Goal: Task Accomplishment & Management: Use online tool/utility

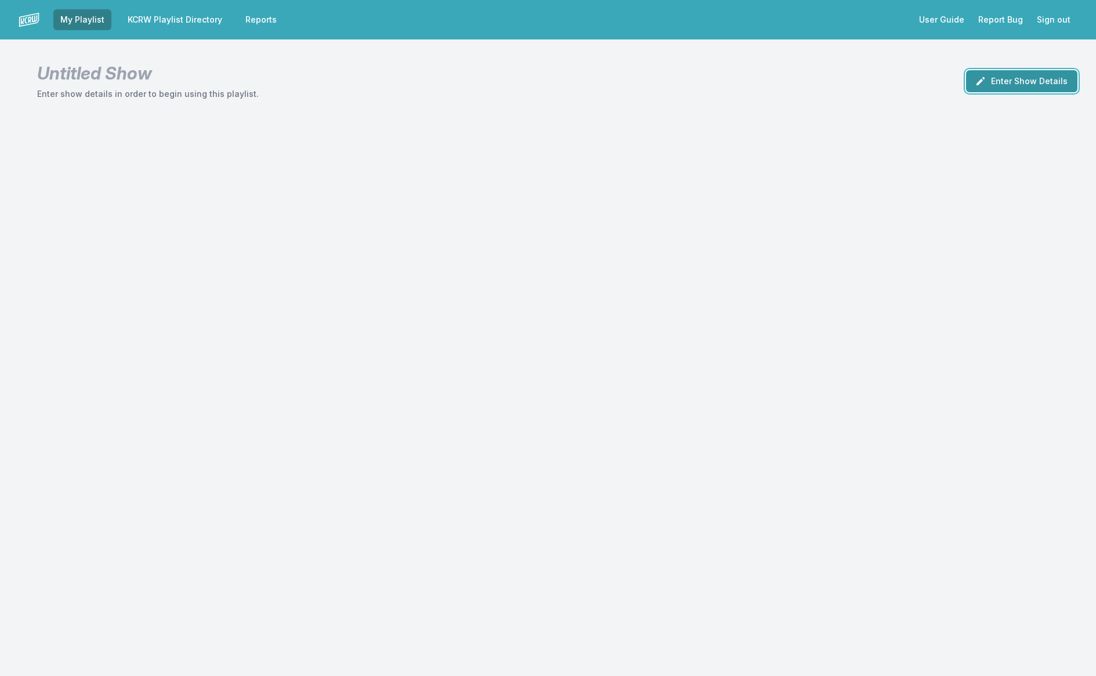
click at [1023, 84] on button "Enter Show Details" at bounding box center [1021, 81] width 111 height 22
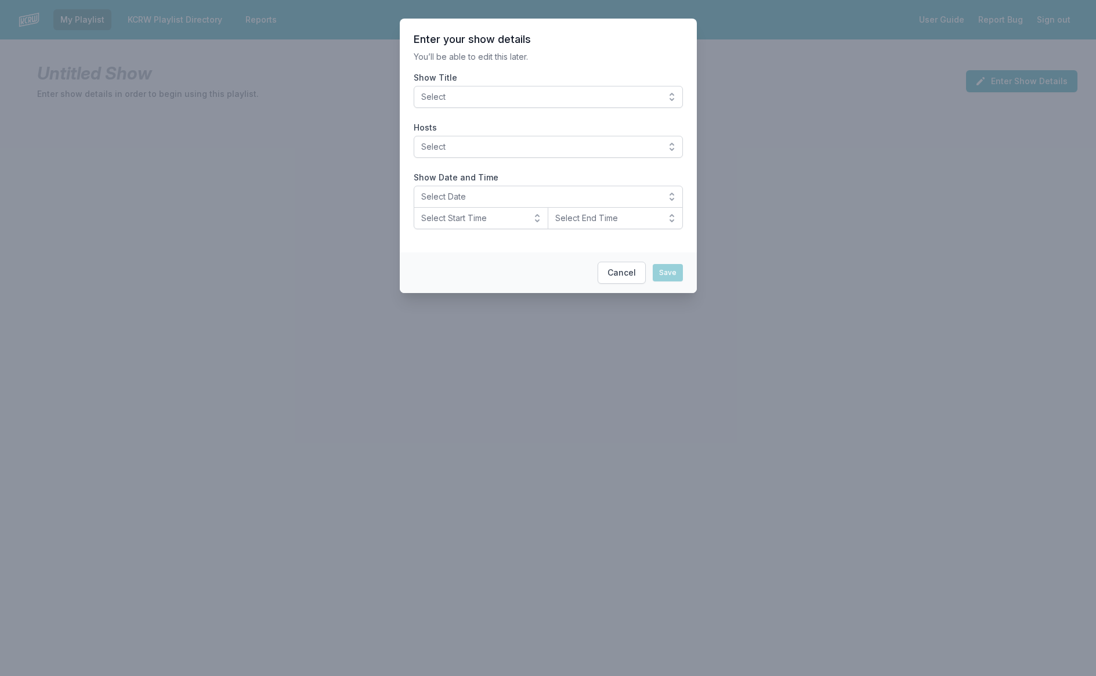
click at [595, 102] on span "Select" at bounding box center [540, 97] width 238 height 12
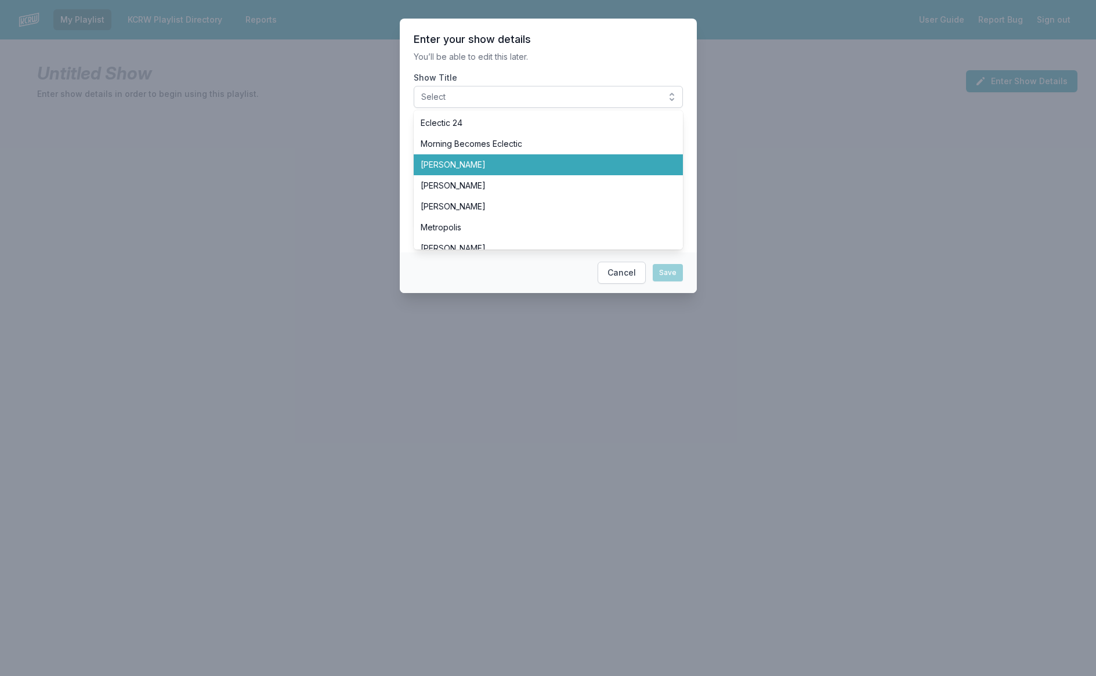
click at [603, 171] on li "[PERSON_NAME]" at bounding box center [548, 164] width 269 height 21
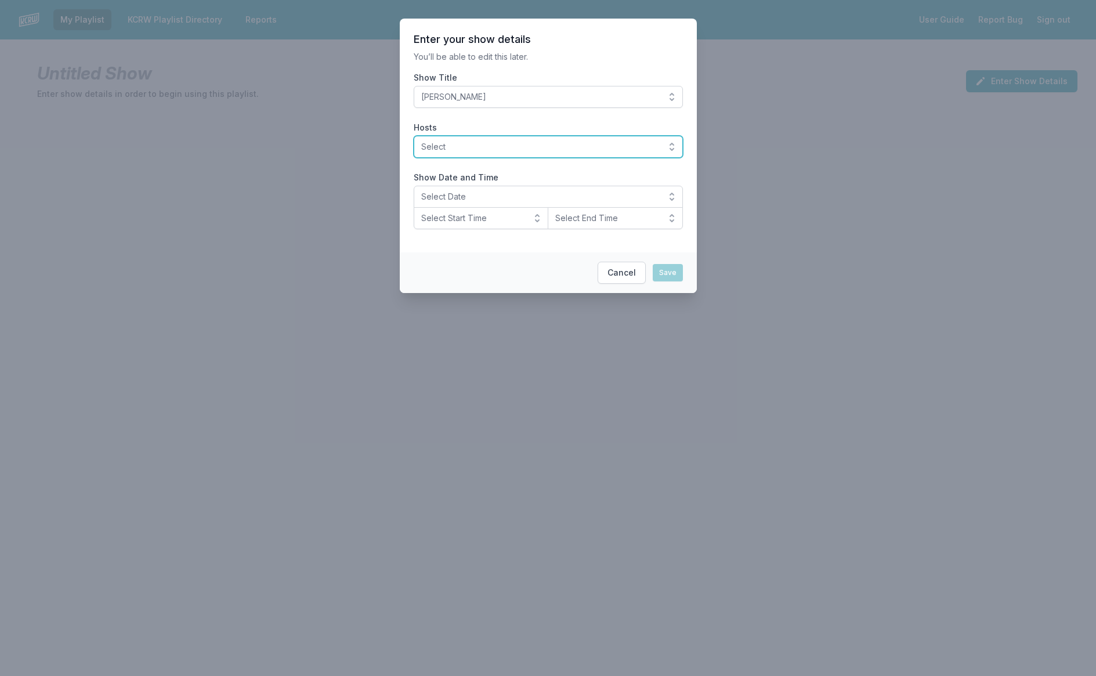
click at [591, 155] on button "Select" at bounding box center [548, 147] width 269 height 22
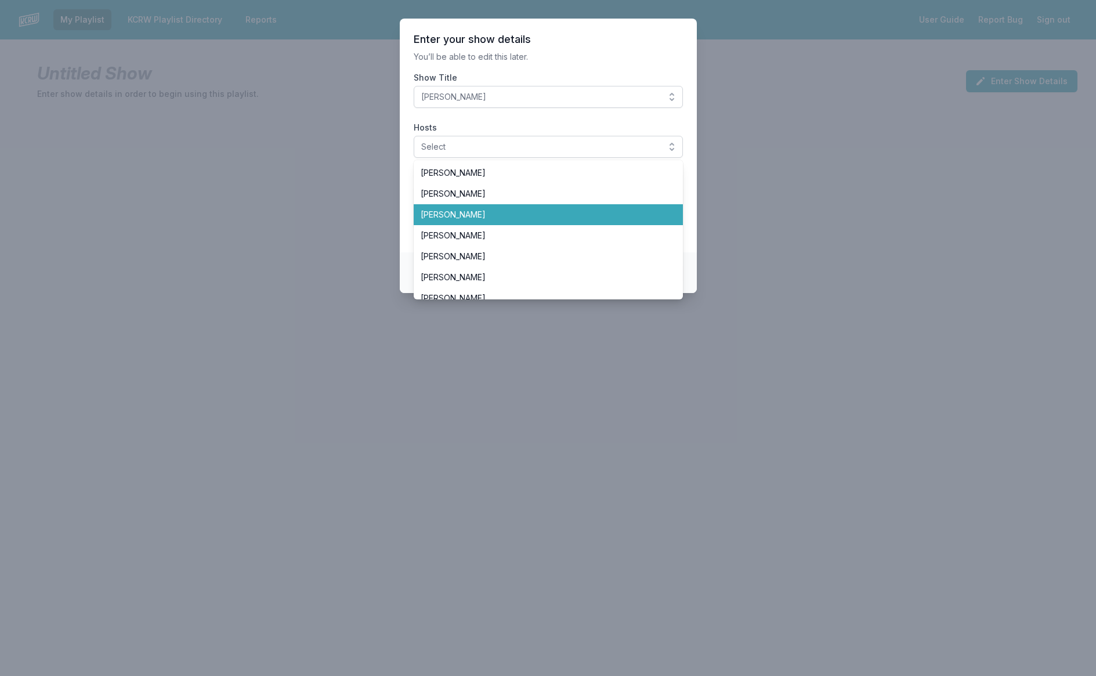
click at [583, 209] on span "[PERSON_NAME]" at bounding box center [541, 215] width 241 height 12
click at [640, 67] on section "Enter your show details You’ll be able to edit this later. Show Title Anne Litt…" at bounding box center [548, 136] width 297 height 234
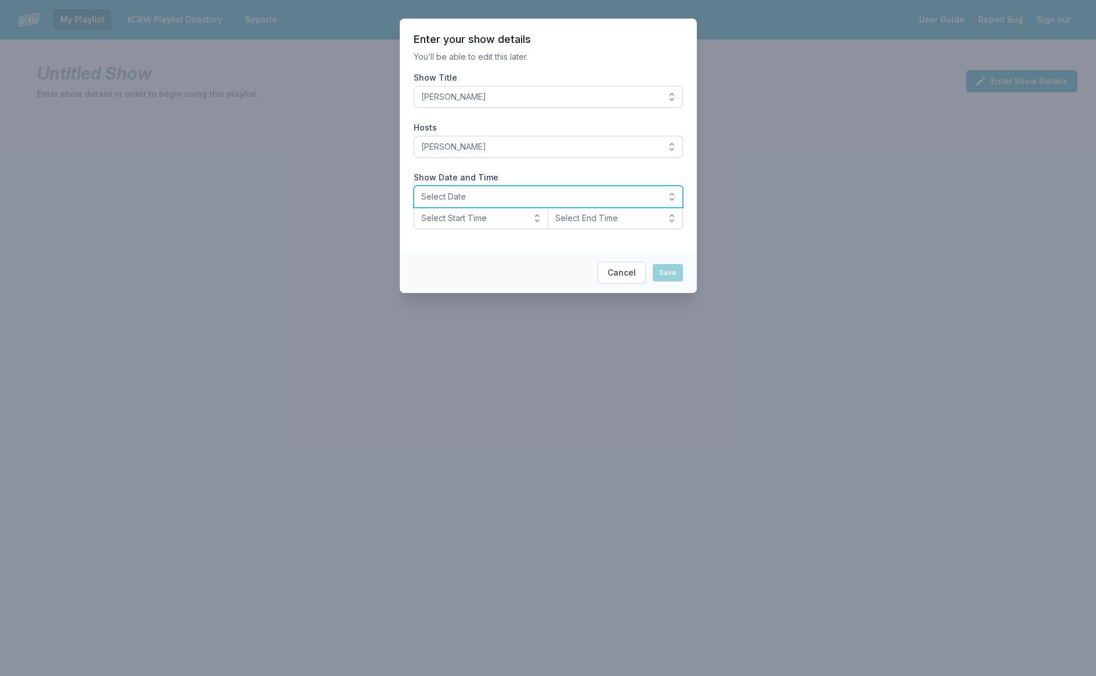
click at [556, 198] on span "Select Date" at bounding box center [540, 197] width 238 height 12
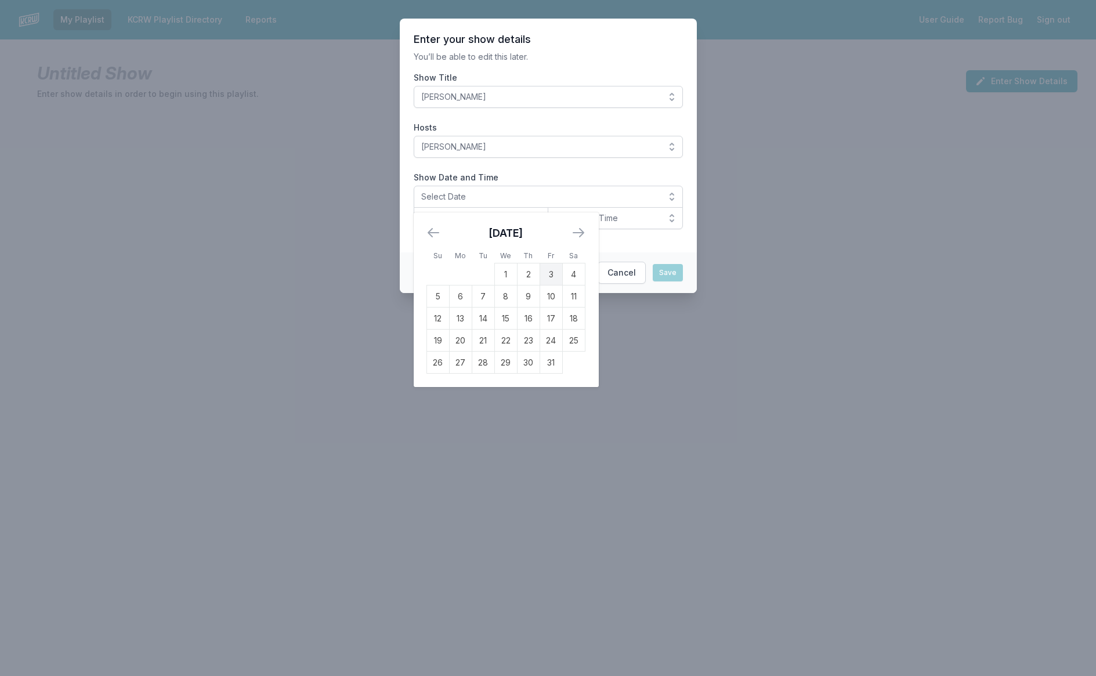
click at [554, 279] on td "3" at bounding box center [550, 274] width 23 height 22
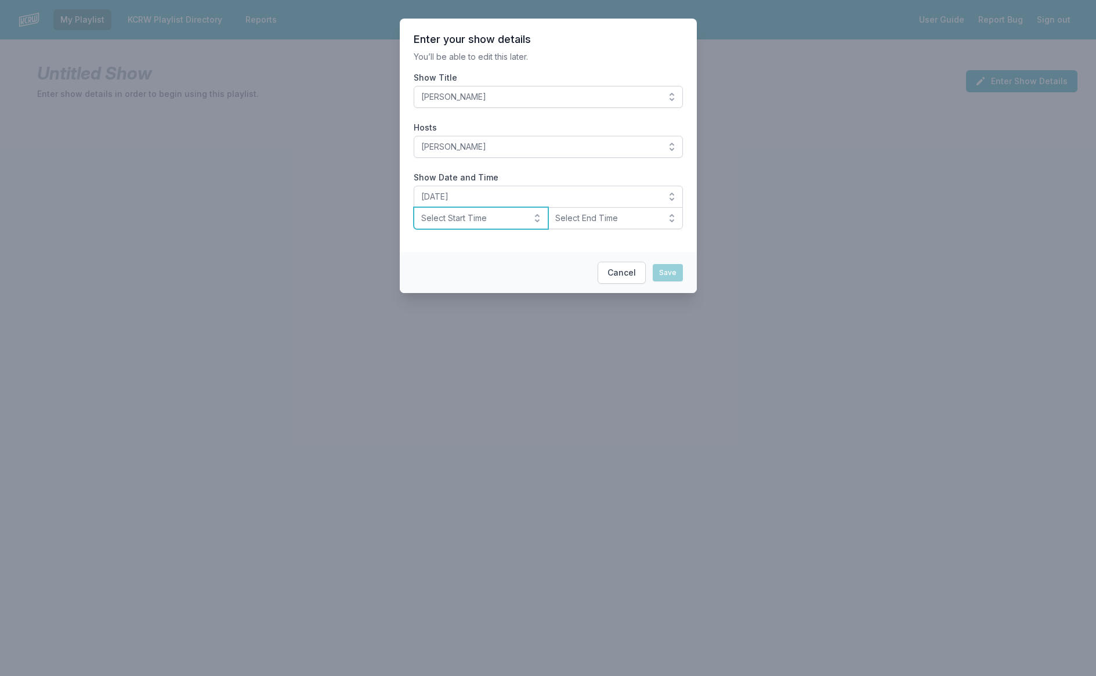
click at [491, 220] on span "Select Start Time" at bounding box center [473, 218] width 104 height 12
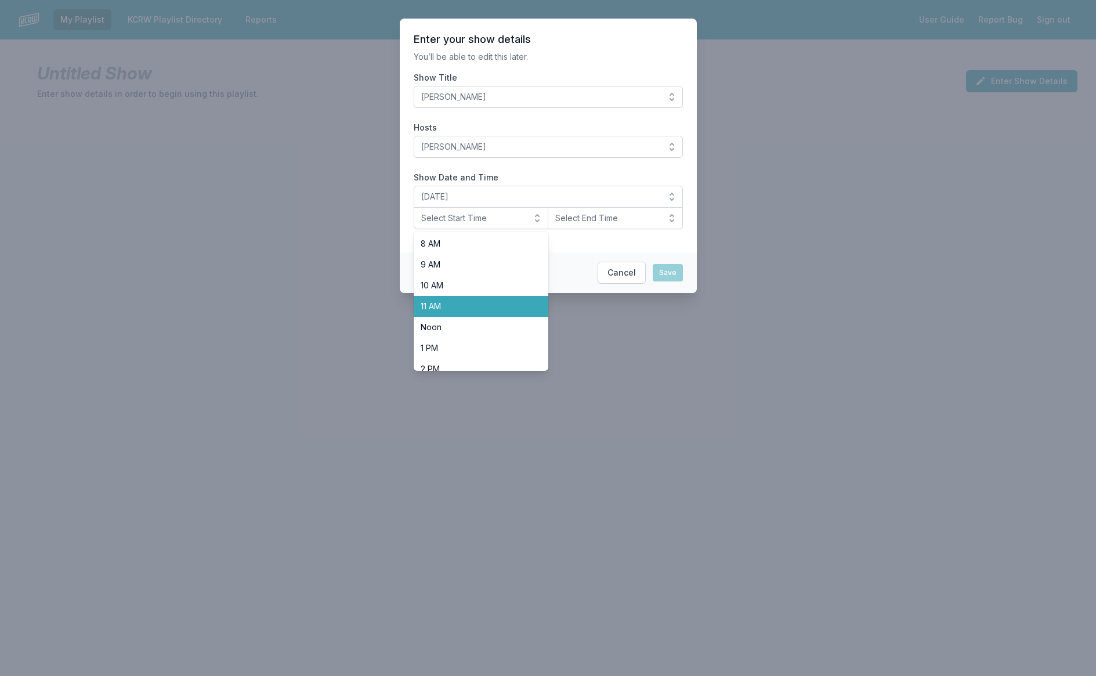
scroll to position [172, 0]
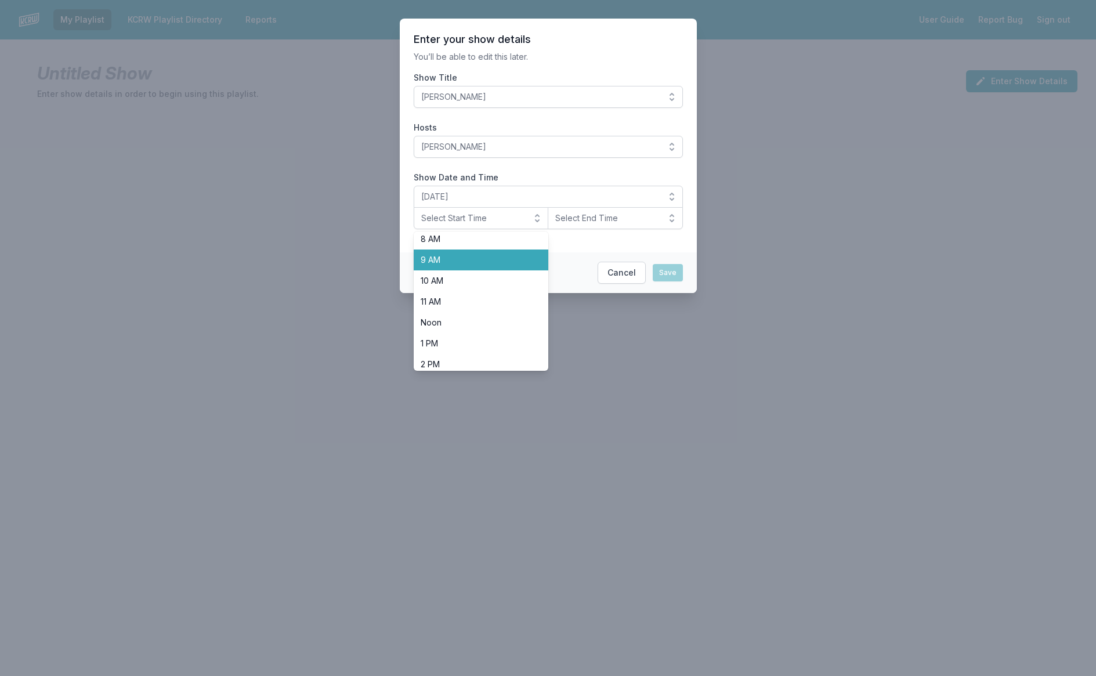
click at [469, 267] on li "9 AM" at bounding box center [481, 259] width 135 height 21
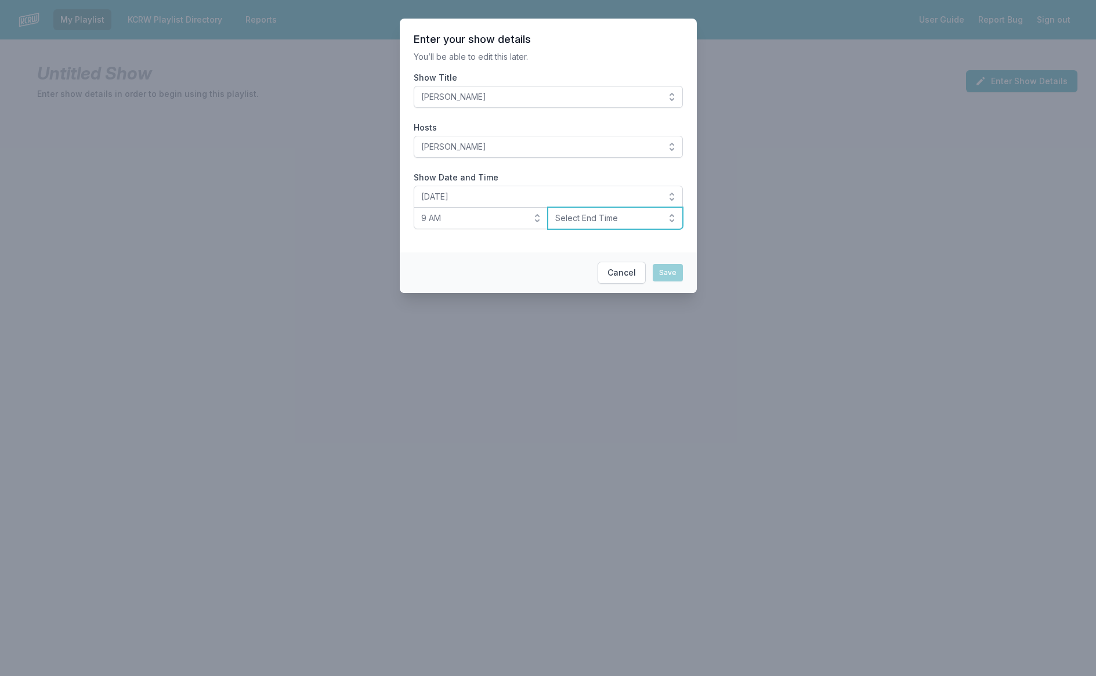
click at [593, 221] on span "Select End Time" at bounding box center [607, 218] width 104 height 12
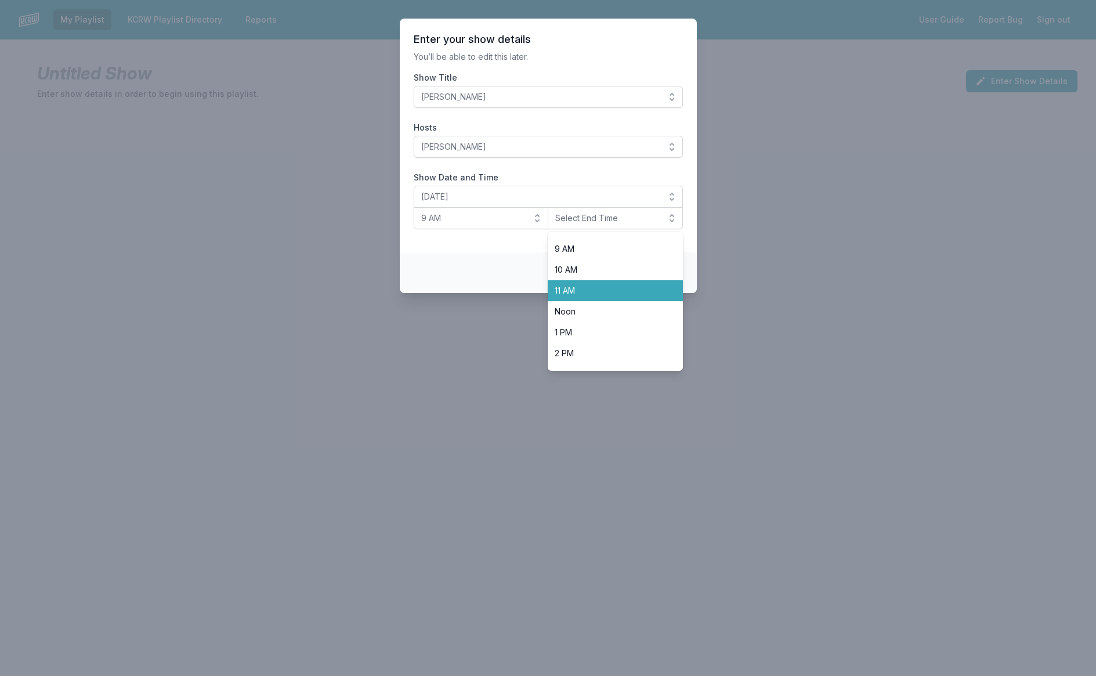
scroll to position [185, 0]
click at [599, 311] on span "Noon" at bounding box center [607, 310] width 107 height 12
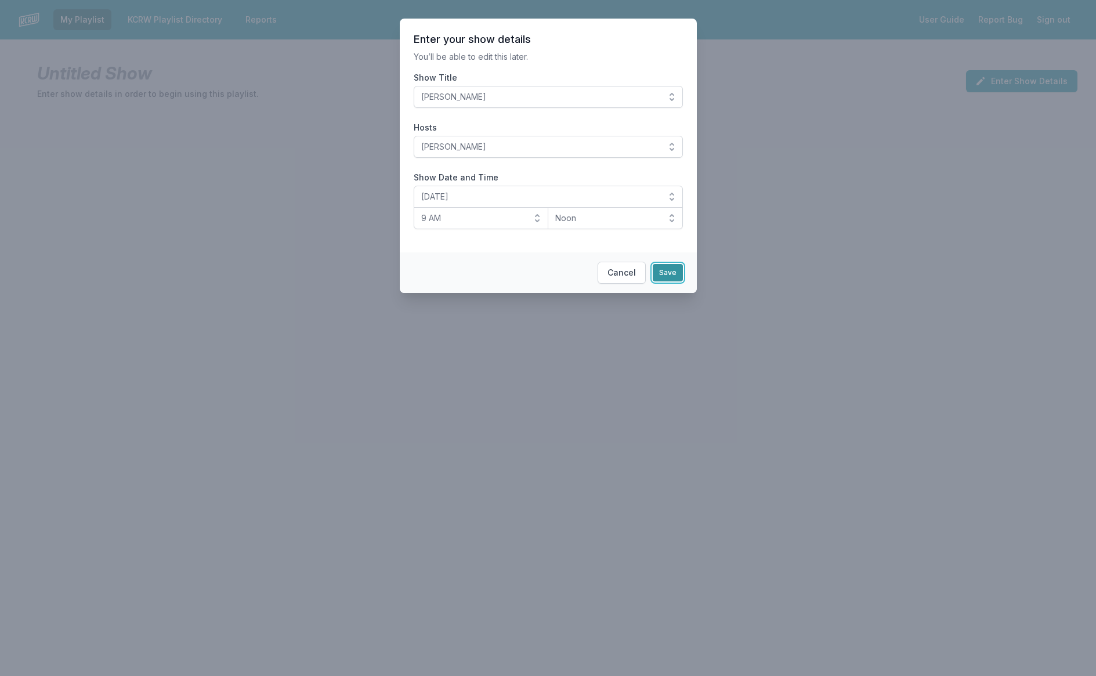
click at [666, 273] on button "Save" at bounding box center [668, 272] width 30 height 17
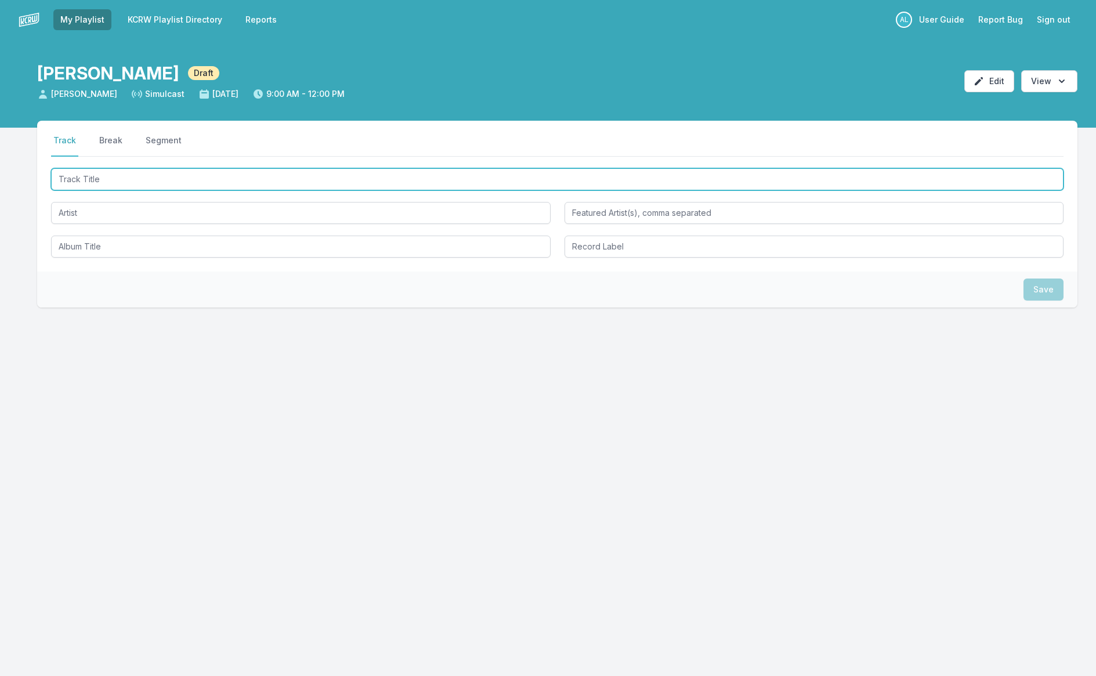
click at [186, 176] on input "Track Title" at bounding box center [557, 179] width 1012 height 22
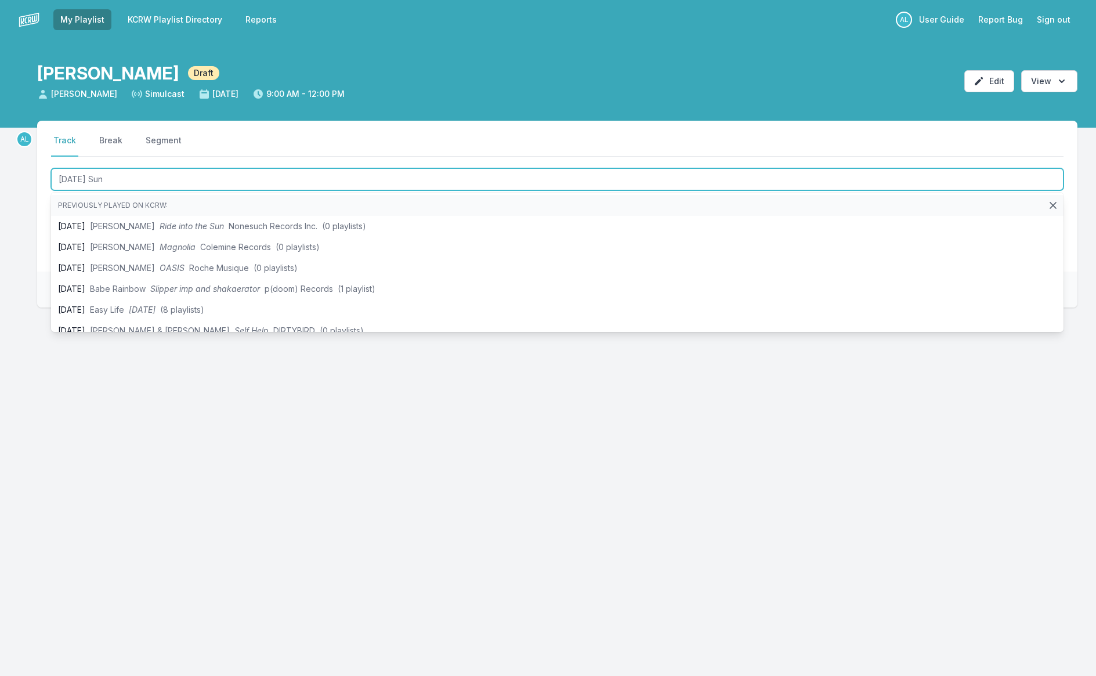
type input "[DATE] Sun"
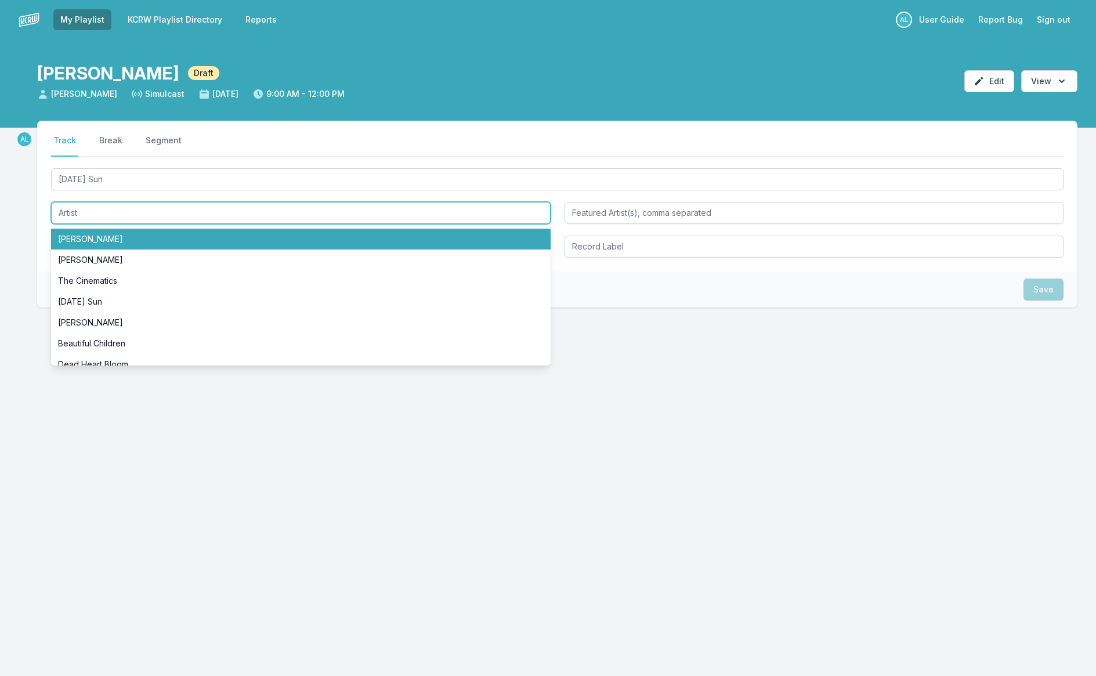
click at [188, 241] on li "[PERSON_NAME]" at bounding box center [300, 239] width 499 height 21
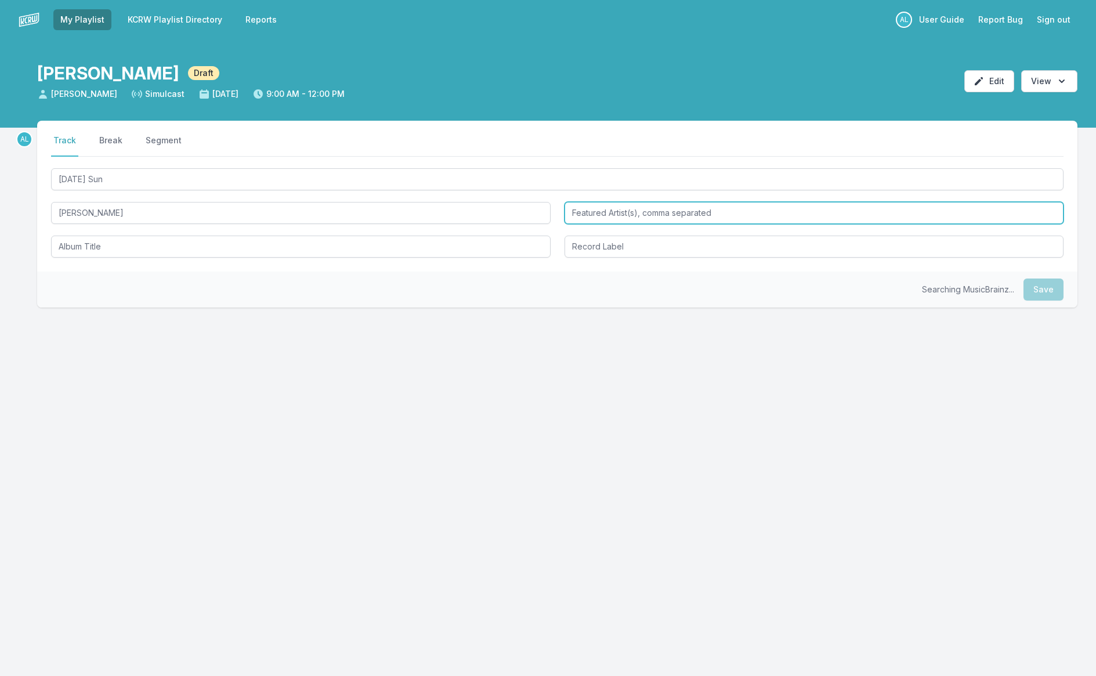
type input "[PERSON_NAME]"
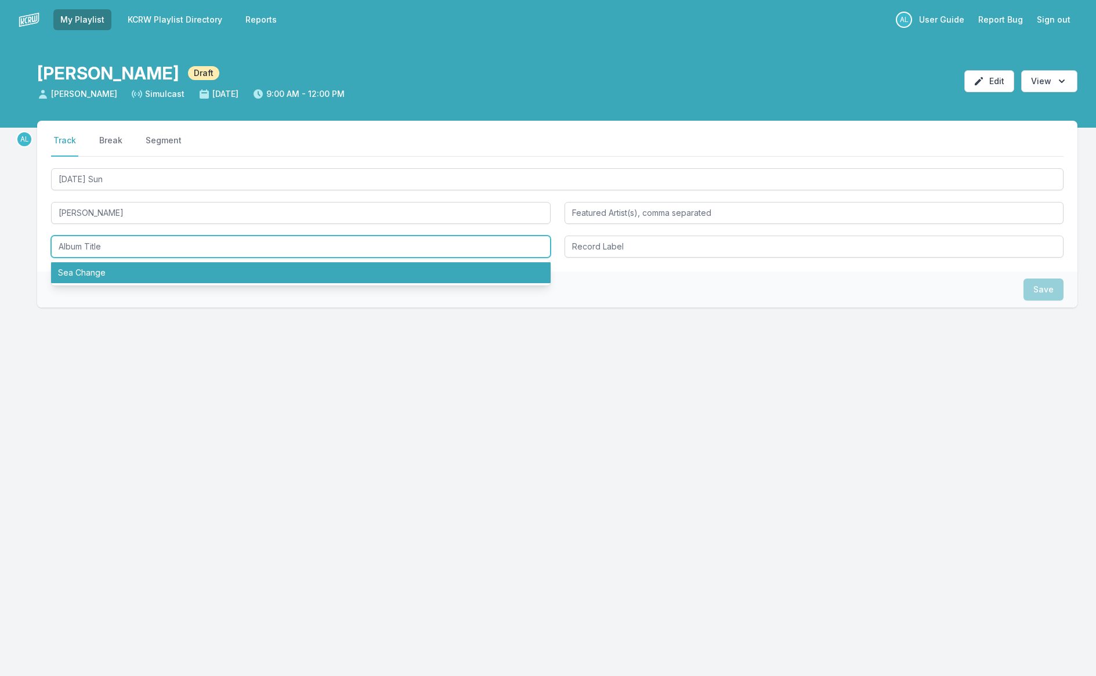
click at [225, 274] on li "Sea Change" at bounding box center [300, 272] width 499 height 21
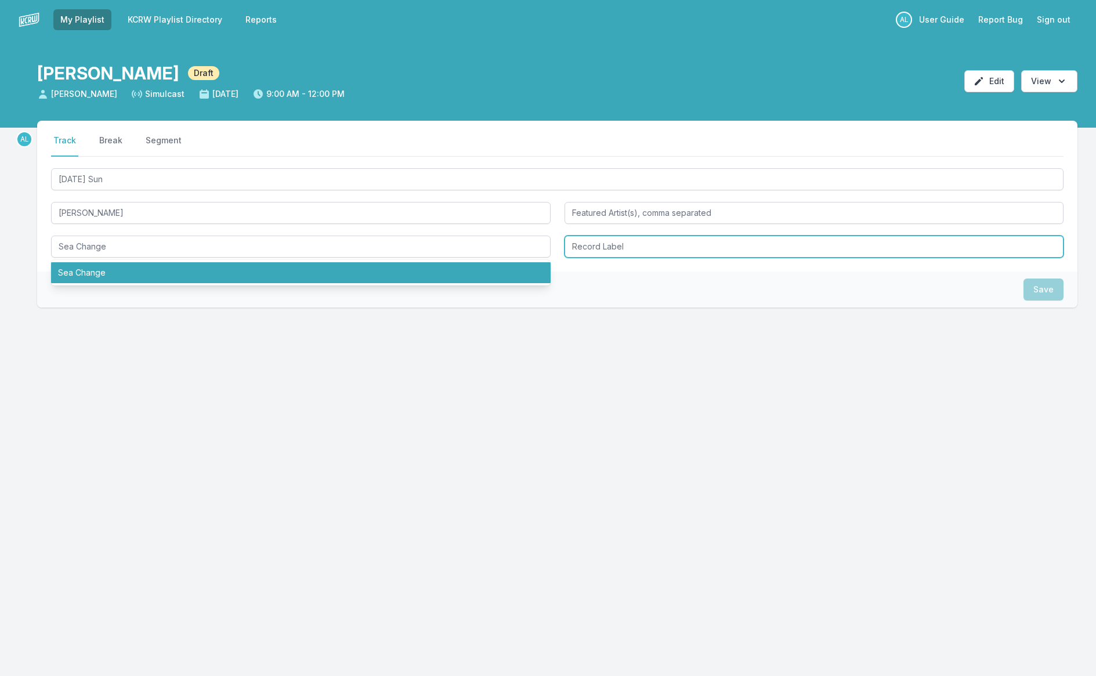
type input "Sea Change"
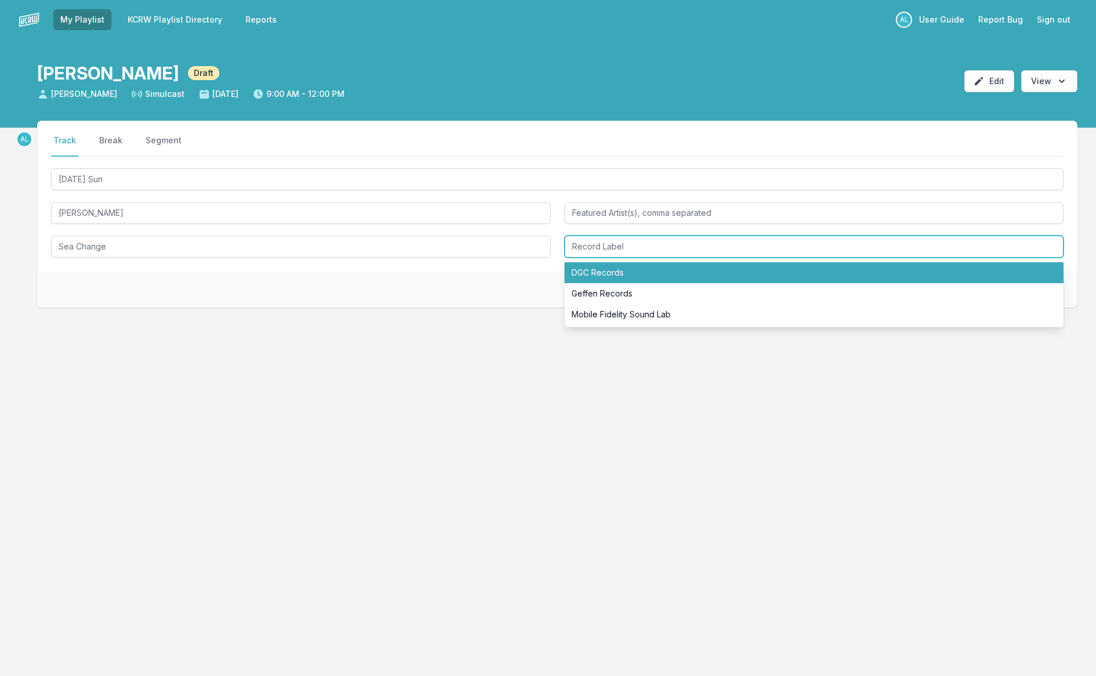
click at [665, 277] on li "DGC Records" at bounding box center [813, 272] width 499 height 21
type input "DGC Records"
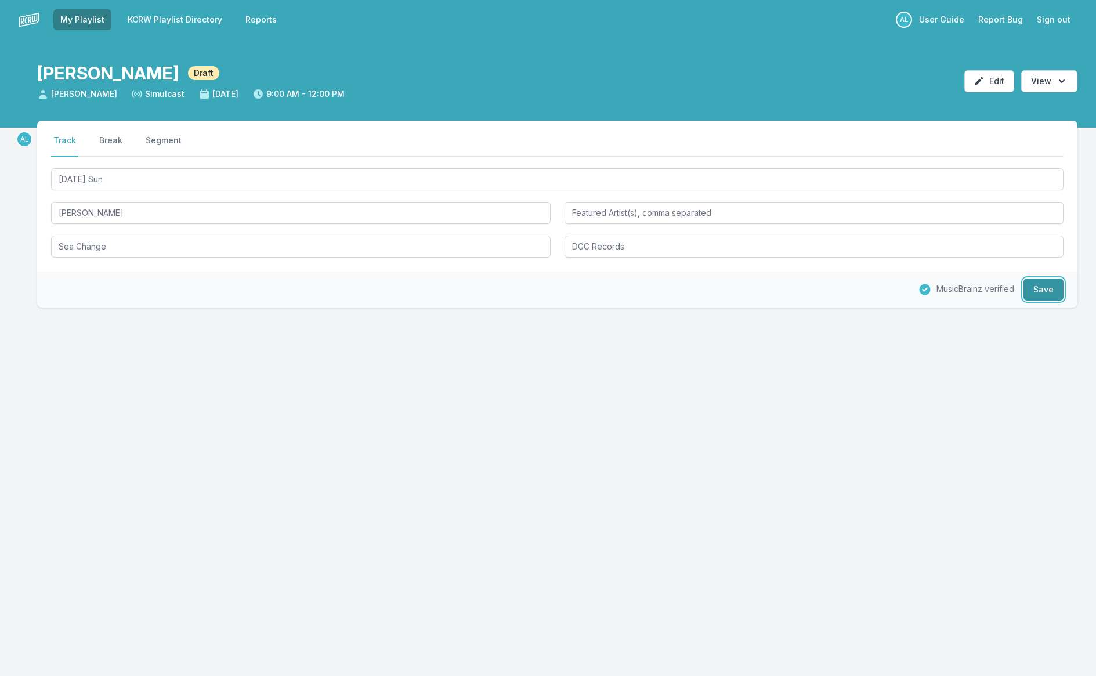
click at [1036, 288] on button "Save" at bounding box center [1043, 289] width 40 height 22
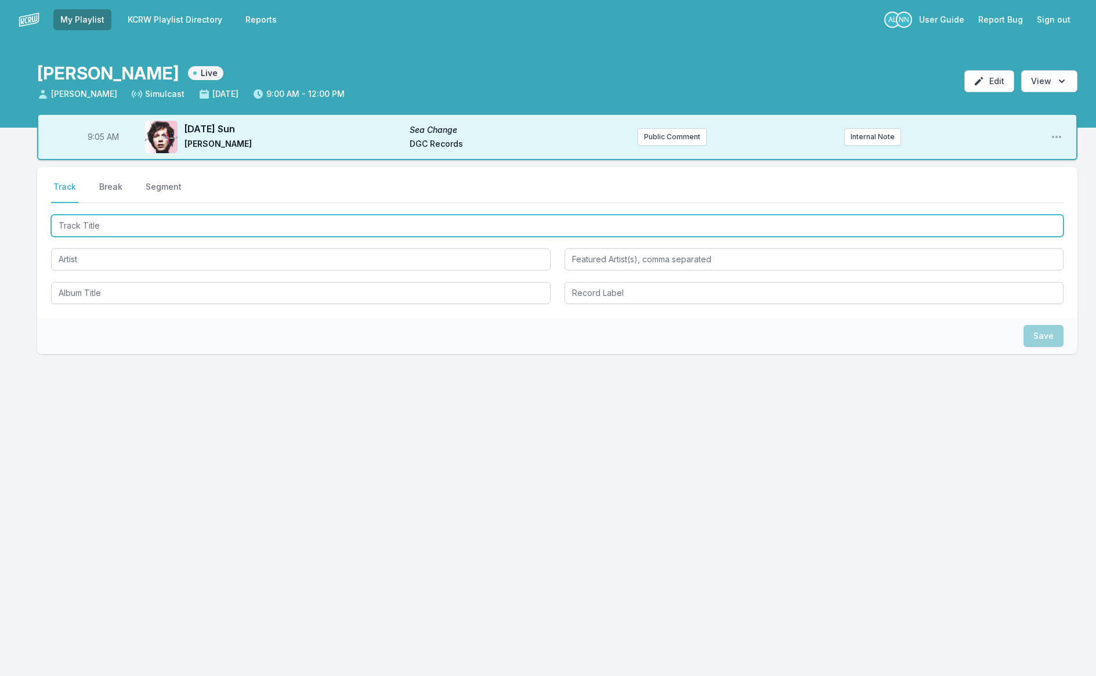
click at [371, 222] on input "Track Title" at bounding box center [557, 226] width 1012 height 22
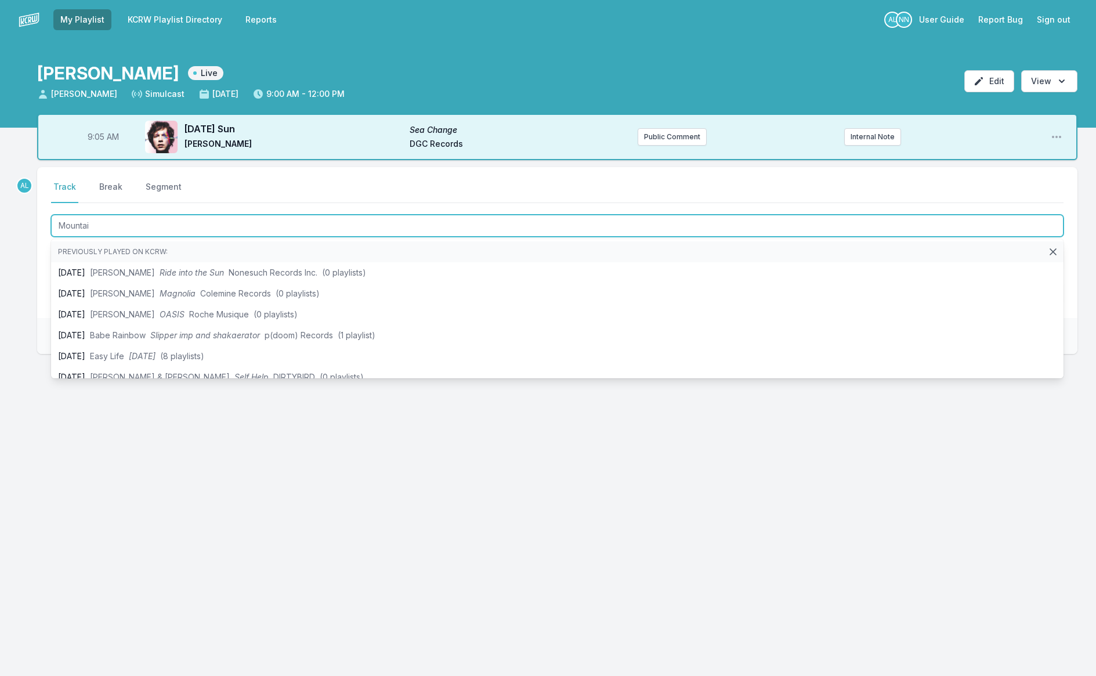
type input "Mountain"
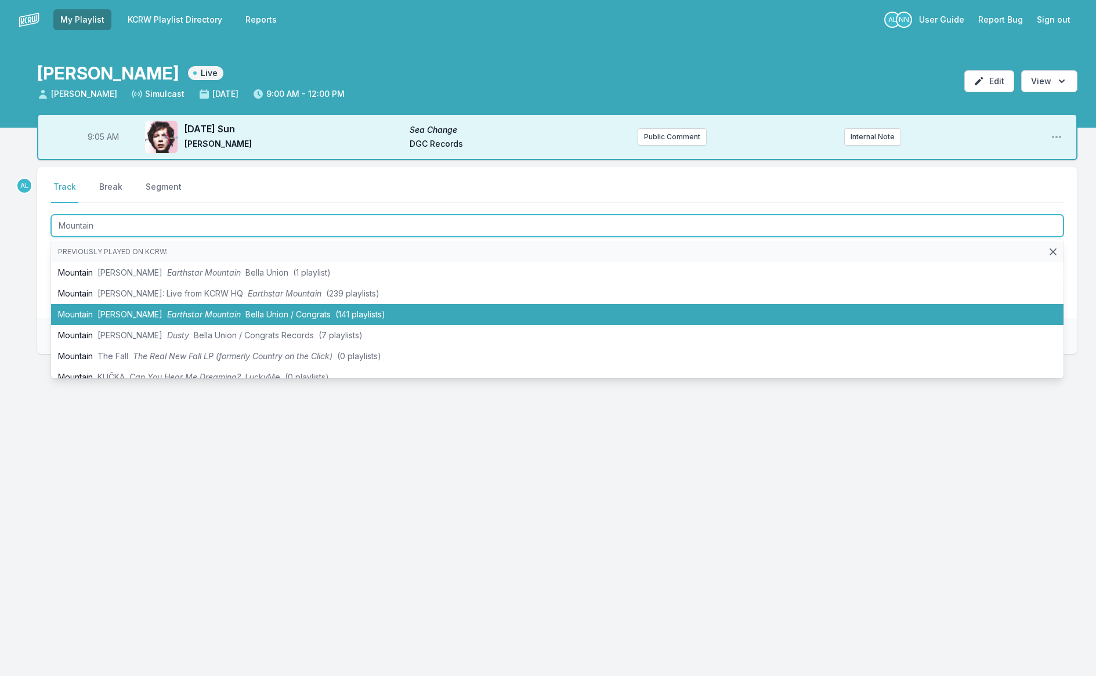
scroll to position [2, 0]
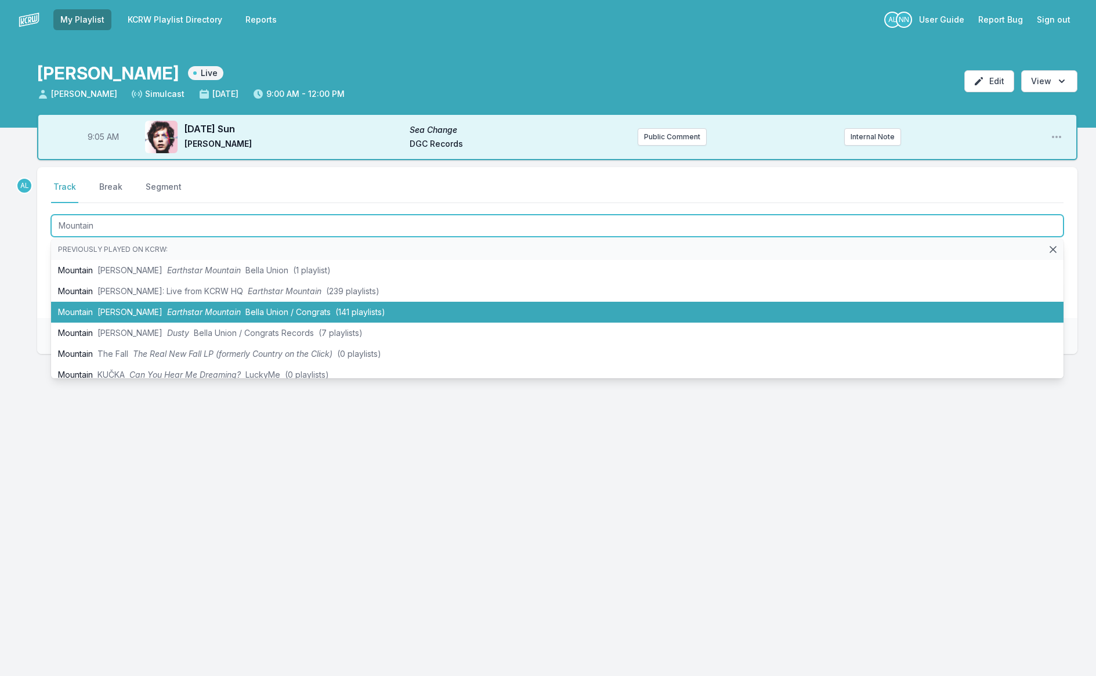
click at [398, 319] on li "Mountain [PERSON_NAME] Earthstar Mountain Bella Union / Congrats (141 playlists)" at bounding box center [557, 312] width 1012 height 21
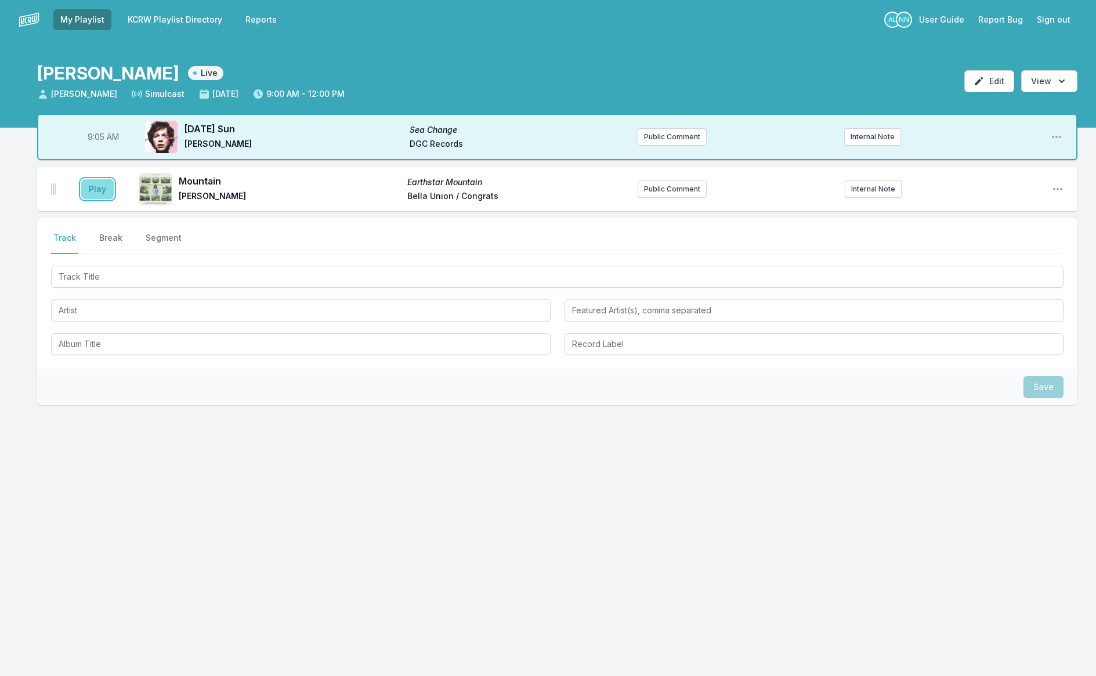
click at [96, 180] on button "Play" at bounding box center [97, 189] width 32 height 20
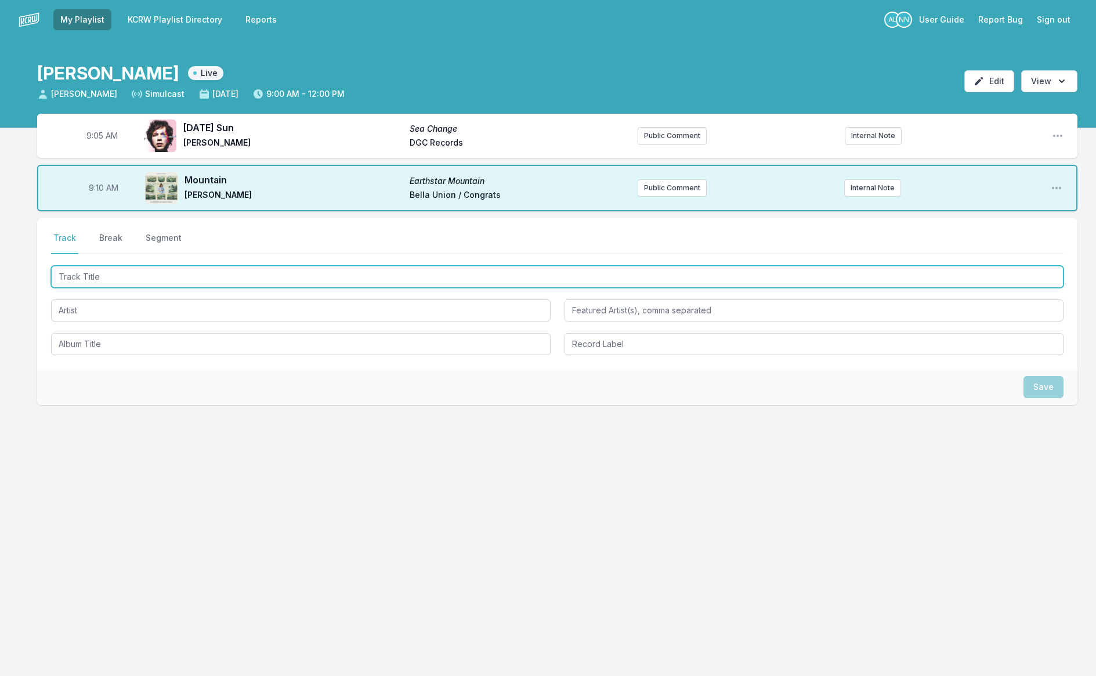
click at [128, 272] on input "Track Title" at bounding box center [557, 277] width 1012 height 22
type input "Races Are Run"
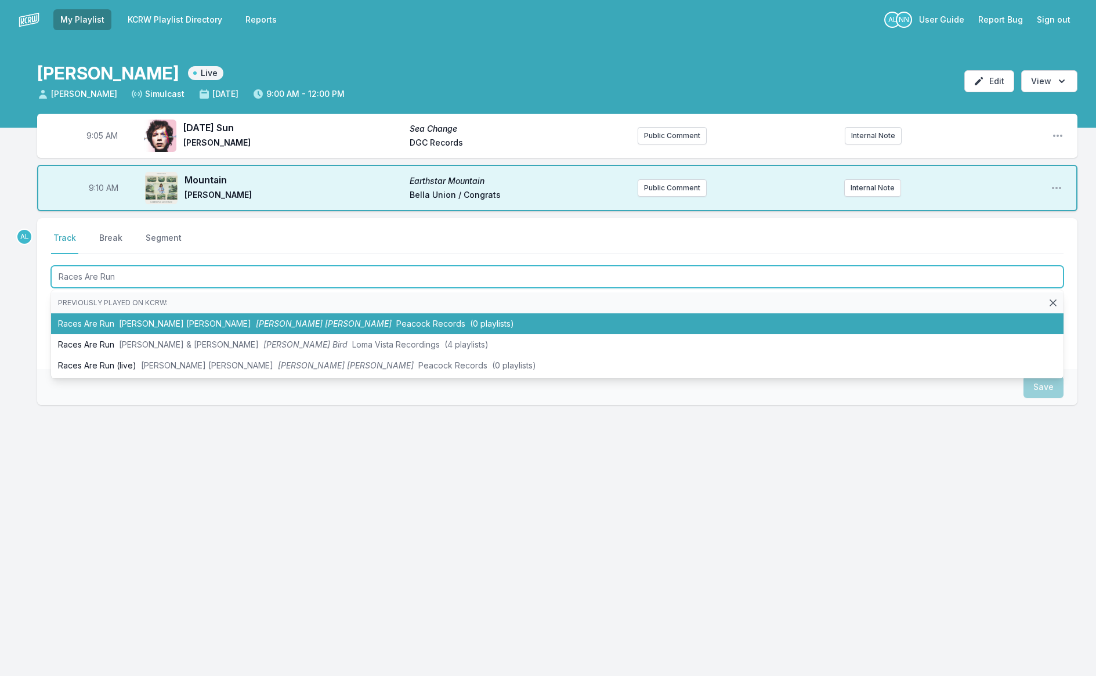
click at [256, 326] on span "[PERSON_NAME] [PERSON_NAME]" at bounding box center [324, 323] width 136 height 10
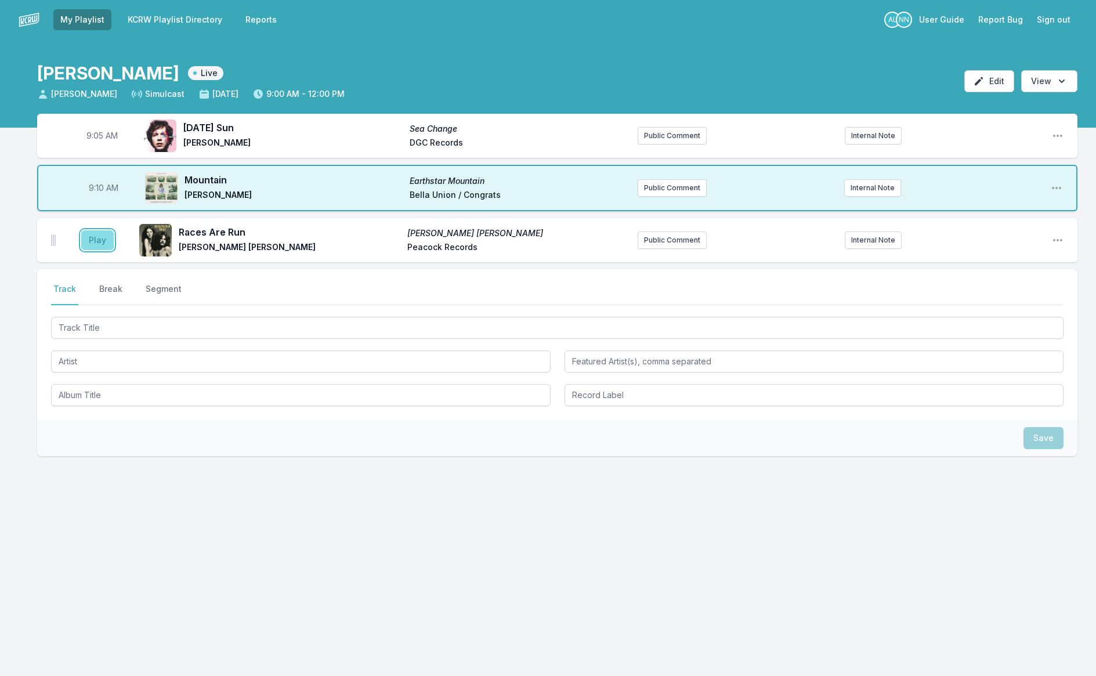
click at [88, 231] on button "Play" at bounding box center [97, 240] width 32 height 20
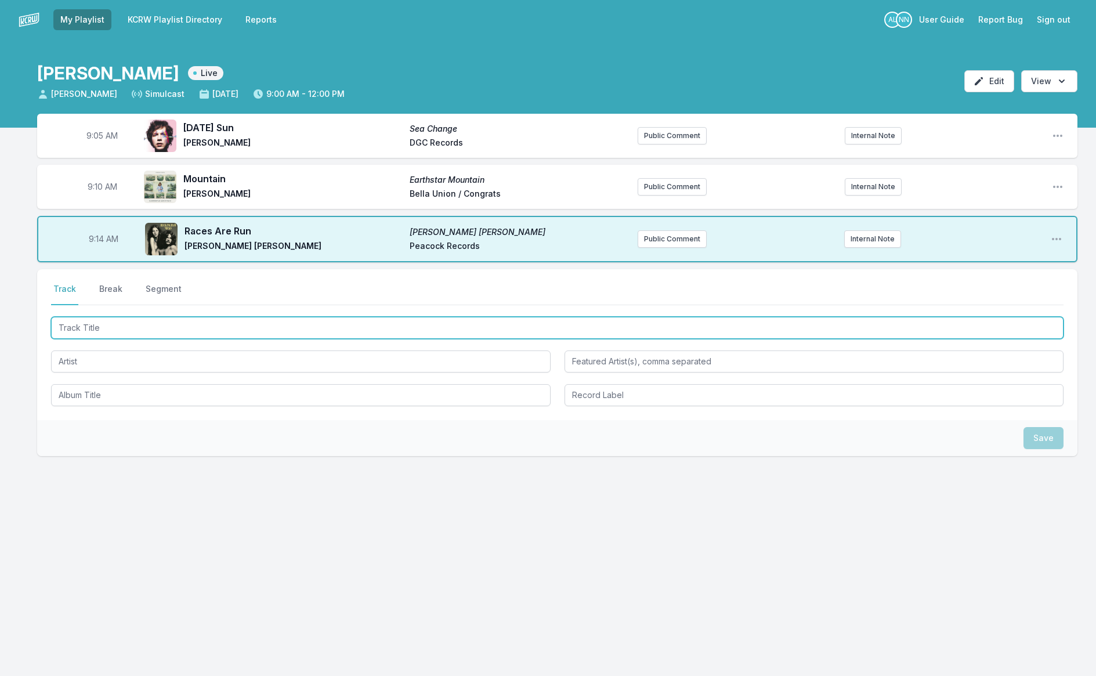
click at [73, 331] on input "Track Title" at bounding box center [557, 328] width 1012 height 22
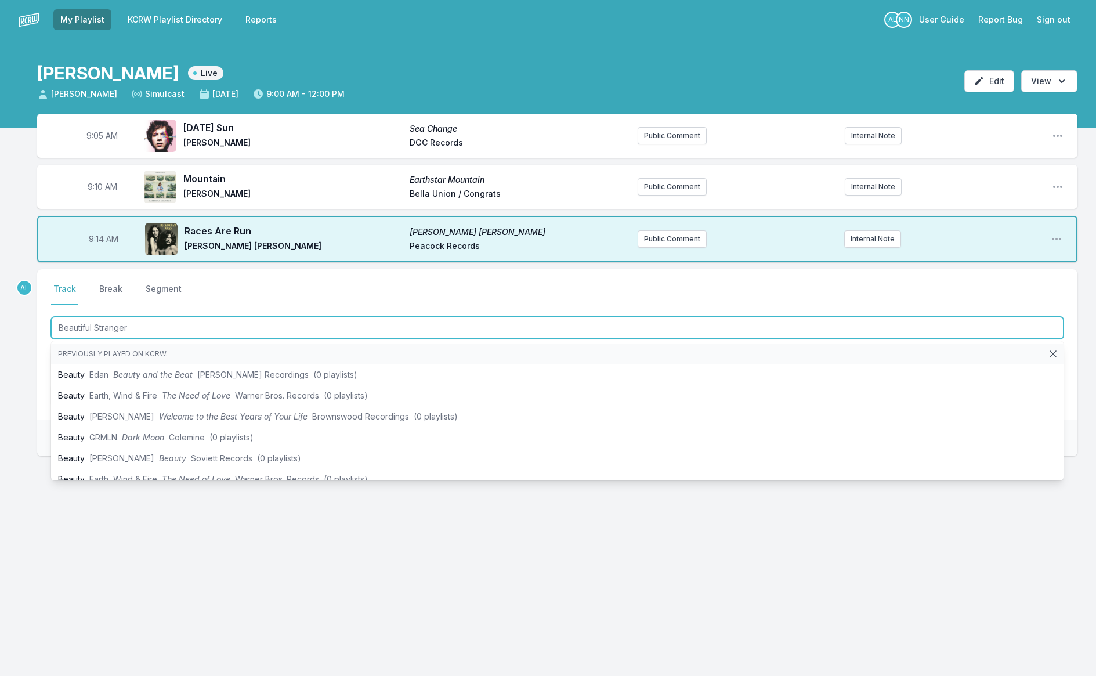
type input "Beautiful Strangers"
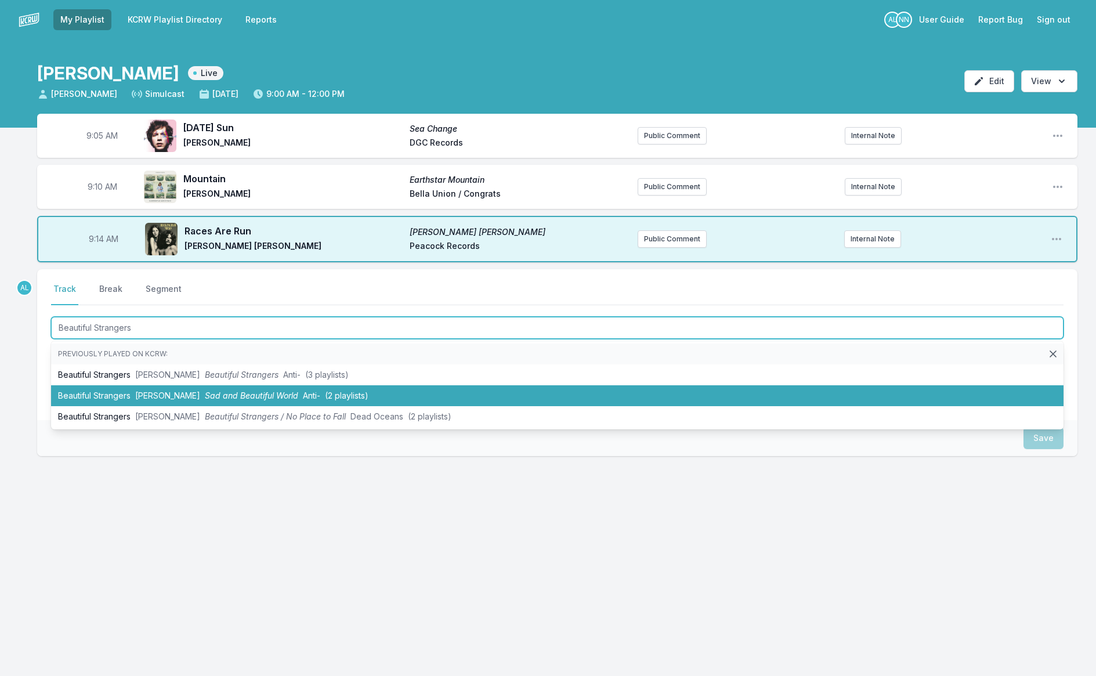
click at [108, 390] on li "Beautiful Strangers [PERSON_NAME] Sad and Beautiful World Anti‐ (2 playlists)" at bounding box center [557, 395] width 1012 height 21
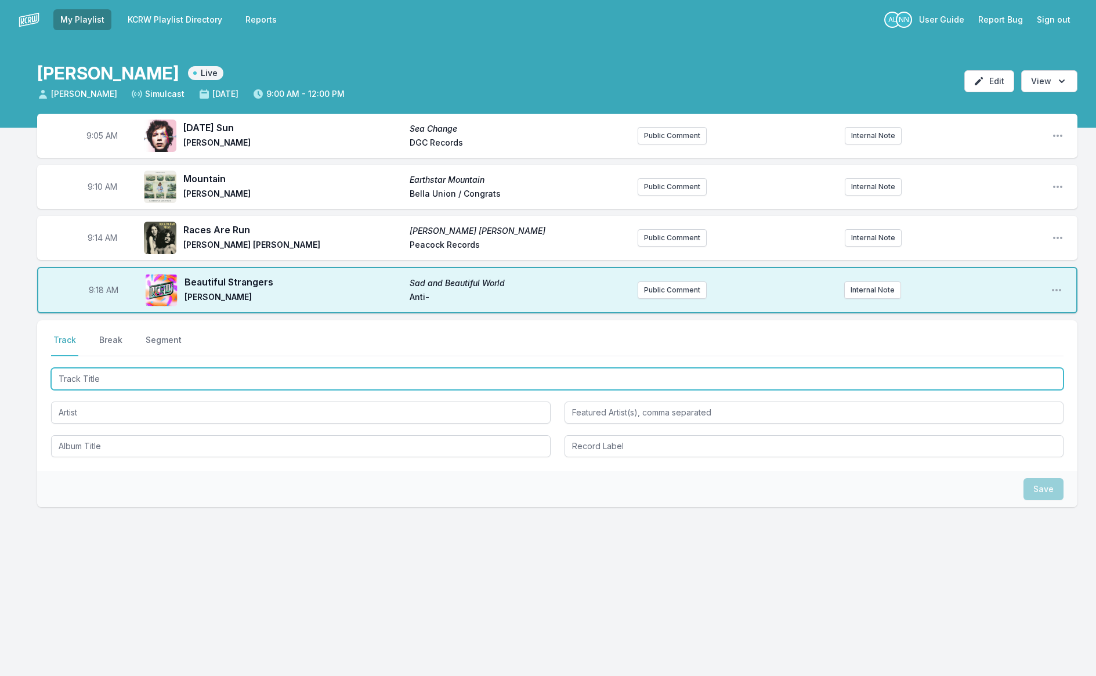
click at [77, 378] on input "Track Title" at bounding box center [557, 379] width 1012 height 22
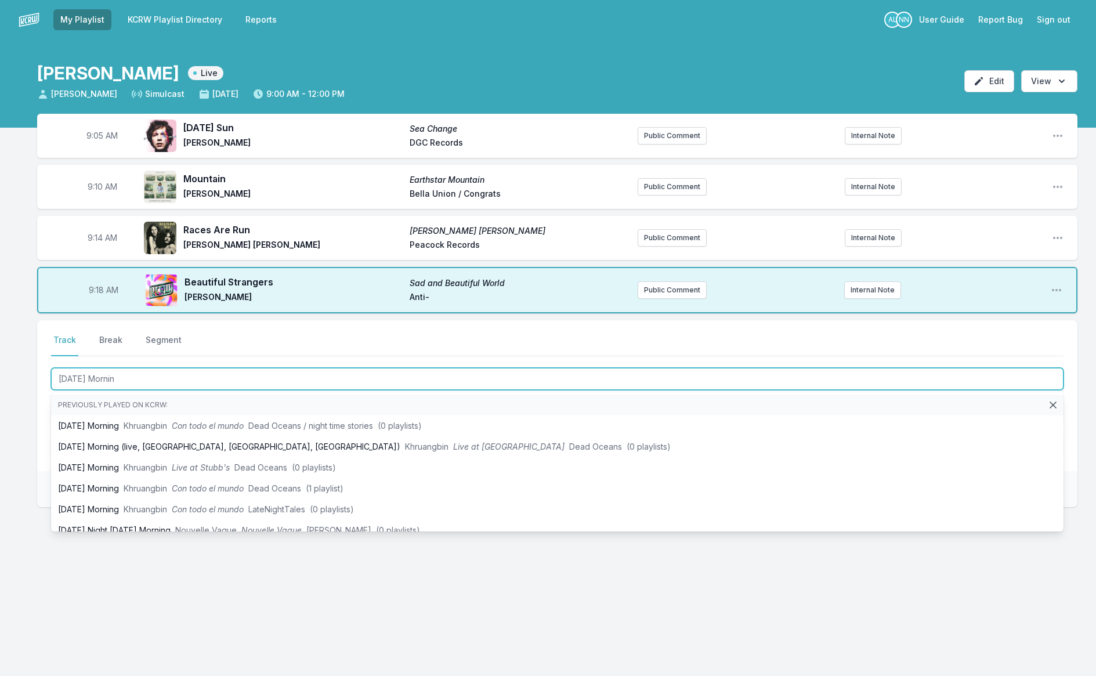
type input "[DATE] Morning"
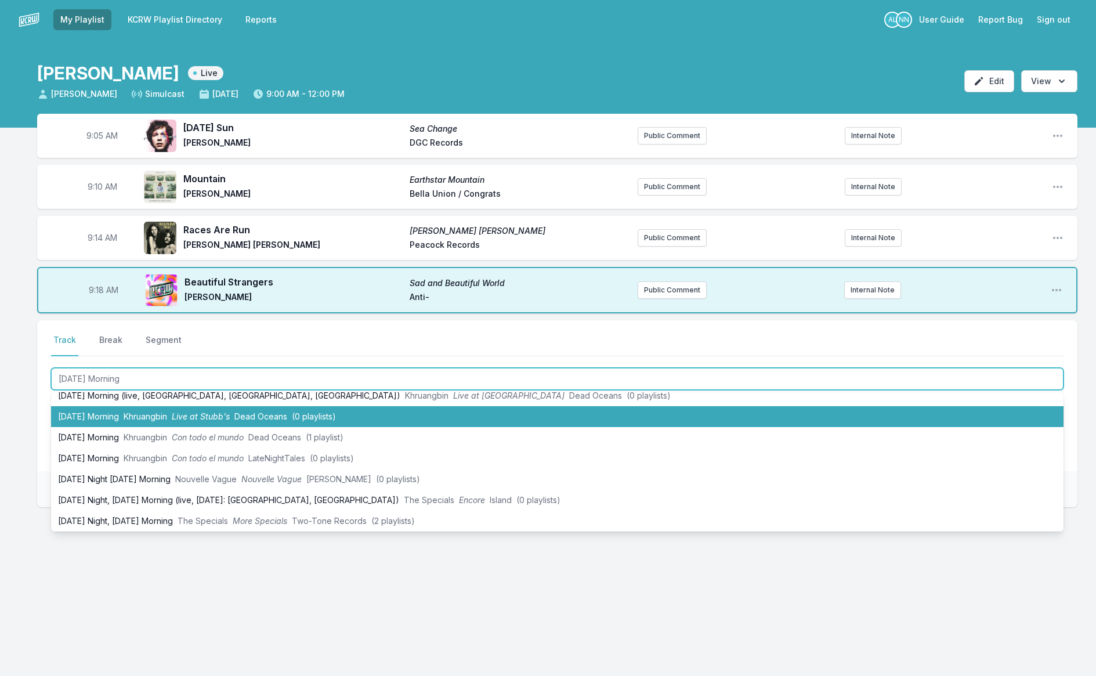
scroll to position [95, 0]
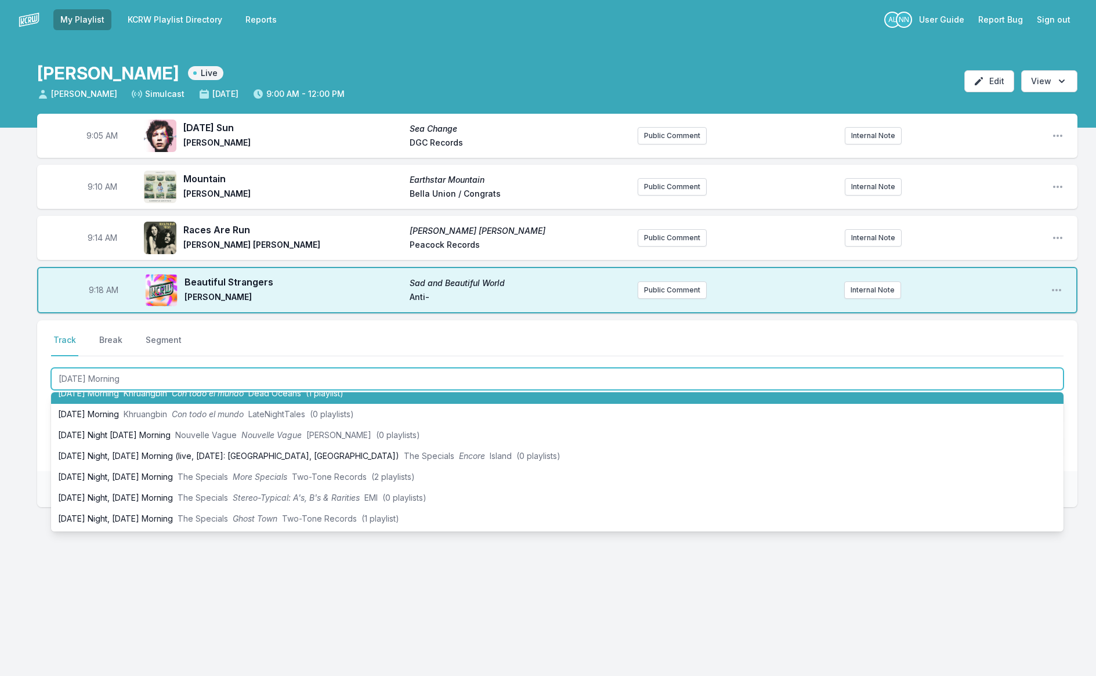
click at [153, 396] on span "Khruangbin" at bounding box center [146, 393] width 44 height 10
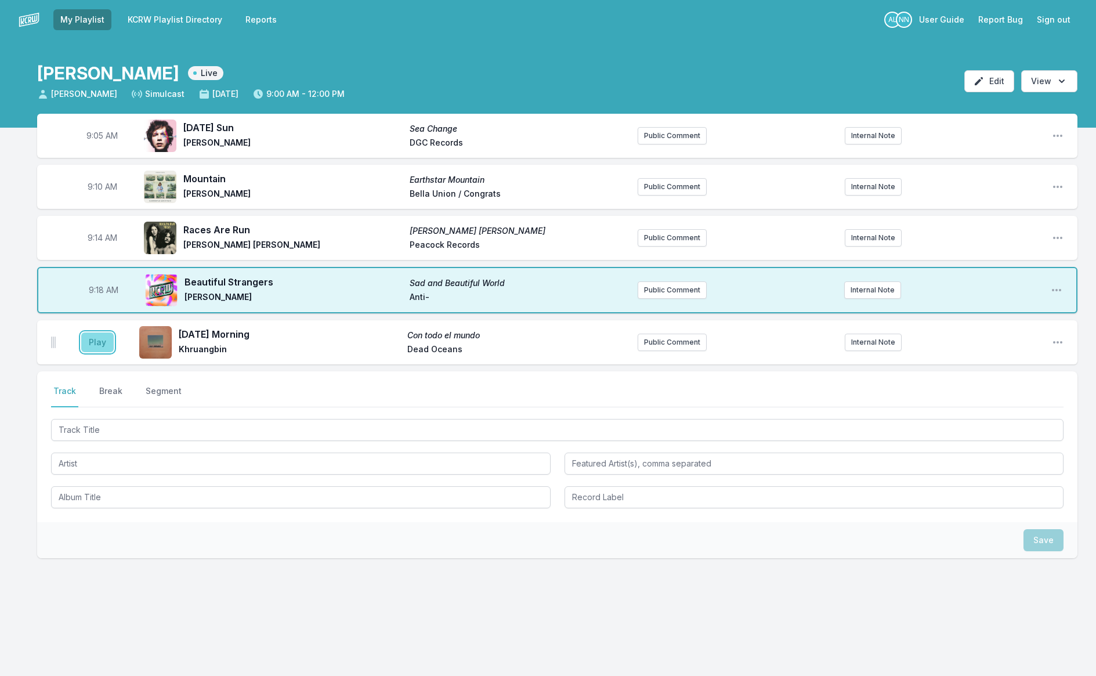
click at [97, 336] on button "Play" at bounding box center [97, 342] width 32 height 20
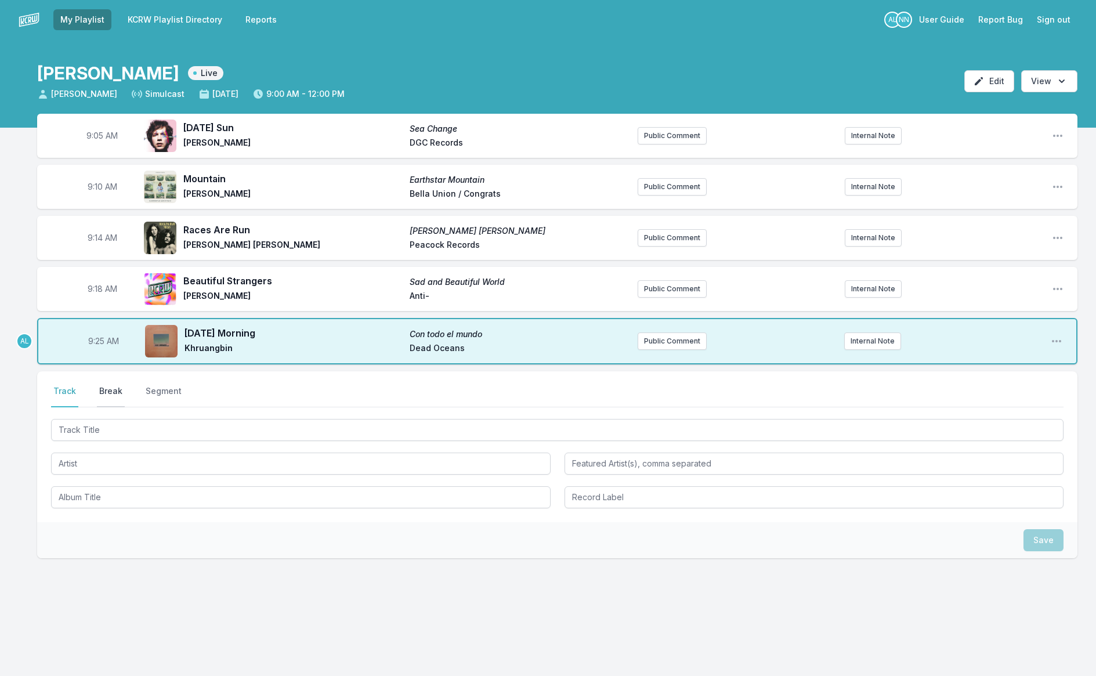
click at [118, 391] on button "Break" at bounding box center [111, 396] width 28 height 22
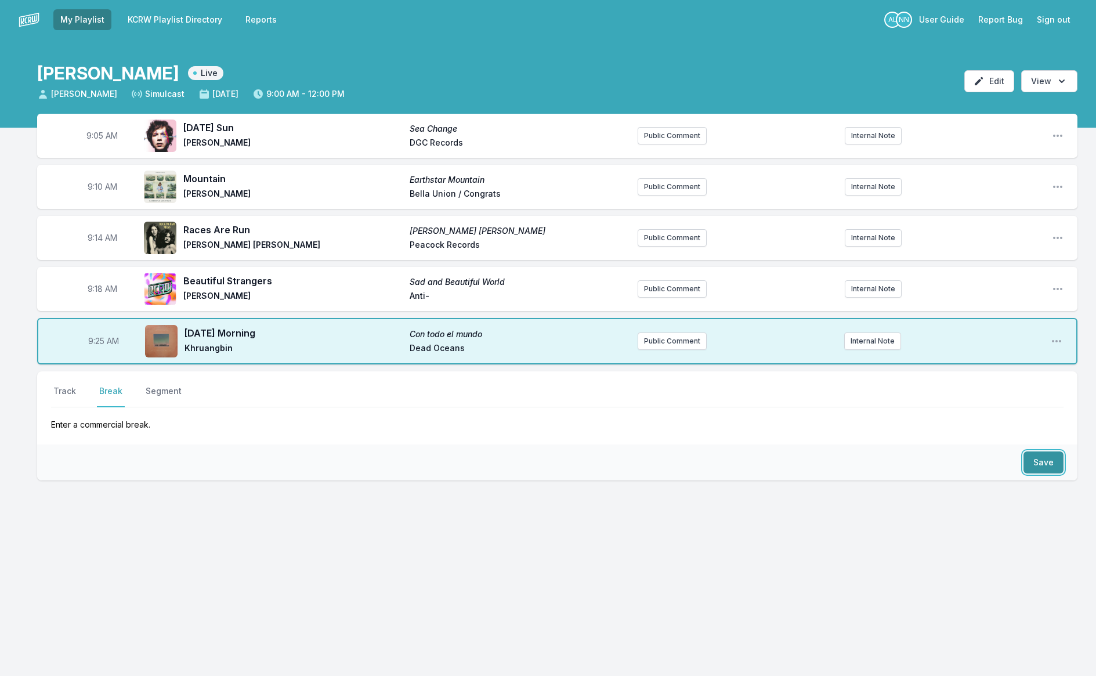
click at [1046, 468] on button "Save" at bounding box center [1043, 462] width 40 height 22
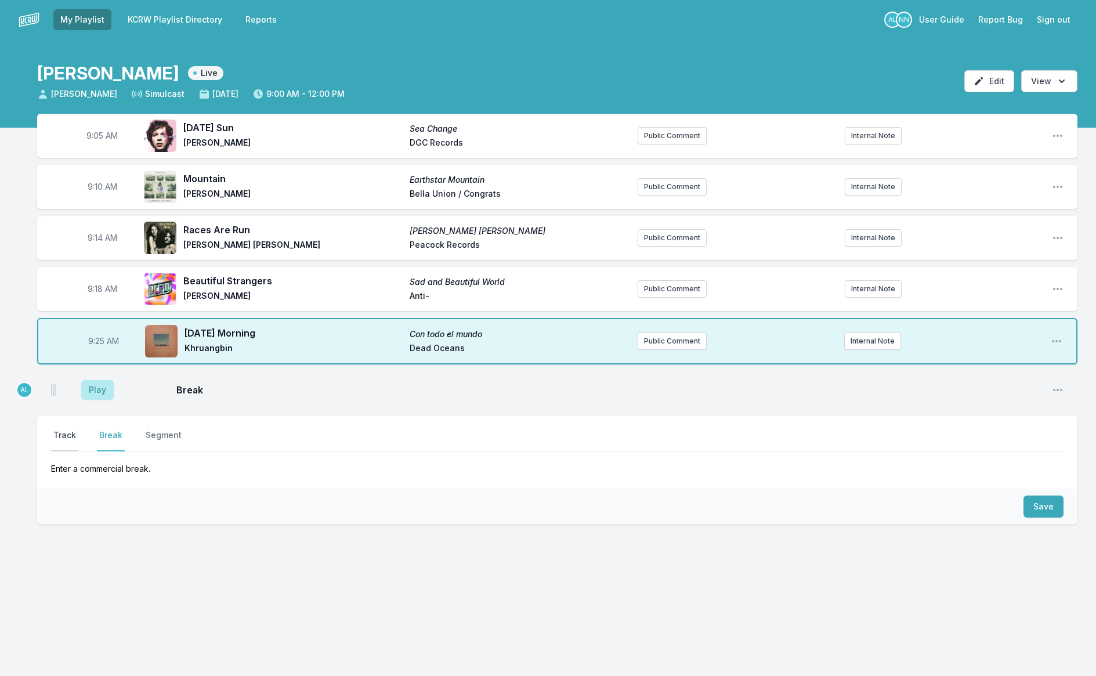
click at [61, 434] on button "Track" at bounding box center [64, 440] width 27 height 22
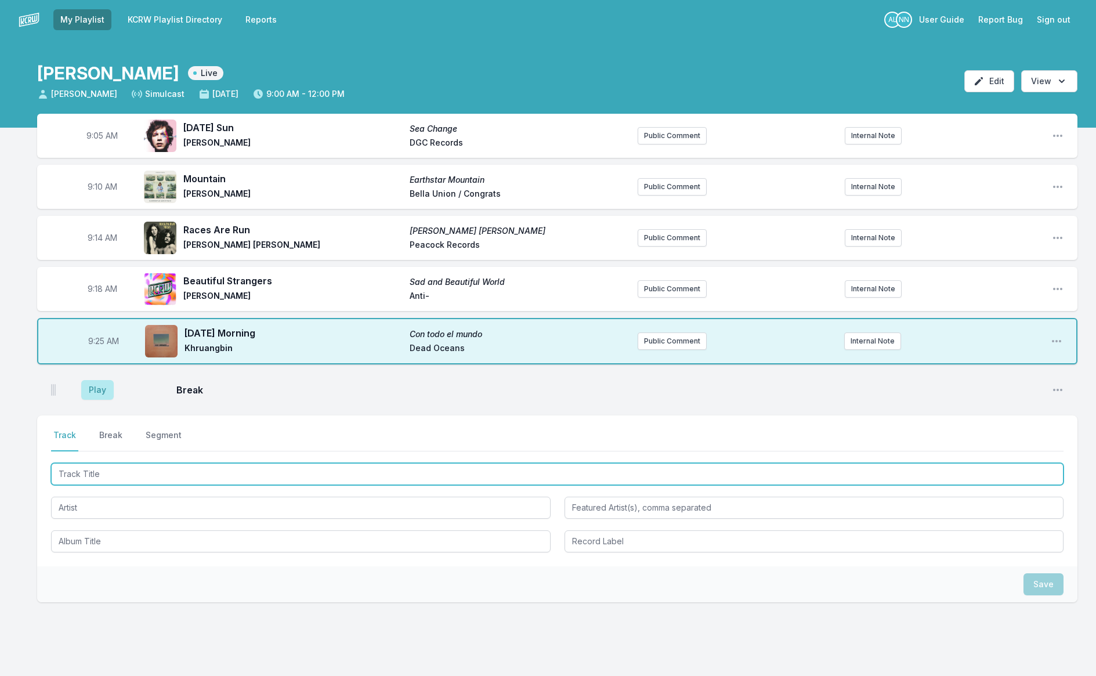
click at [127, 474] on input "Track Title" at bounding box center [557, 474] width 1012 height 22
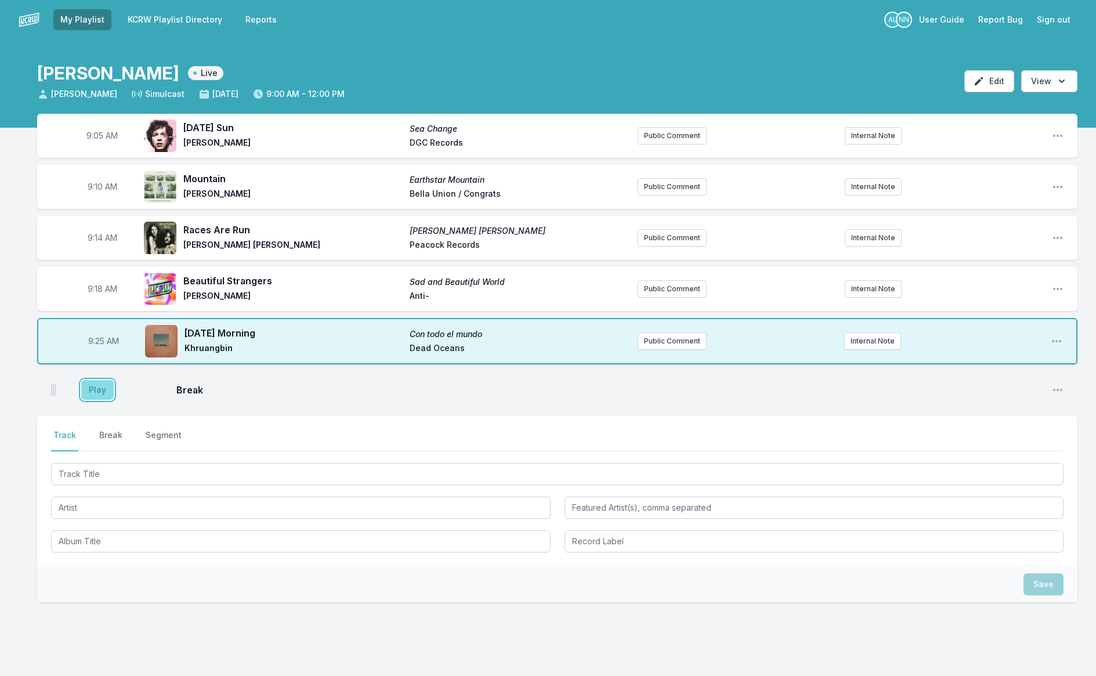
click at [96, 388] on button "Play" at bounding box center [97, 390] width 32 height 20
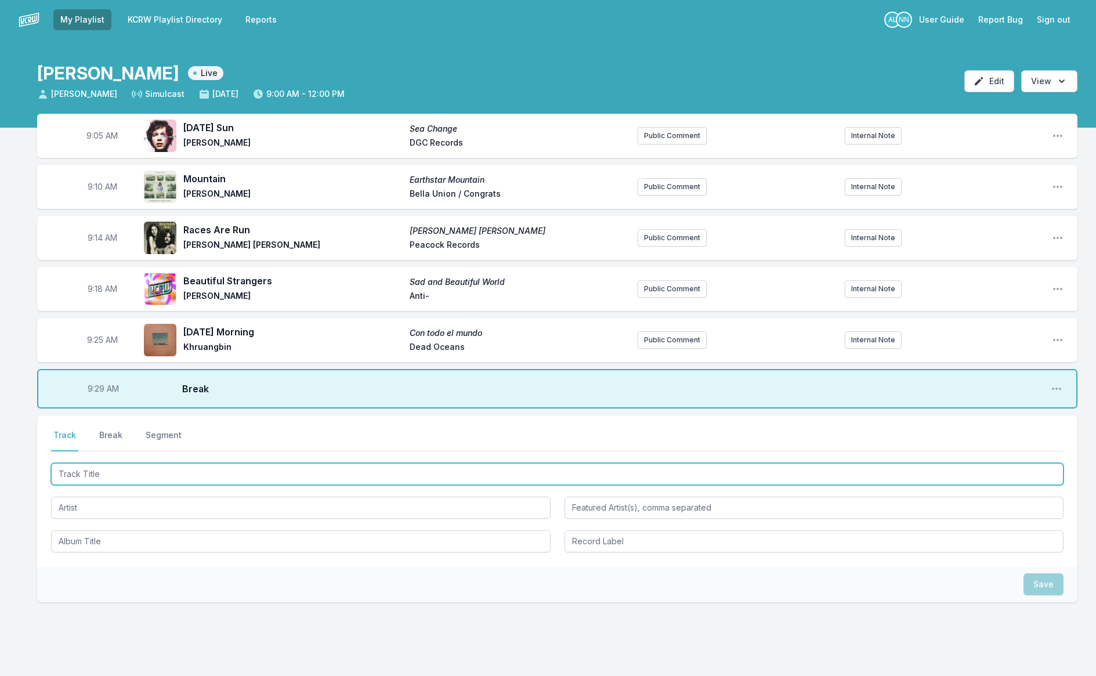
click at [119, 474] on input "Track Title" at bounding box center [557, 474] width 1012 height 22
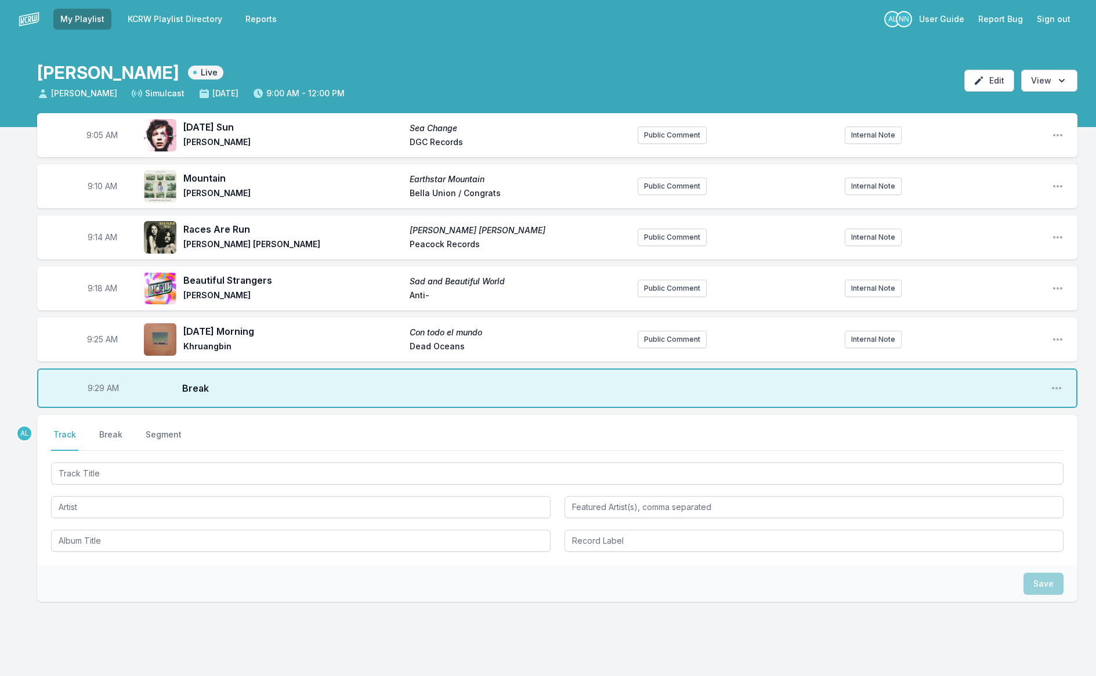
scroll to position [2, 0]
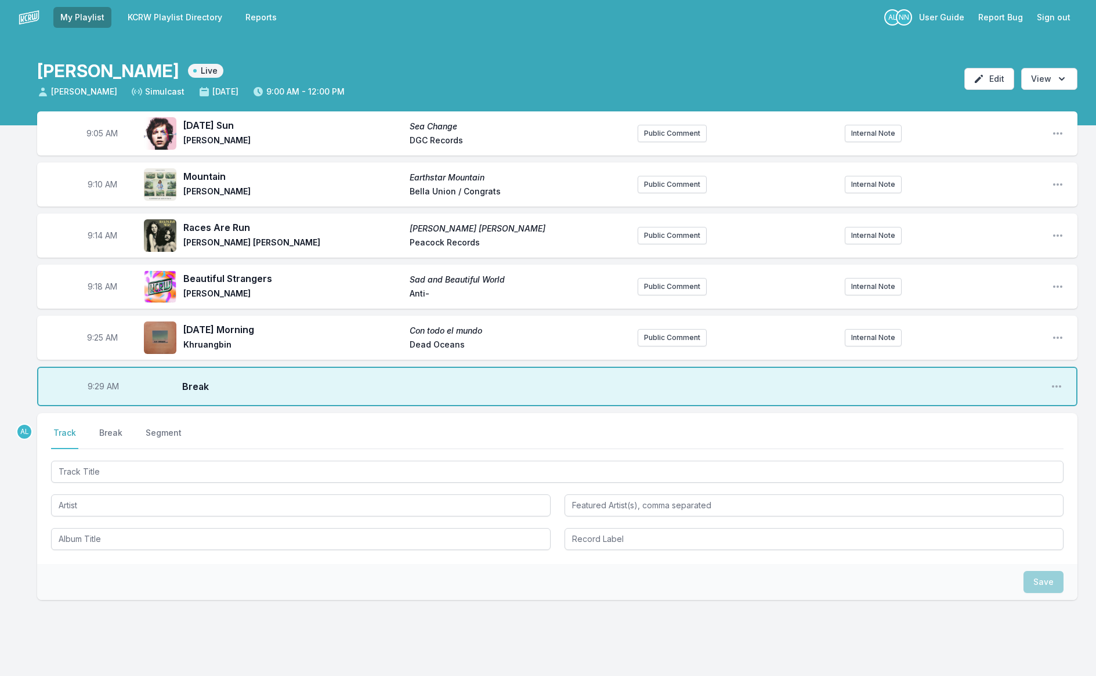
click at [92, 390] on span "9:29 AM" at bounding box center [103, 386] width 31 height 12
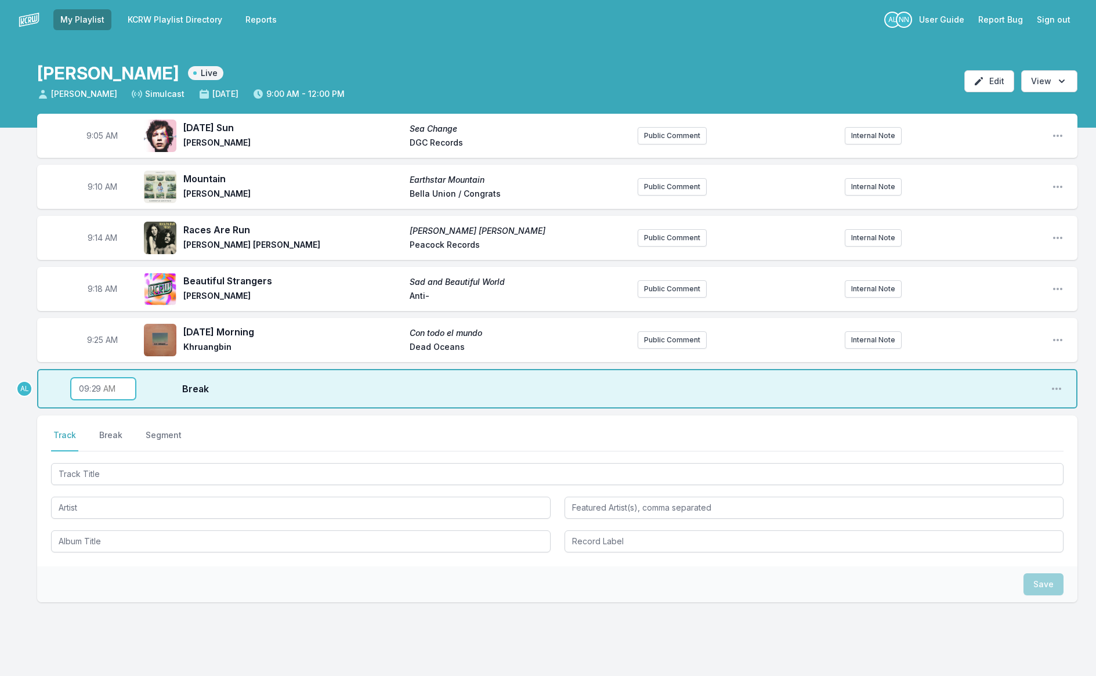
scroll to position [1, 0]
type input "09:27"
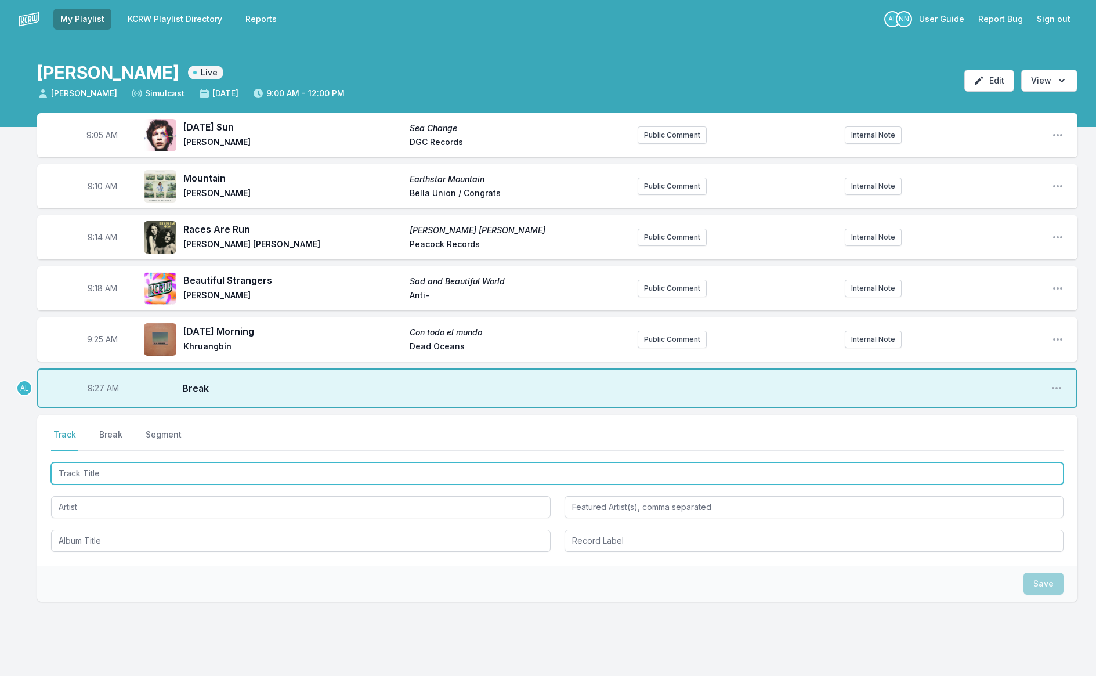
click at [86, 477] on input "Track Title" at bounding box center [557, 473] width 1012 height 22
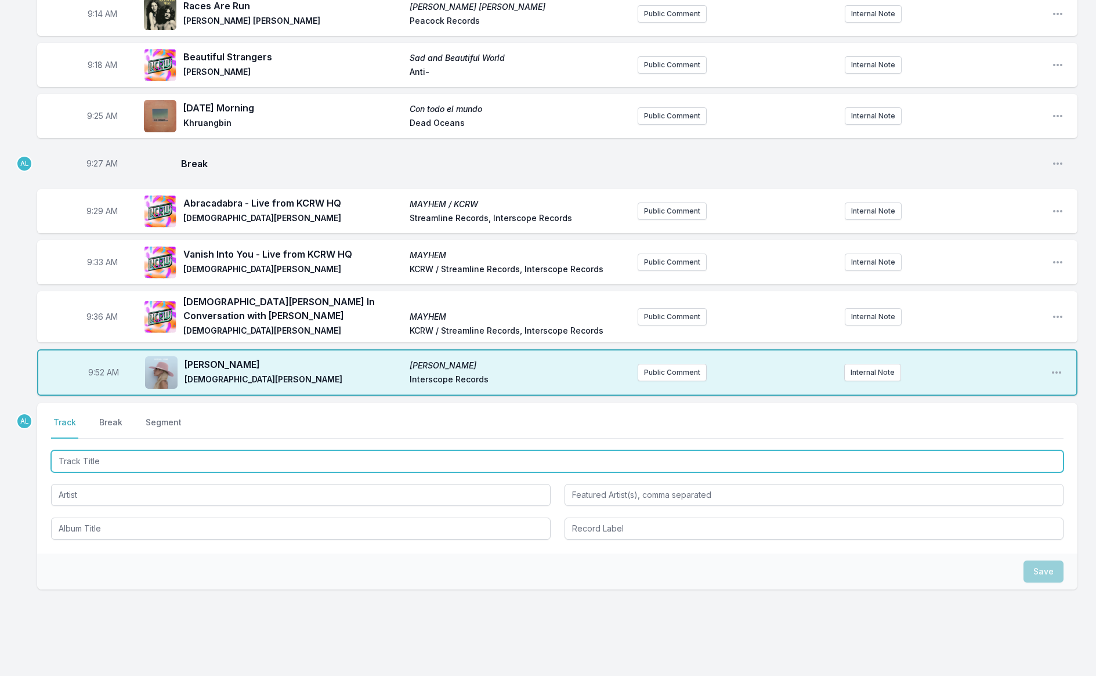
scroll to position [242, 0]
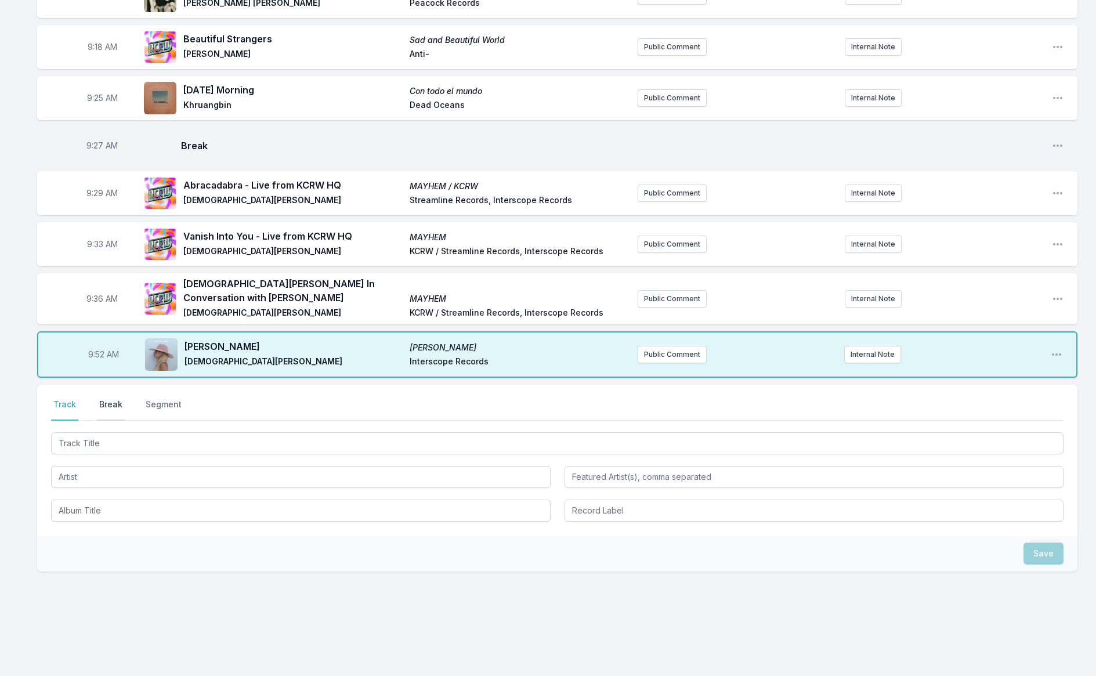
drag, startPoint x: 104, startPoint y: 398, endPoint x: 109, endPoint y: 401, distance: 6.0
click at [104, 398] on button "Break" at bounding box center [111, 409] width 28 height 22
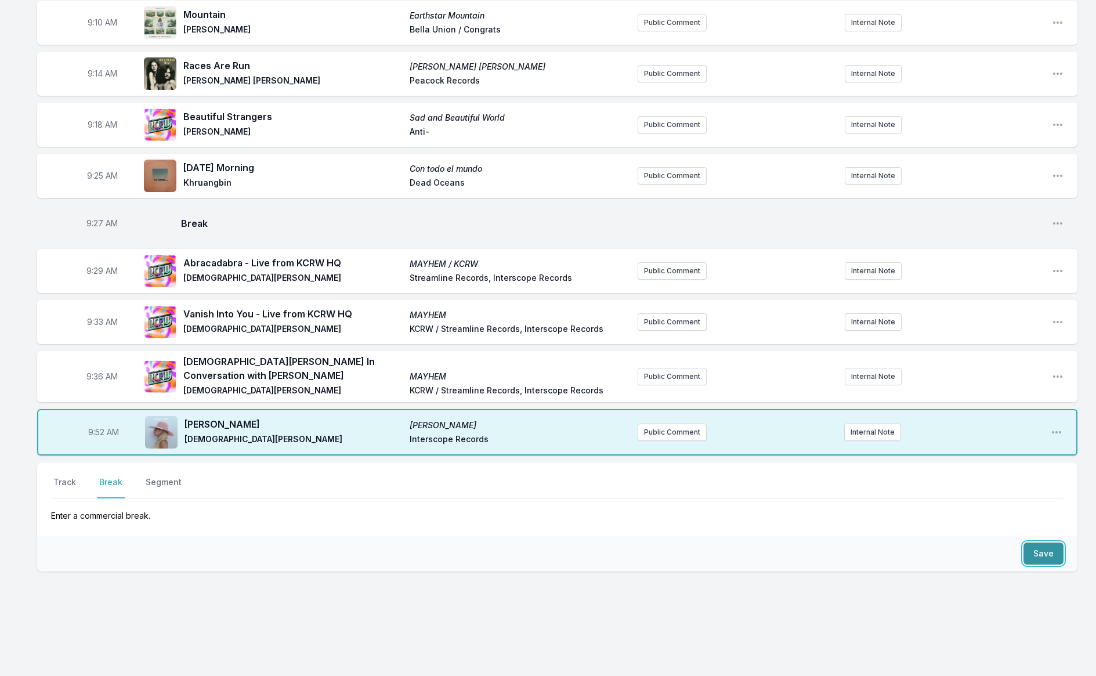
click at [1034, 549] on button "Save" at bounding box center [1043, 553] width 40 height 22
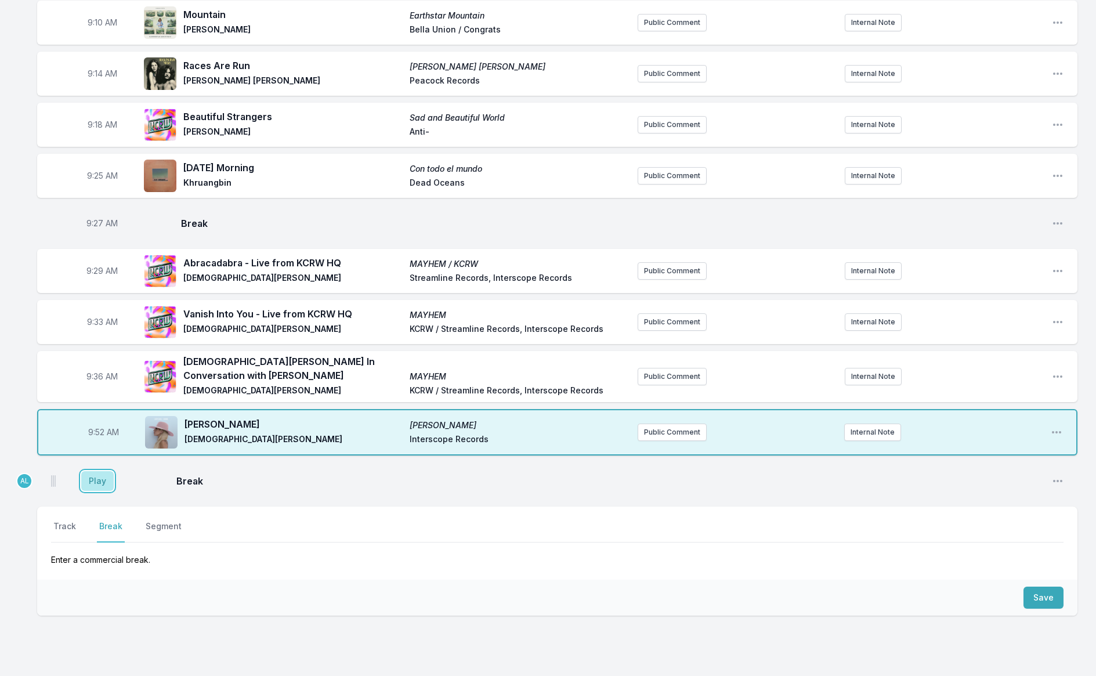
drag, startPoint x: 90, startPoint y: 477, endPoint x: 80, endPoint y: 490, distance: 16.5
click at [90, 477] on button "Play" at bounding box center [97, 481] width 32 height 20
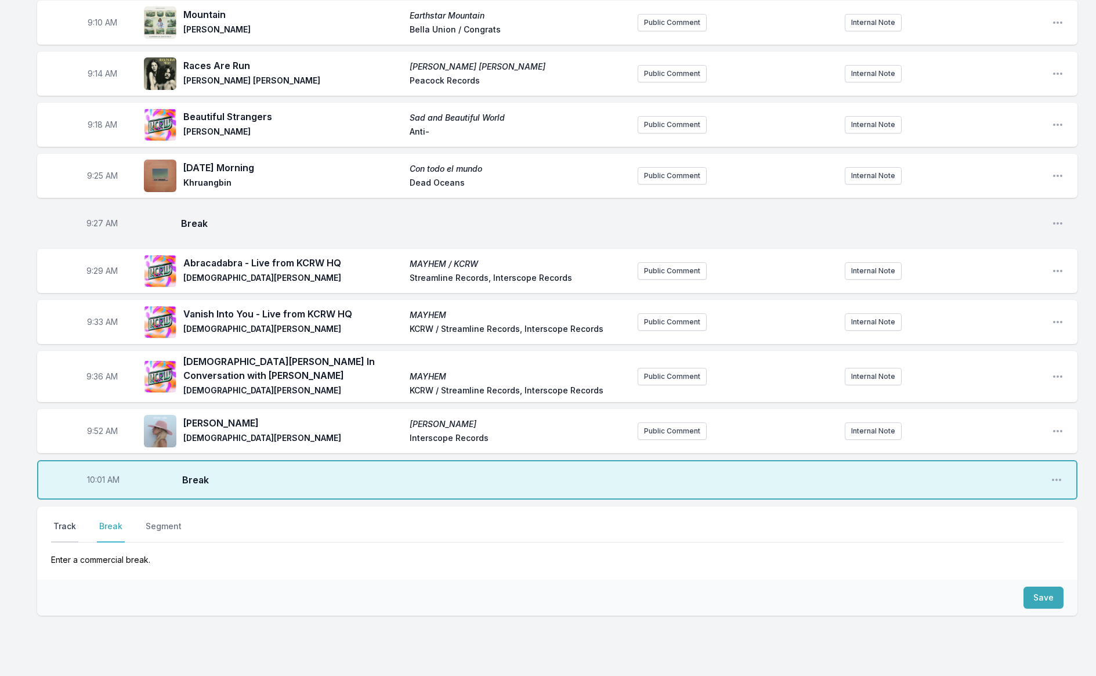
click at [64, 524] on button "Track" at bounding box center [64, 531] width 27 height 22
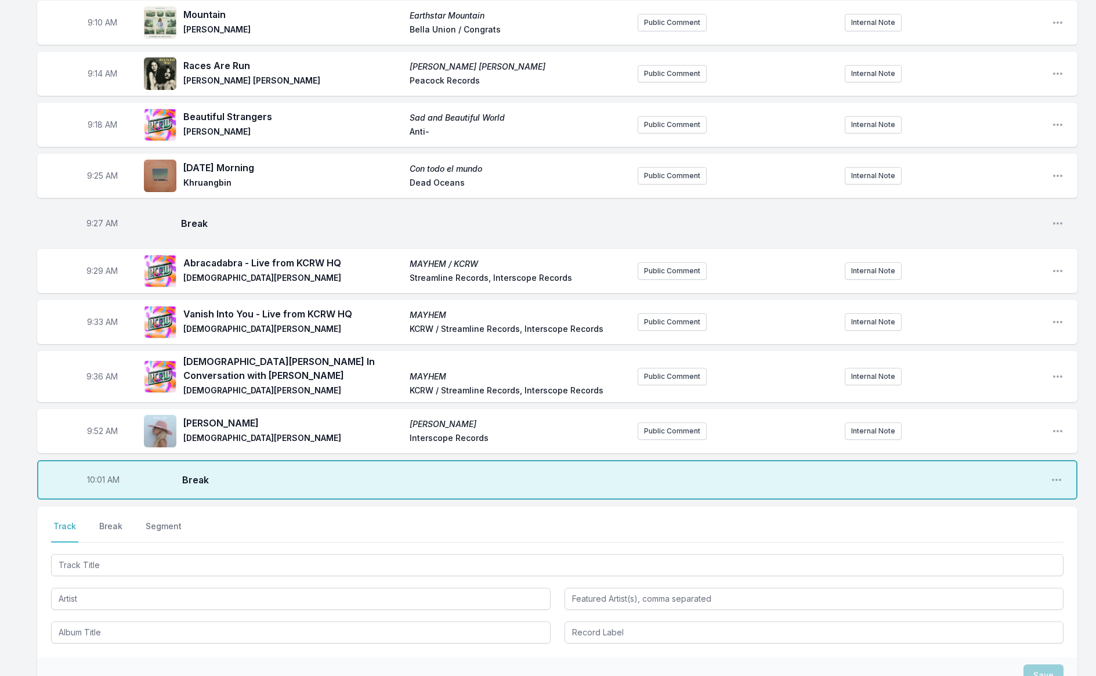
scroll to position [165, 0]
drag, startPoint x: 228, startPoint y: 527, endPoint x: 212, endPoint y: 530, distance: 15.9
click at [219, 530] on nav "Track Break Segment" at bounding box center [557, 531] width 1012 height 22
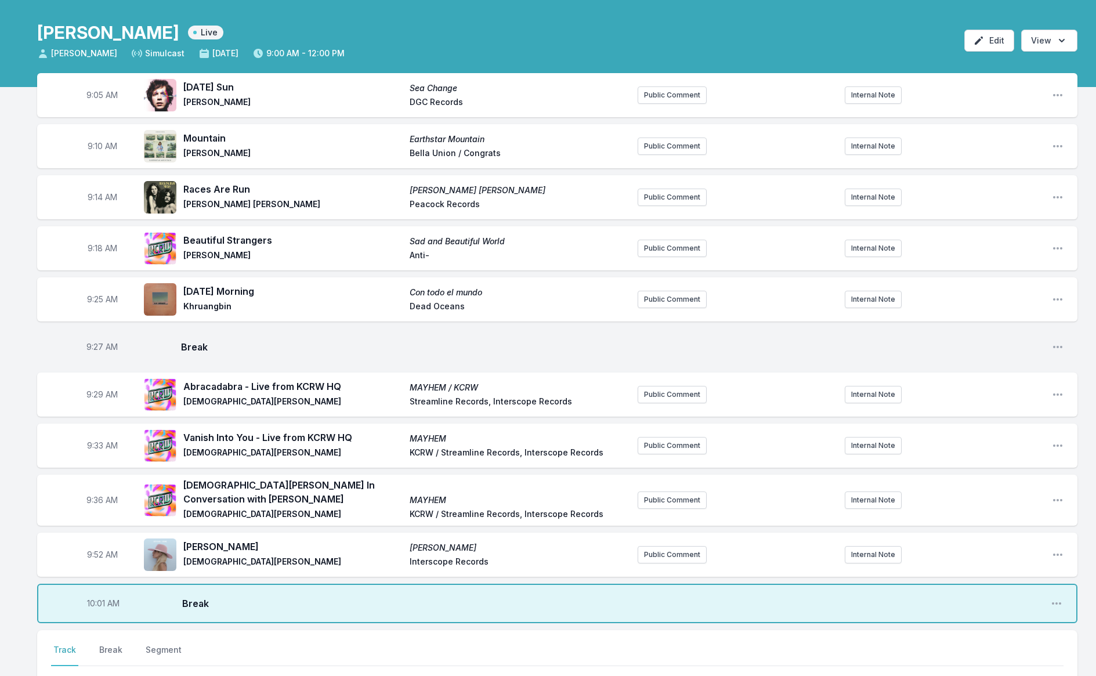
scroll to position [286, 0]
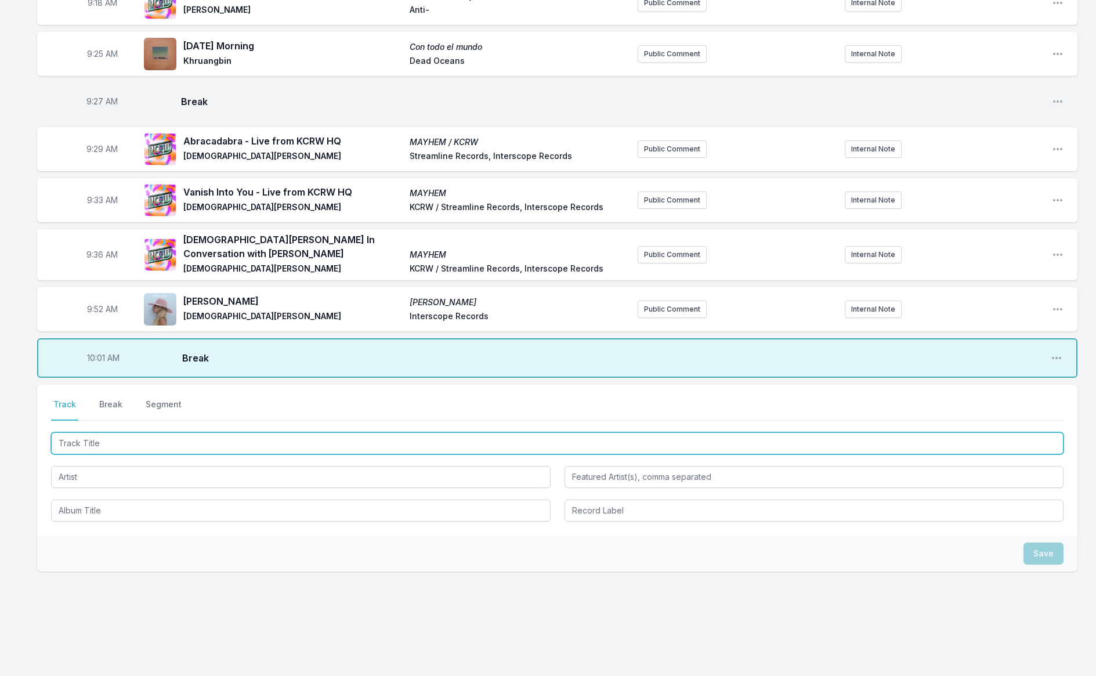
click at [147, 434] on input "Track Title" at bounding box center [557, 443] width 1012 height 22
type input "La Cometierra"
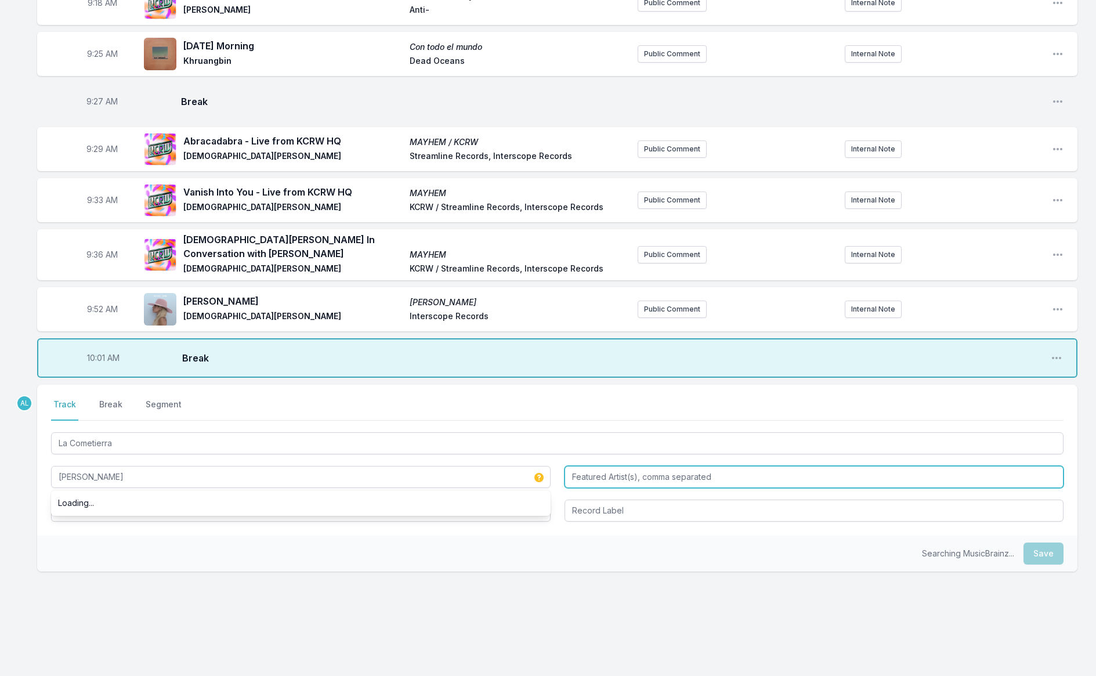
type input "[PERSON_NAME]"
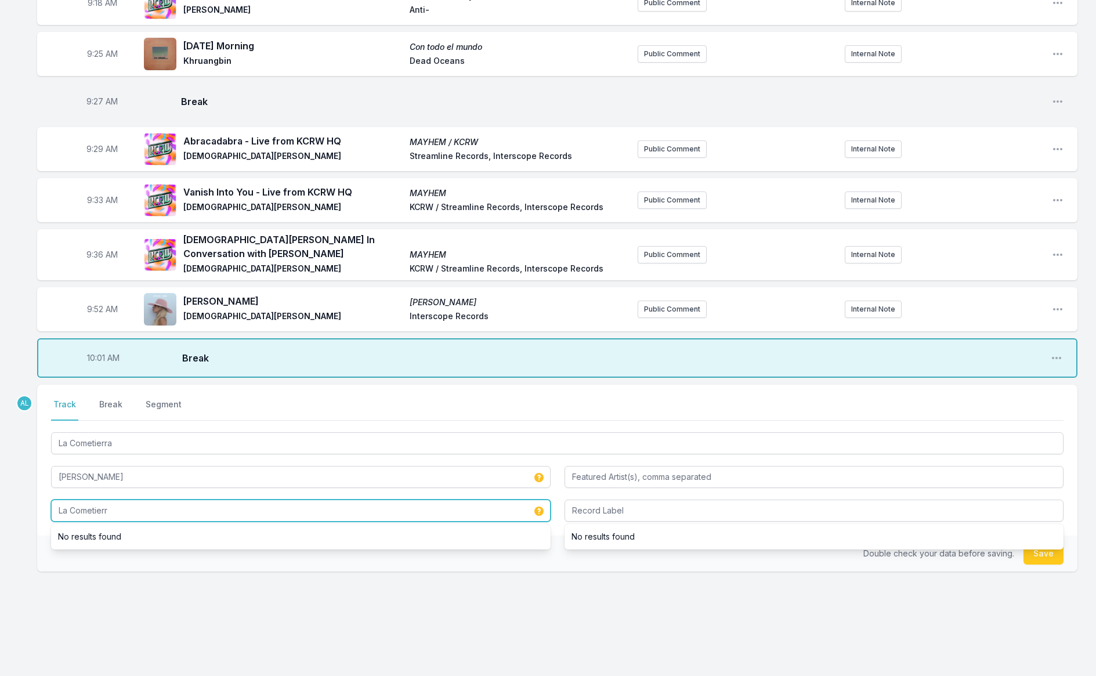
click at [153, 506] on input "La Cometierr" at bounding box center [300, 510] width 499 height 22
type input "La Cometierra"
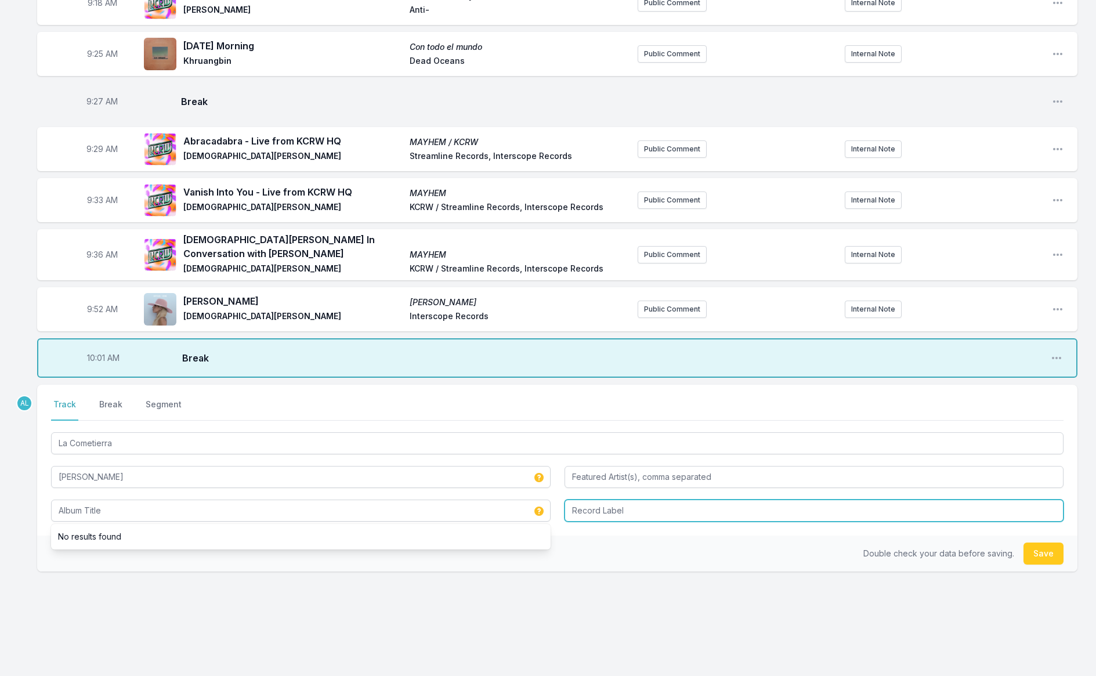
type input "La Cometierra"
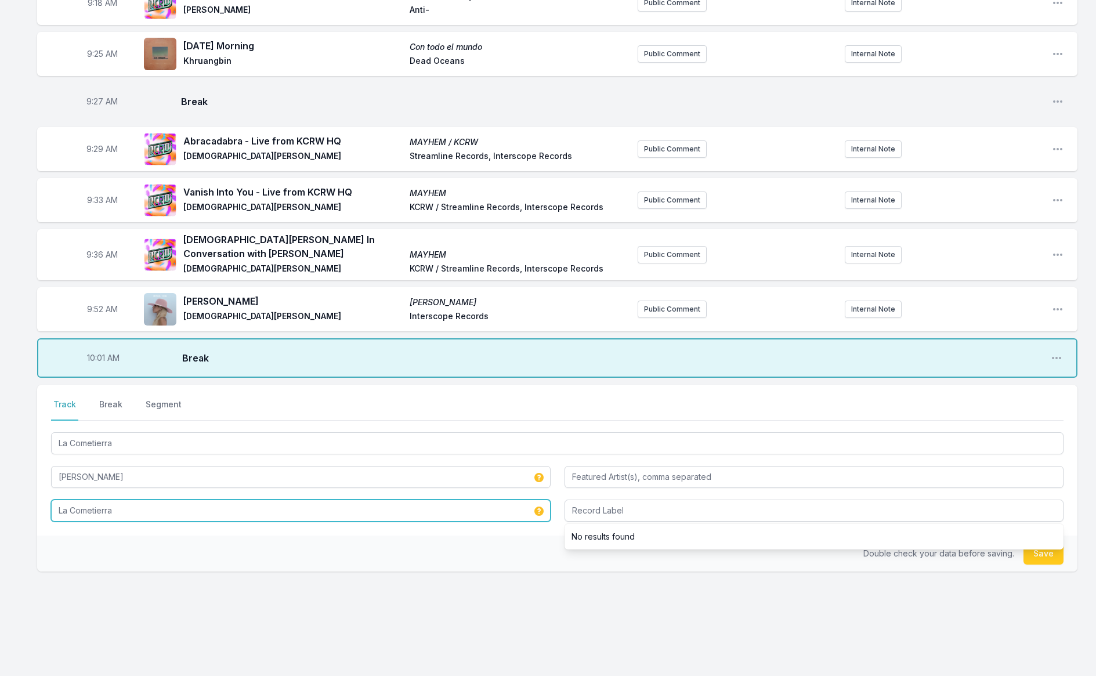
click at [487, 508] on input "La Cometierra" at bounding box center [300, 510] width 499 height 22
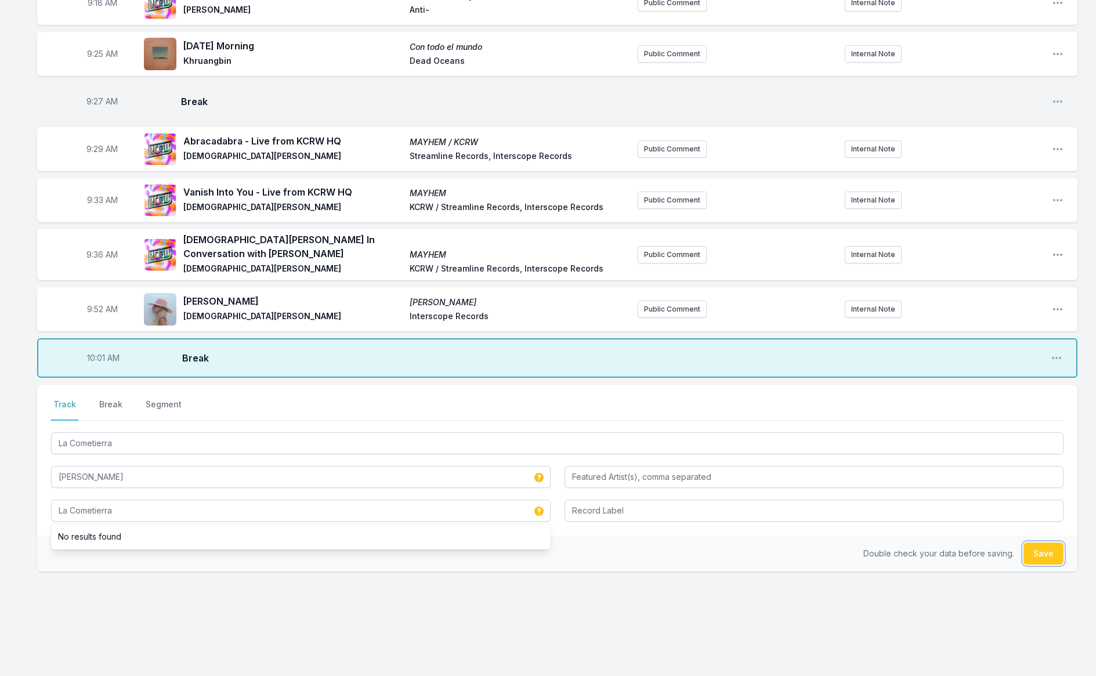
drag, startPoint x: 1032, startPoint y: 548, endPoint x: 1023, endPoint y: 546, distance: 9.6
click at [1032, 548] on button "Save" at bounding box center [1043, 553] width 40 height 22
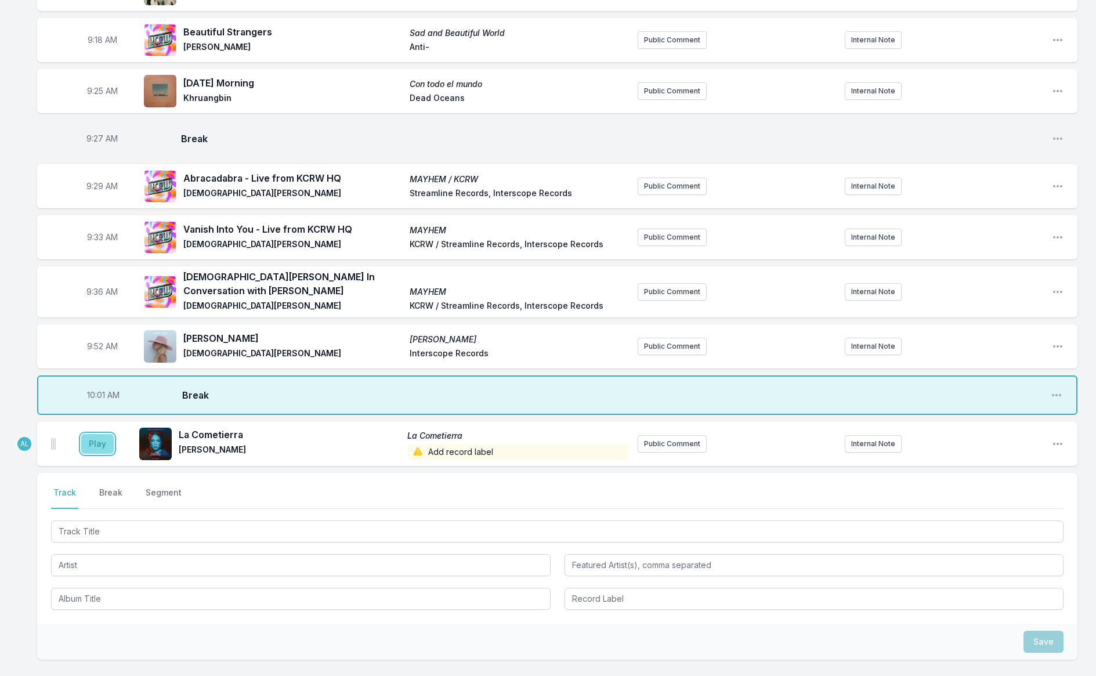
click at [102, 438] on button "Play" at bounding box center [97, 444] width 32 height 20
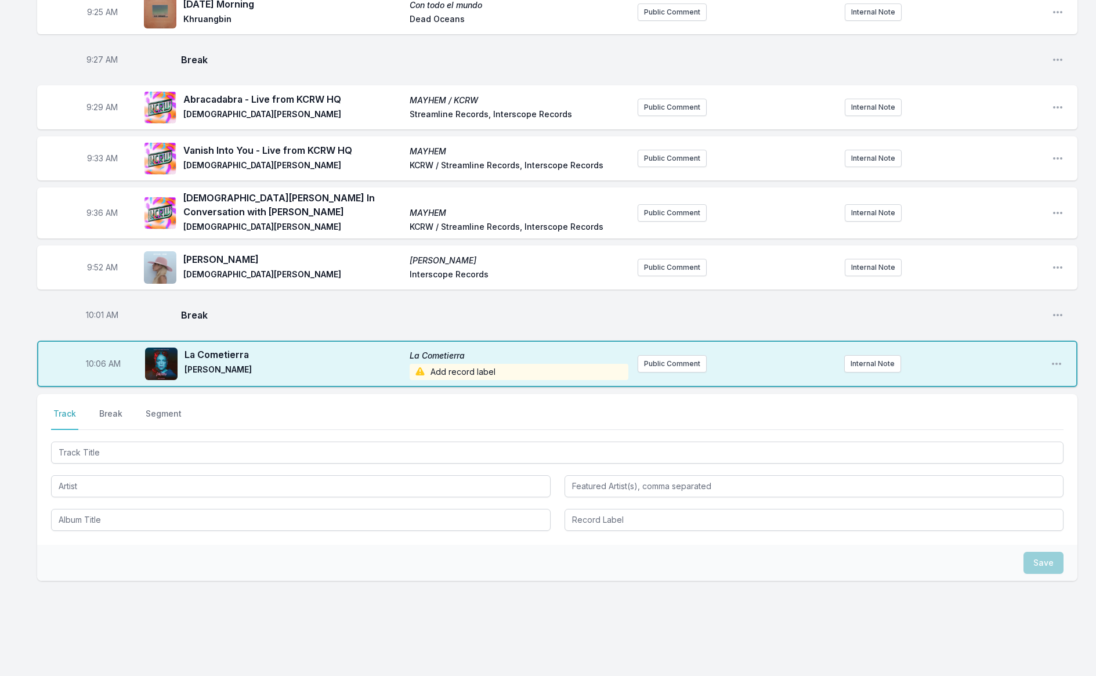
scroll to position [374, 0]
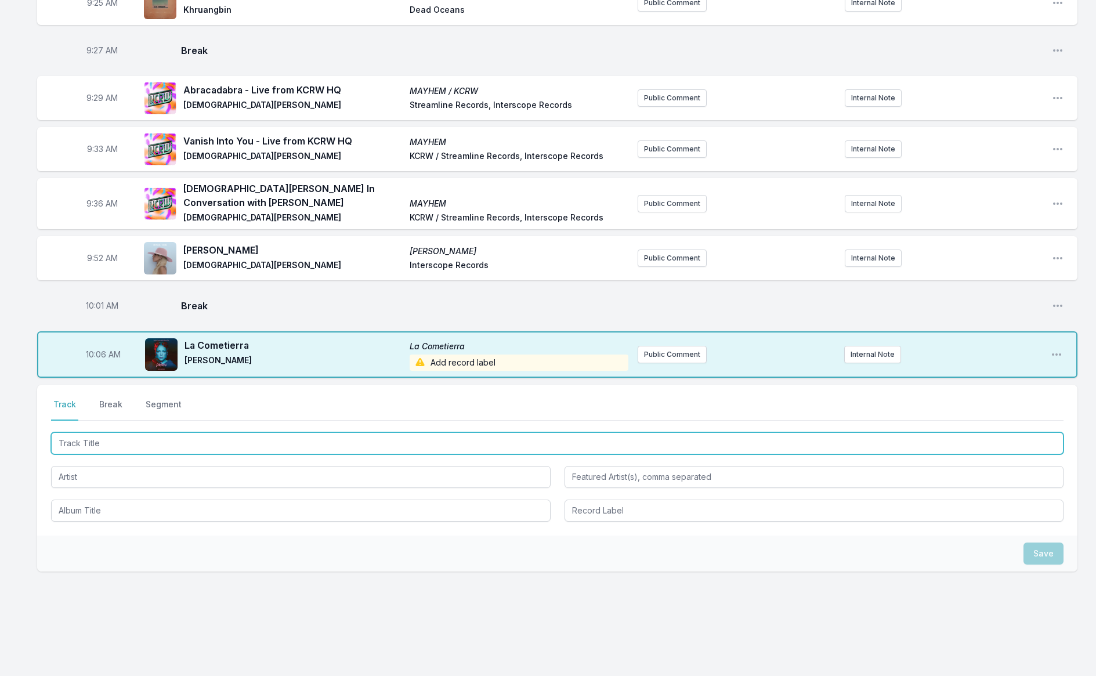
click at [226, 432] on input "Track Title" at bounding box center [557, 443] width 1012 height 22
type input "T"
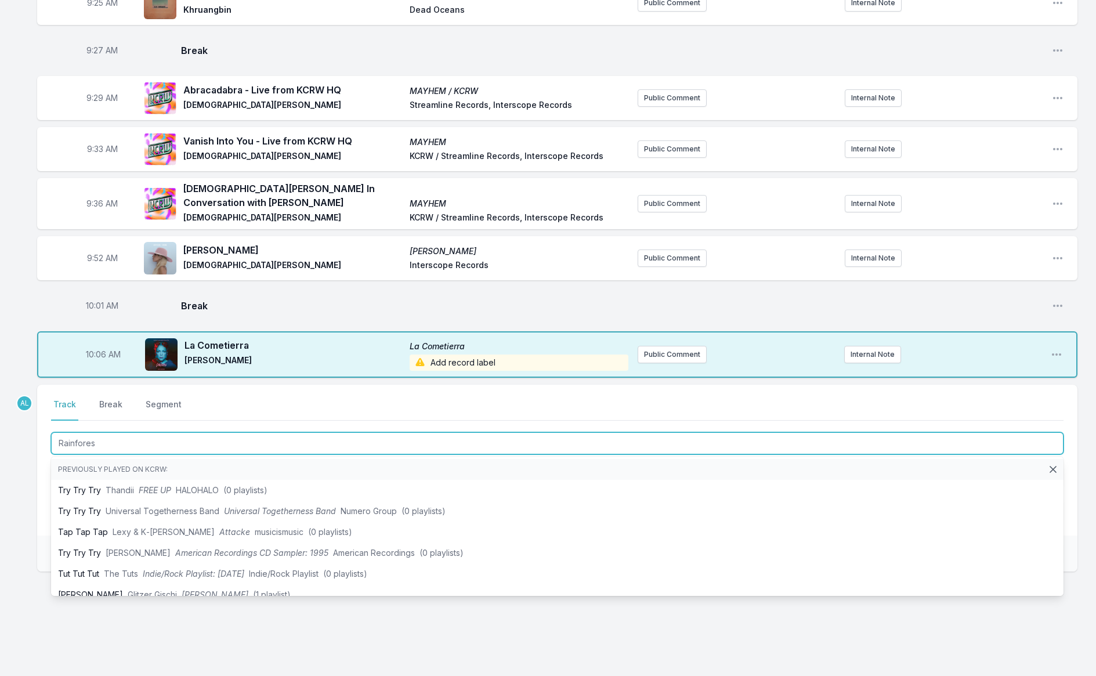
type input "Rainforest"
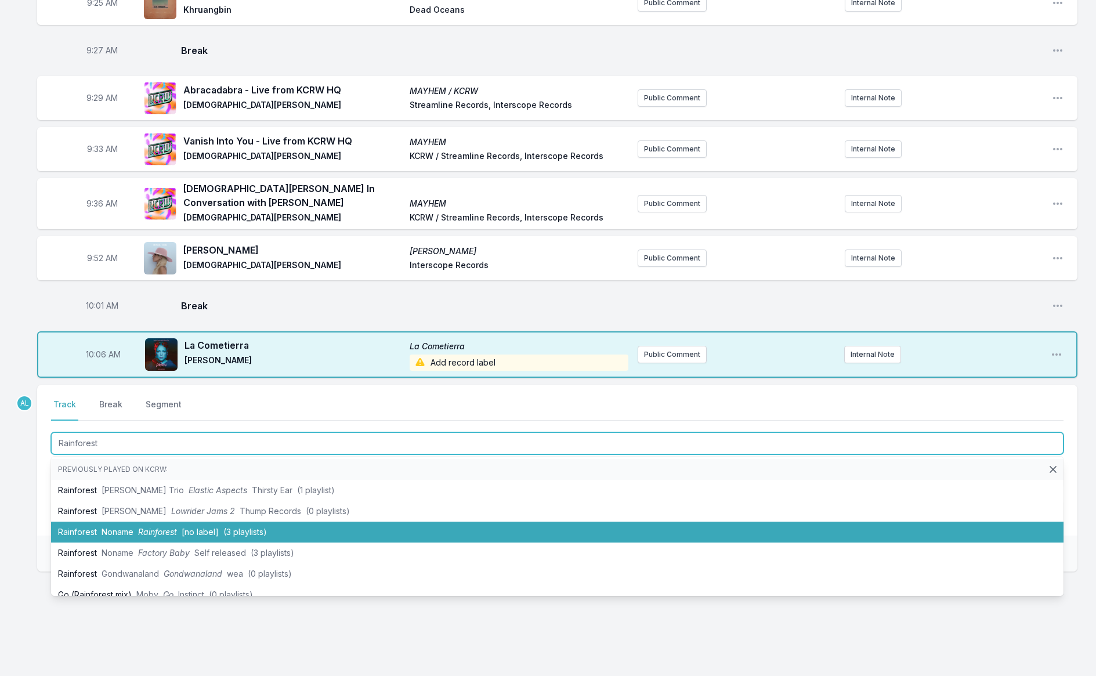
click at [257, 527] on span "(3 playlists)" at bounding box center [245, 532] width 44 height 10
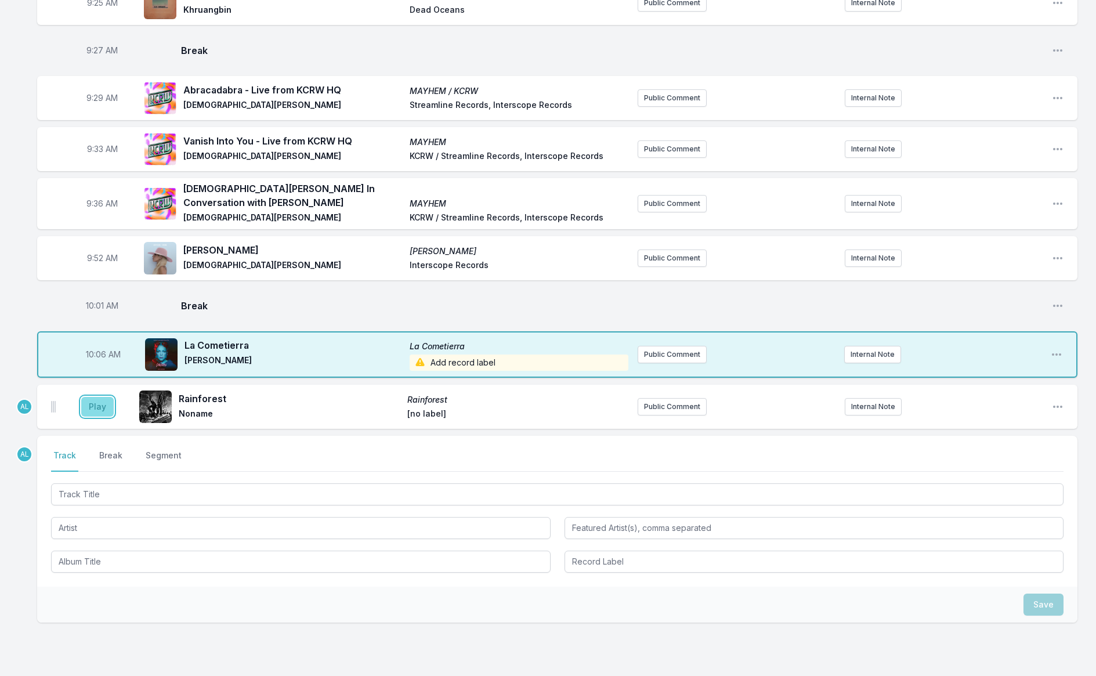
click at [102, 397] on button "Play" at bounding box center [97, 407] width 32 height 20
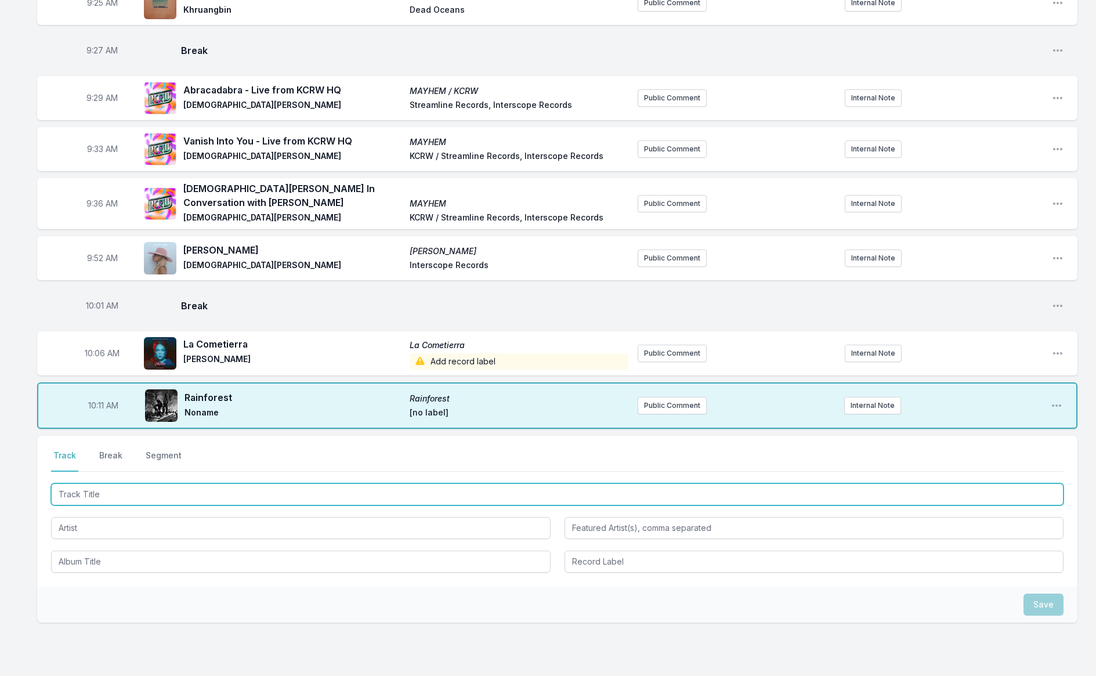
click at [154, 490] on input "Track Title" at bounding box center [557, 494] width 1012 height 22
type input "Bossa 50"
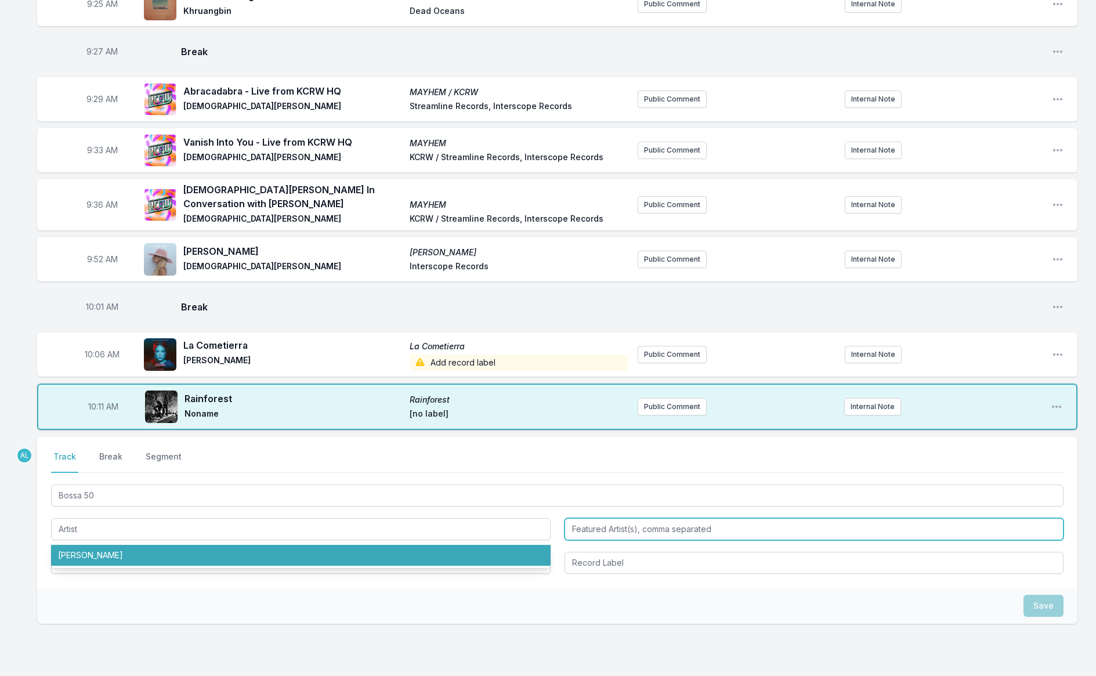
type input "[PERSON_NAME]"
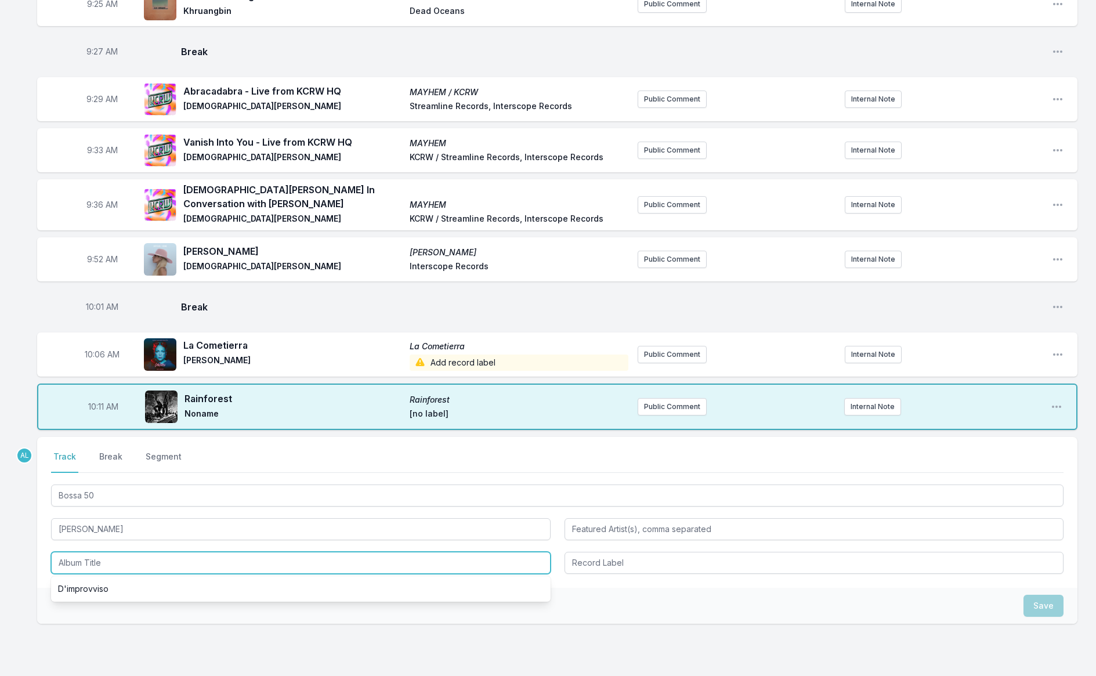
scroll to position [371, 0]
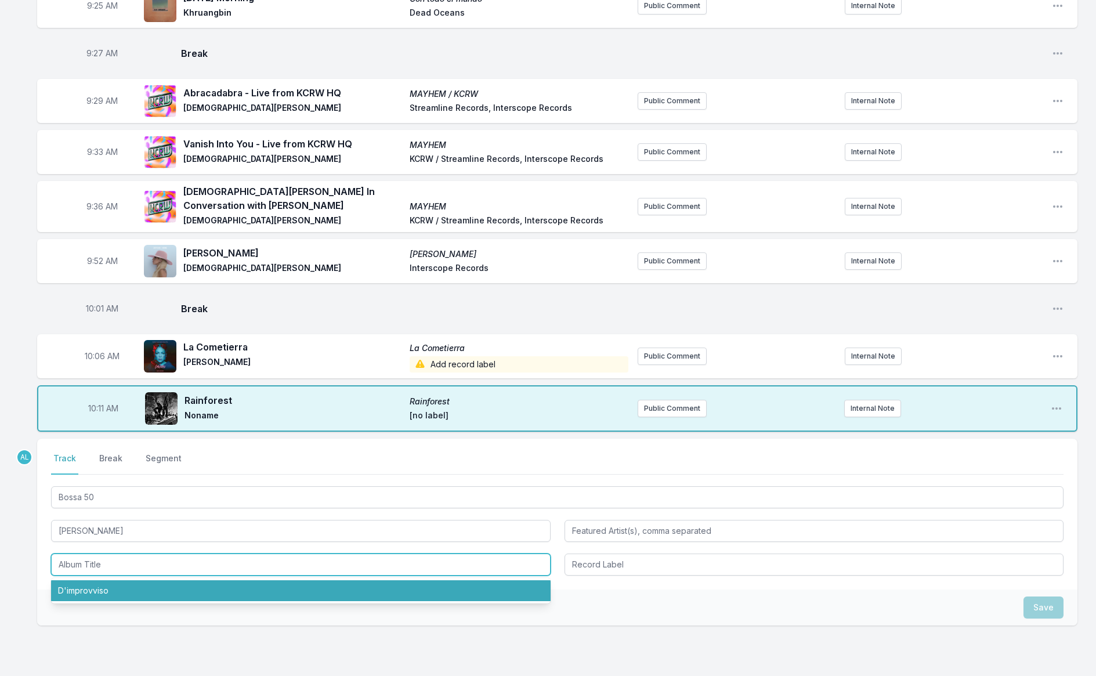
click at [242, 586] on li "D'improvviso" at bounding box center [300, 590] width 499 height 21
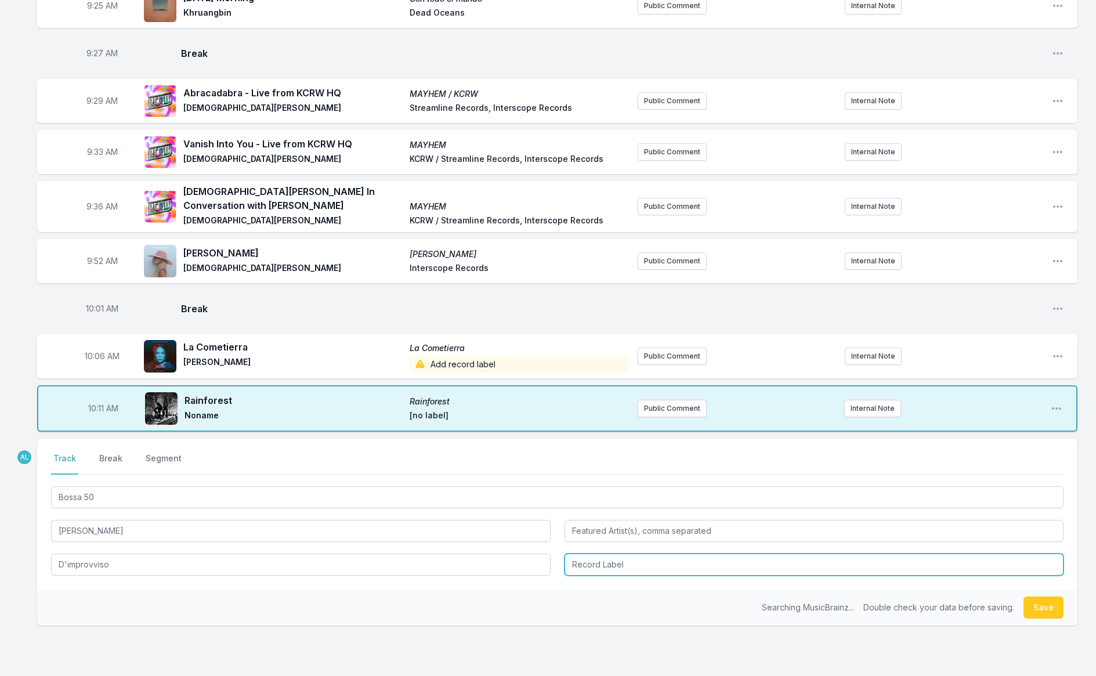
type input "D'improvviso"
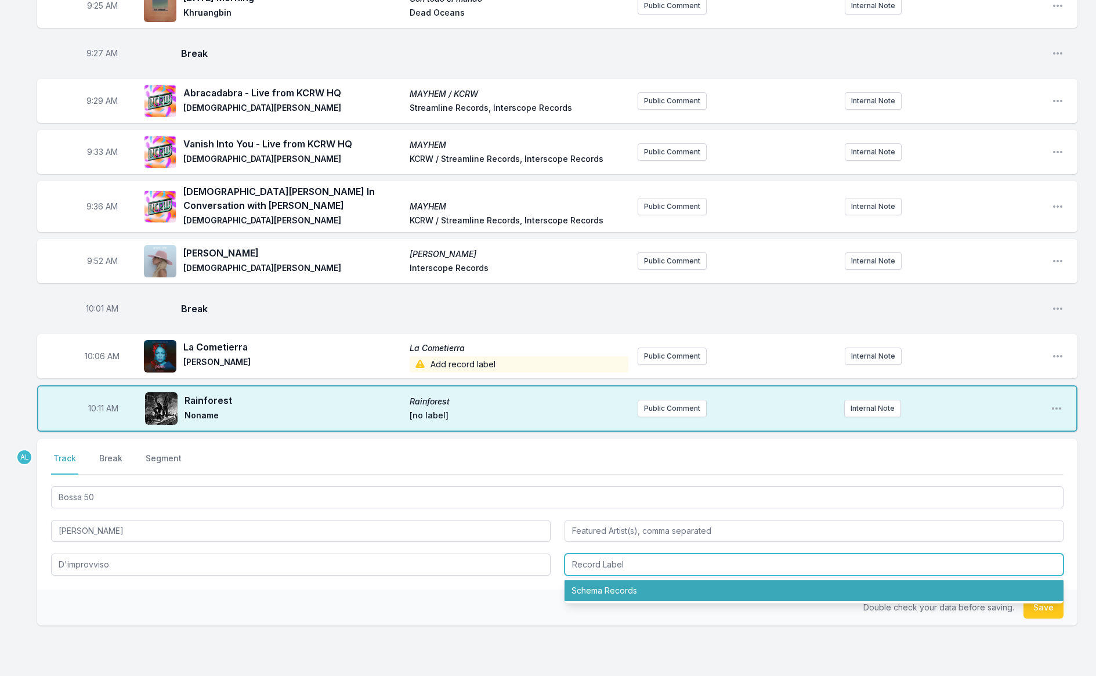
drag, startPoint x: 566, startPoint y: 584, endPoint x: 559, endPoint y: 589, distance: 9.1
click at [566, 584] on li "Schema Records" at bounding box center [813, 590] width 499 height 21
type input "Schema Records"
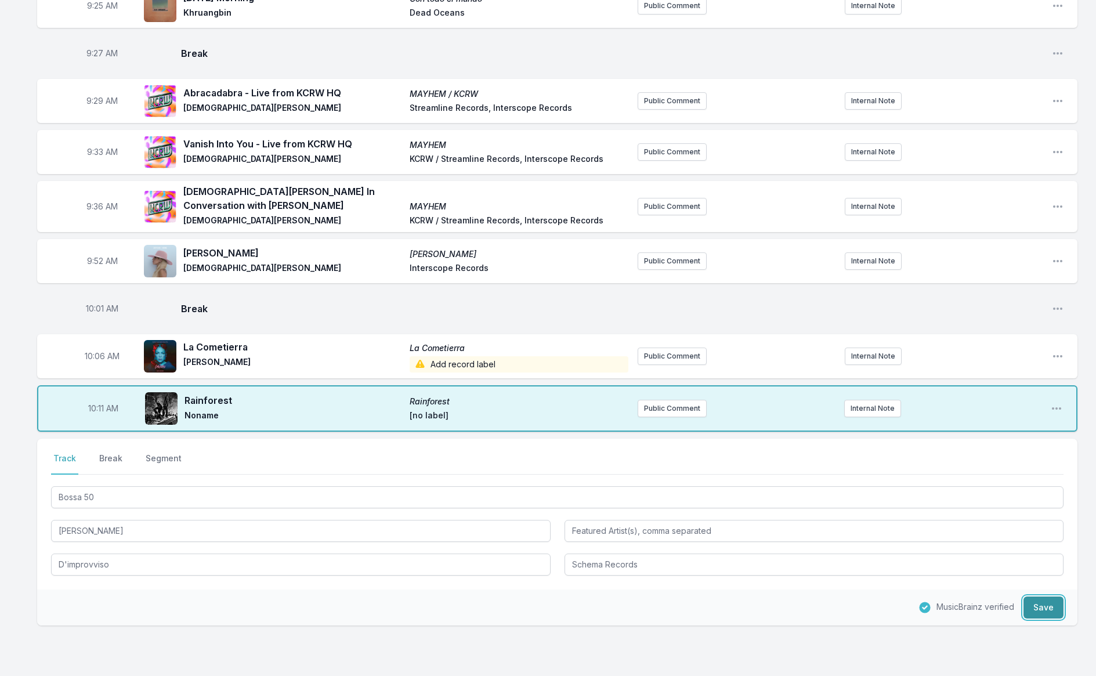
click at [1041, 602] on button "Save" at bounding box center [1043, 607] width 40 height 22
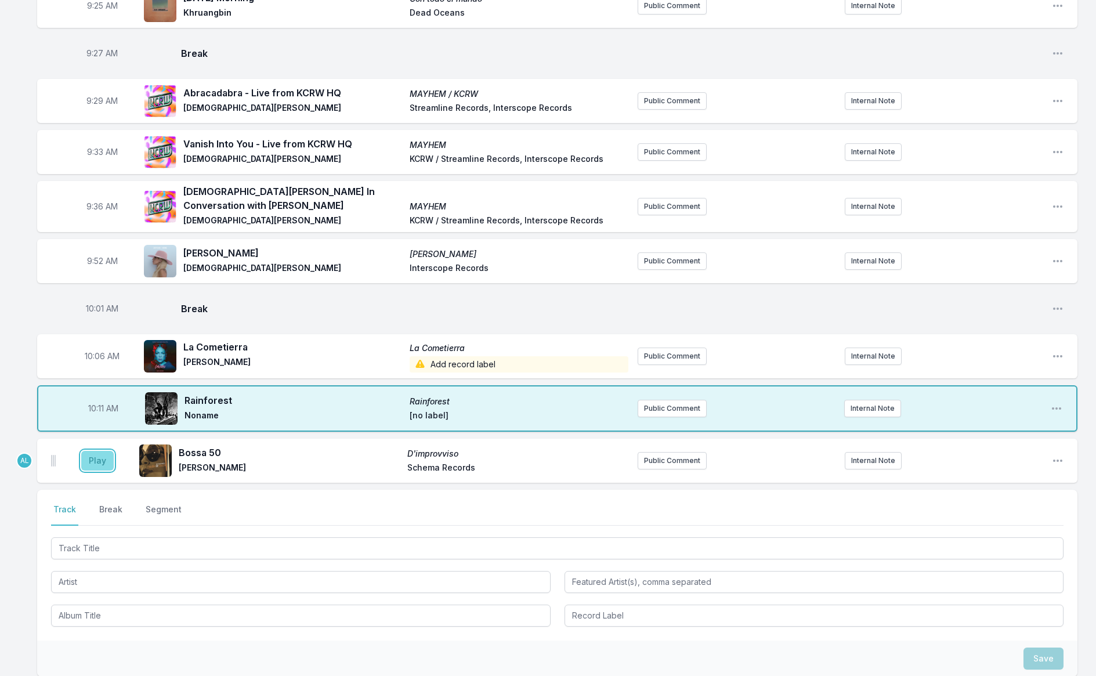
click at [103, 451] on button "Play" at bounding box center [97, 461] width 32 height 20
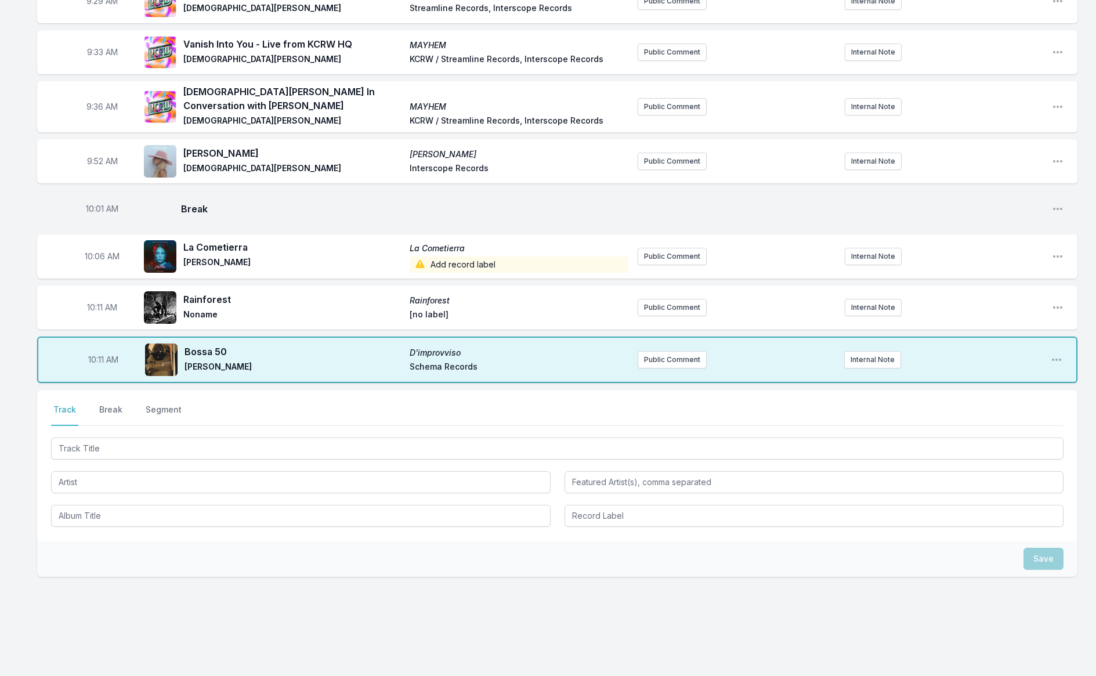
scroll to position [476, 0]
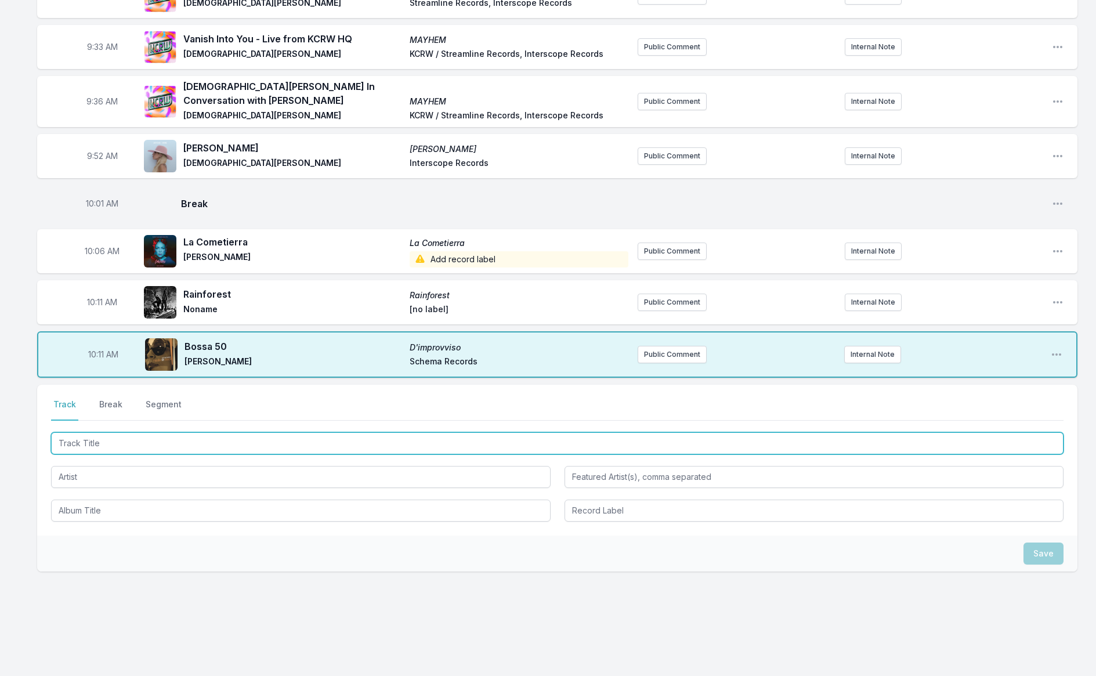
click at [271, 437] on input "Track Title" at bounding box center [557, 443] width 1012 height 22
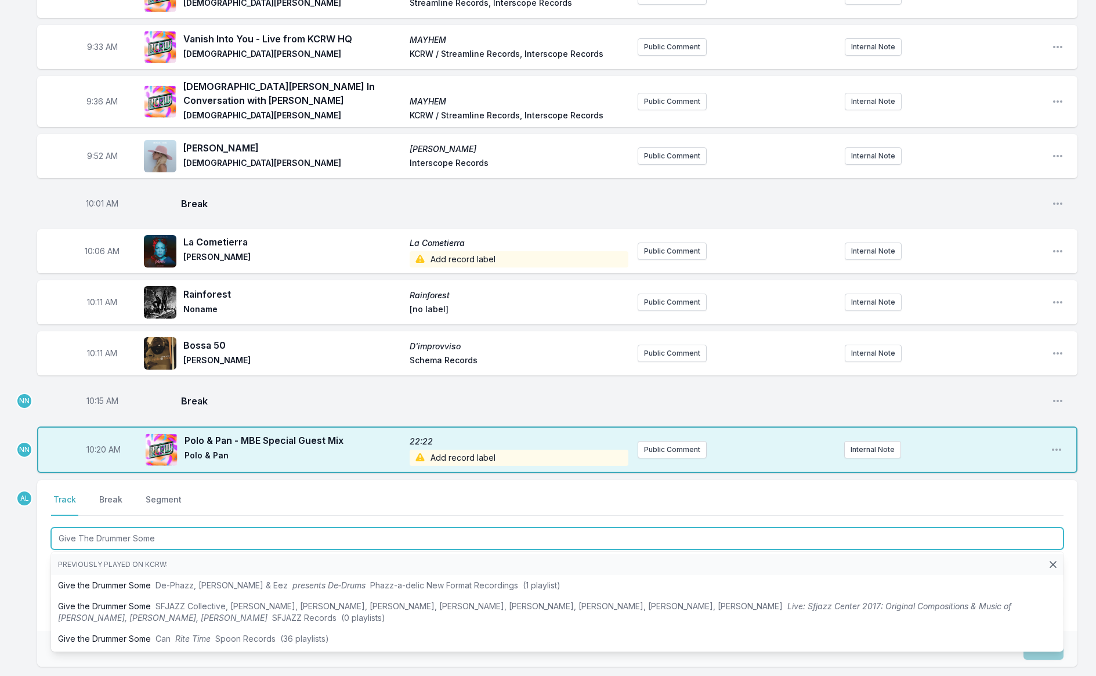
type input "Give The Drummer Some"
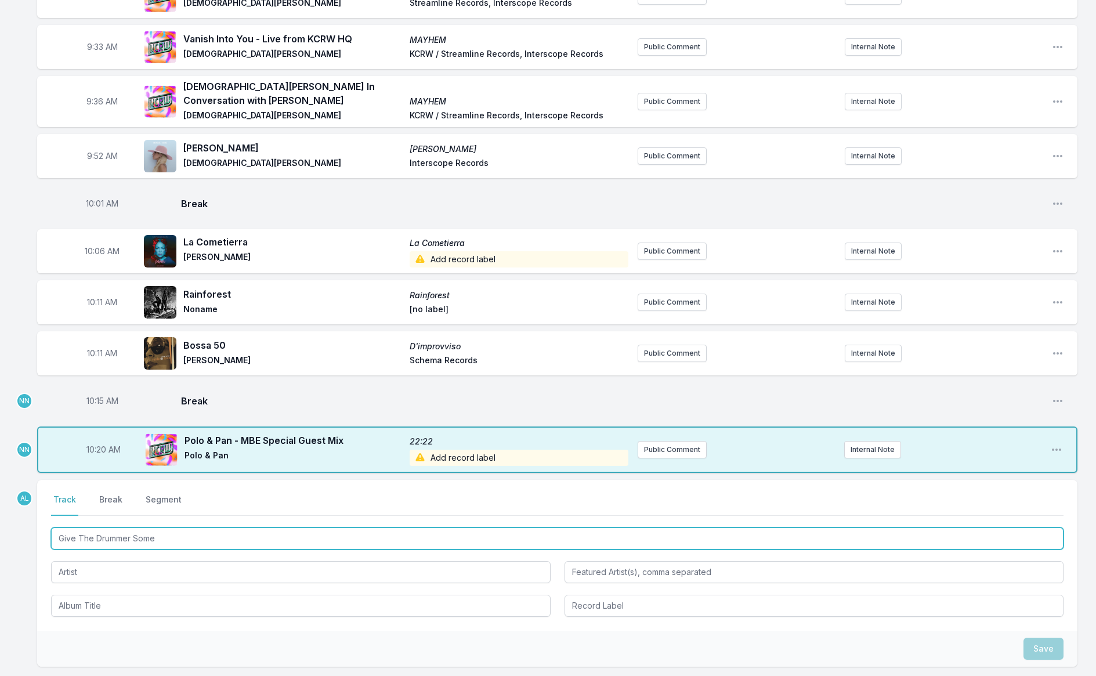
click at [233, 527] on input "Give The Drummer Some" at bounding box center [557, 538] width 1012 height 22
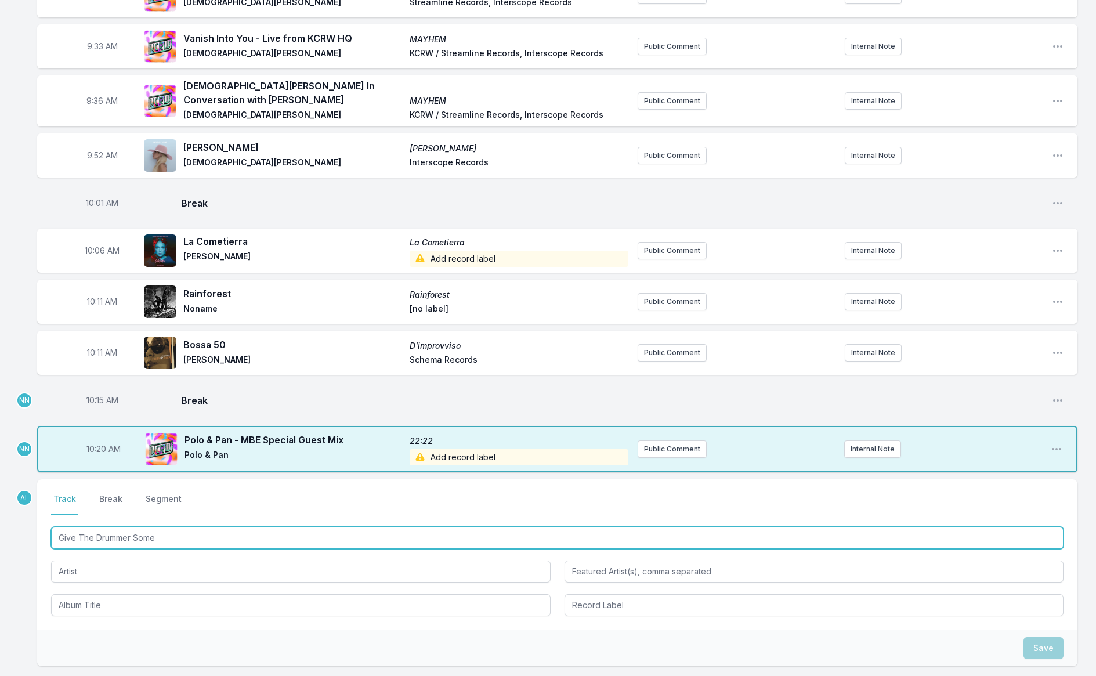
drag, startPoint x: 169, startPoint y: 529, endPoint x: -49, endPoint y: 531, distance: 218.7
click at [0, 531] on html "My Playlist KCRW Playlist Directory Reports AL NN User Guide Report Bug Sign ou…" at bounding box center [548, 150] width 1096 height 1254
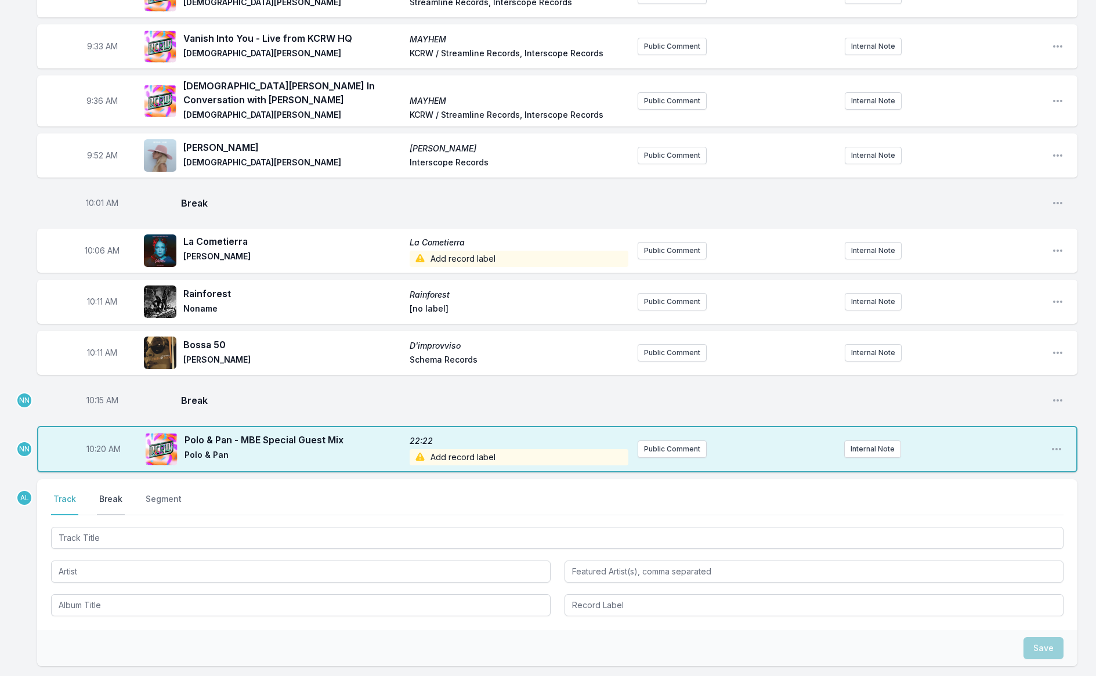
click at [110, 493] on button "Break" at bounding box center [111, 504] width 28 height 22
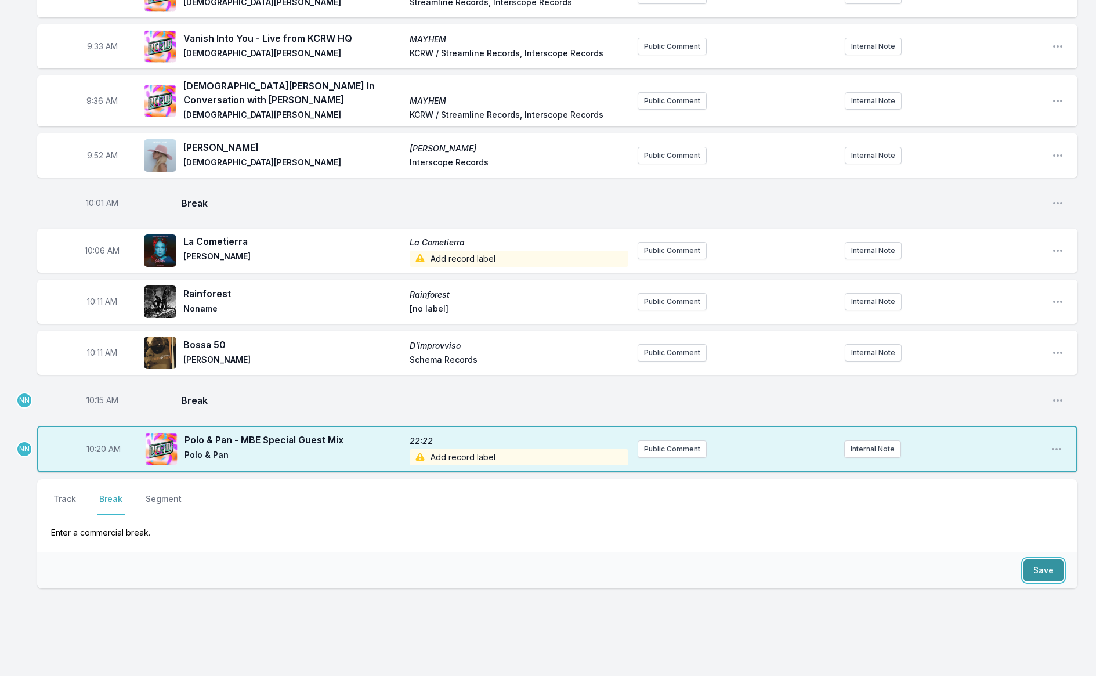
click at [1054, 562] on button "Save" at bounding box center [1043, 570] width 40 height 22
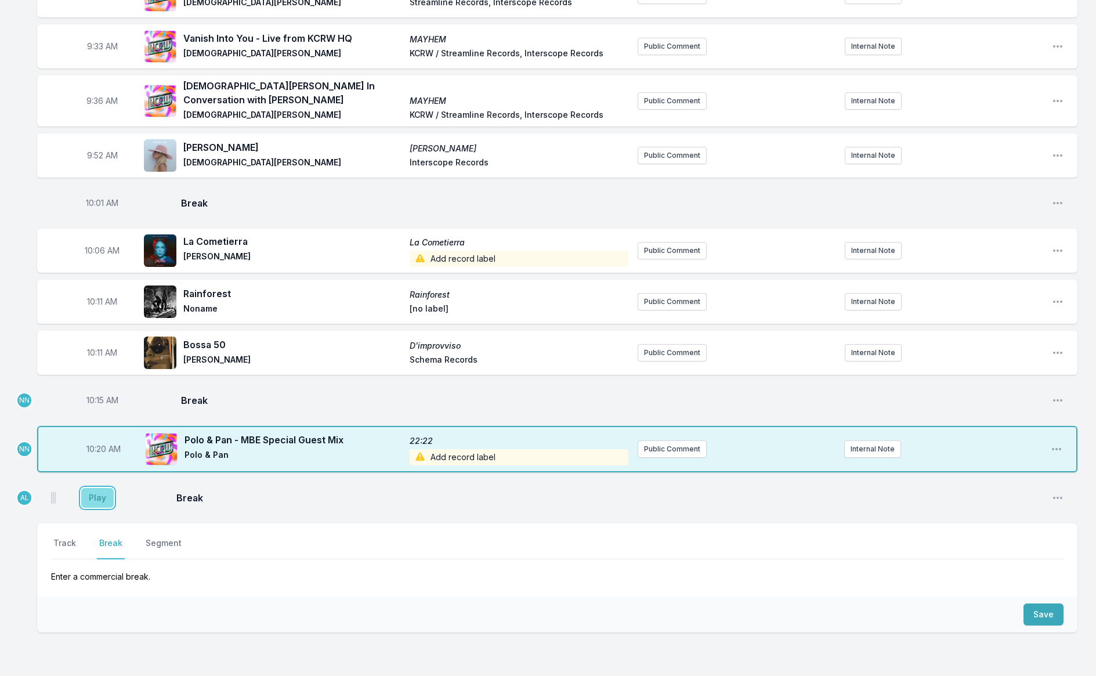
click at [102, 491] on button "Play" at bounding box center [97, 498] width 32 height 20
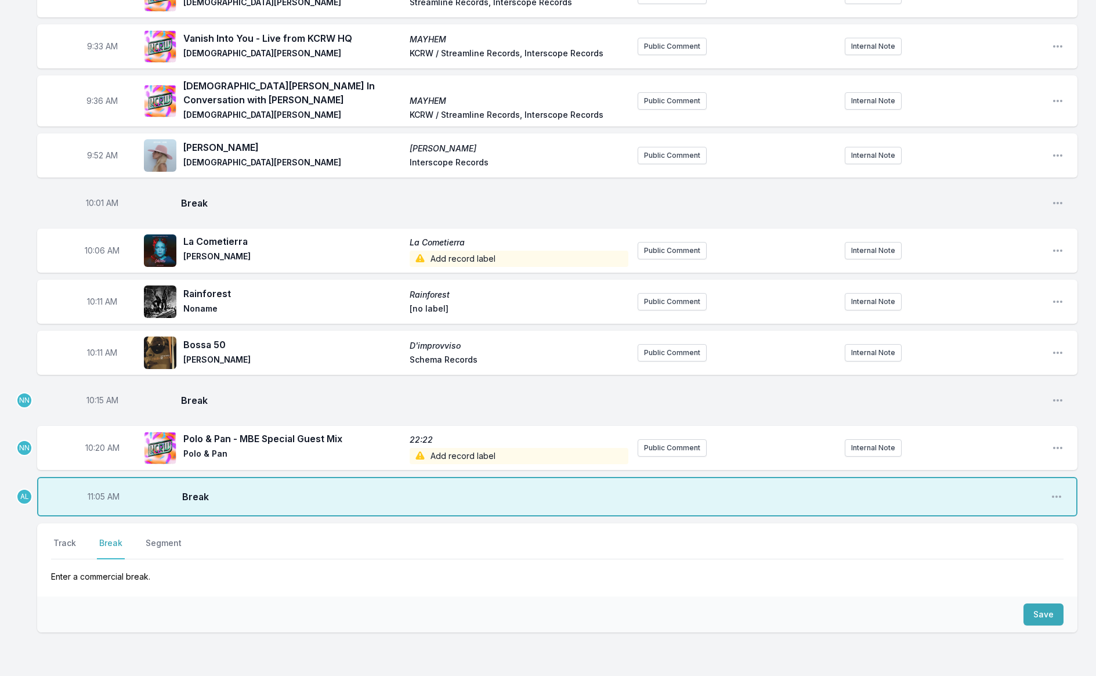
drag, startPoint x: 60, startPoint y: 532, endPoint x: 82, endPoint y: 540, distance: 22.7
click at [60, 537] on button "Track" at bounding box center [64, 548] width 27 height 22
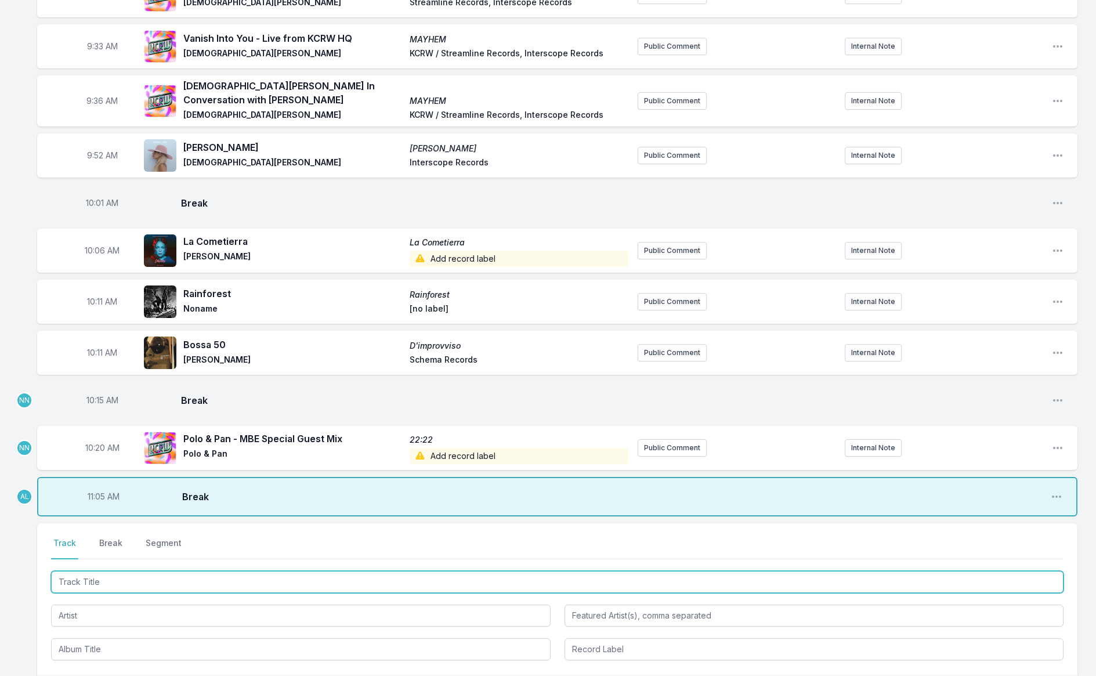
click at [161, 574] on input "Track Title" at bounding box center [557, 582] width 1012 height 22
type input "Disco Life"
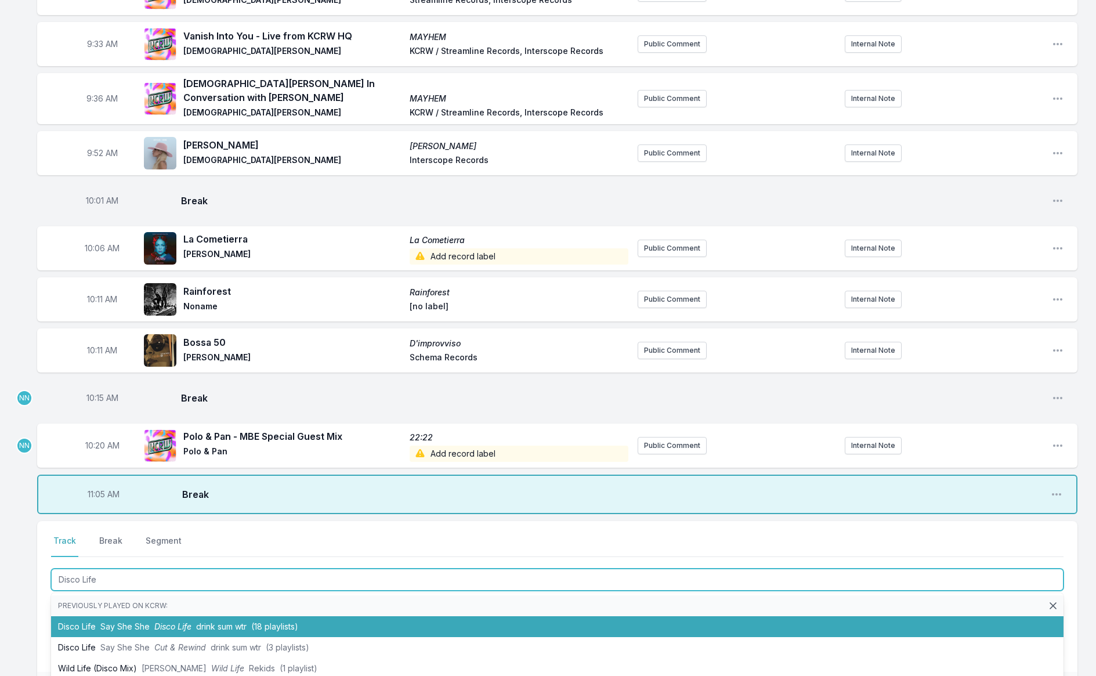
scroll to position [484, 0]
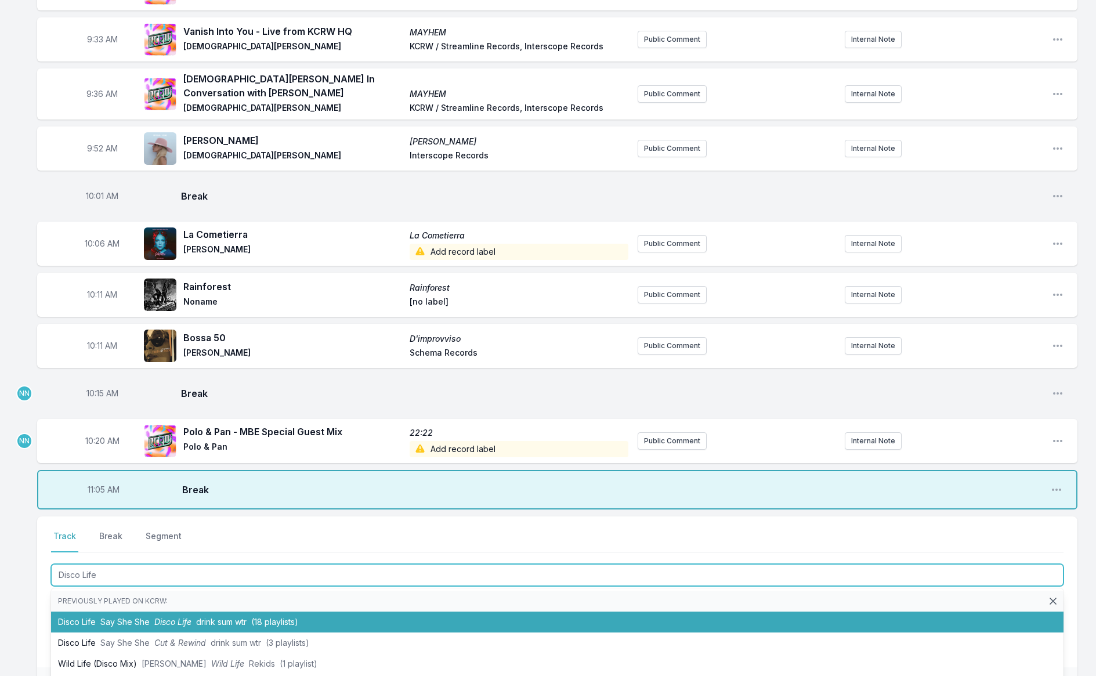
click at [169, 618] on span "Disco Life" at bounding box center [172, 622] width 37 height 10
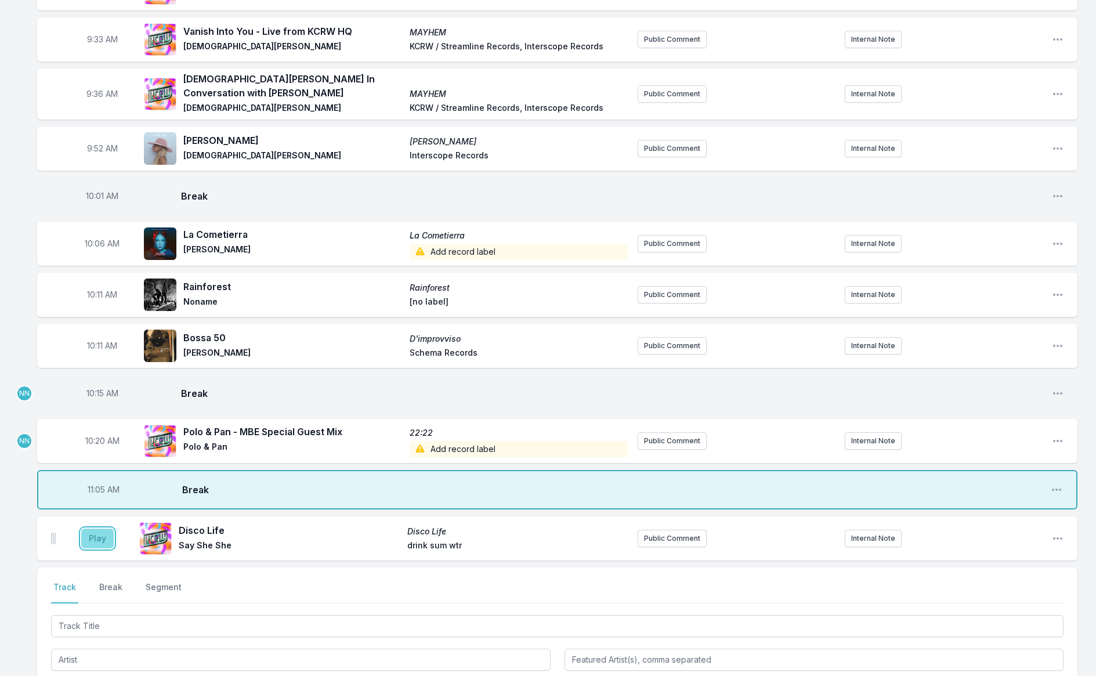
click at [85, 528] on button "Play" at bounding box center [97, 538] width 32 height 20
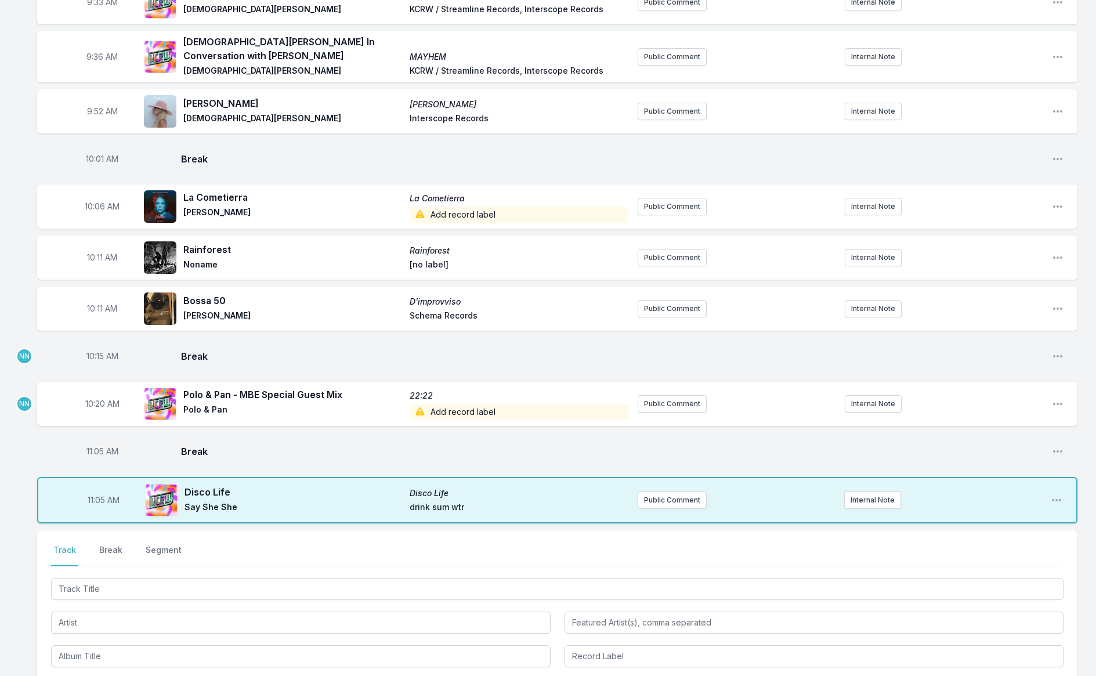
scroll to position [521, 0]
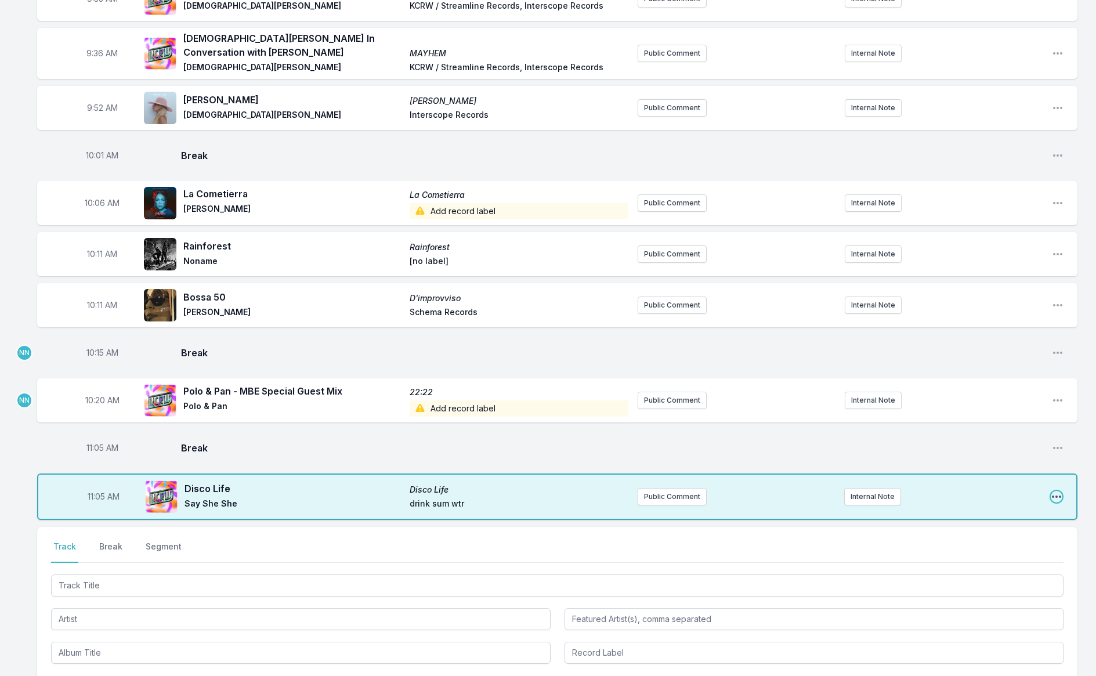
drag, startPoint x: 1060, startPoint y: 491, endPoint x: 1059, endPoint y: 485, distance: 5.9
click at [1059, 491] on icon "Open playlist item options" at bounding box center [1056, 497] width 12 height 12
click at [1019, 530] on button "Edit Track Details" at bounding box center [997, 540] width 130 height 21
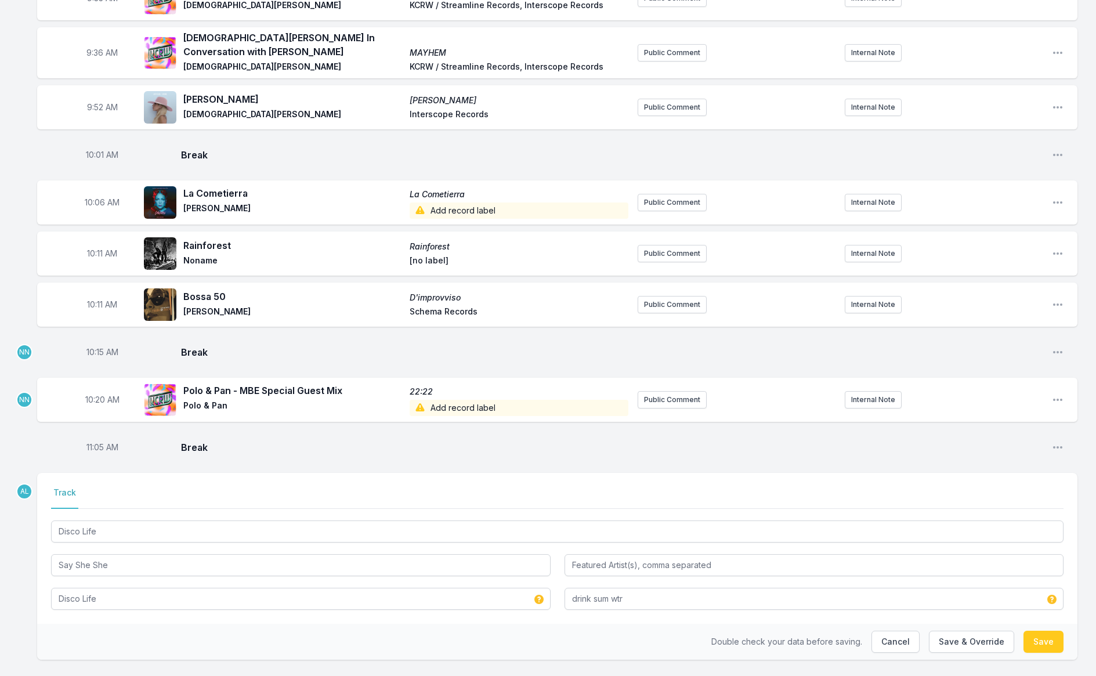
click at [346, 585] on div "Disco Life" at bounding box center [300, 597] width 499 height 24
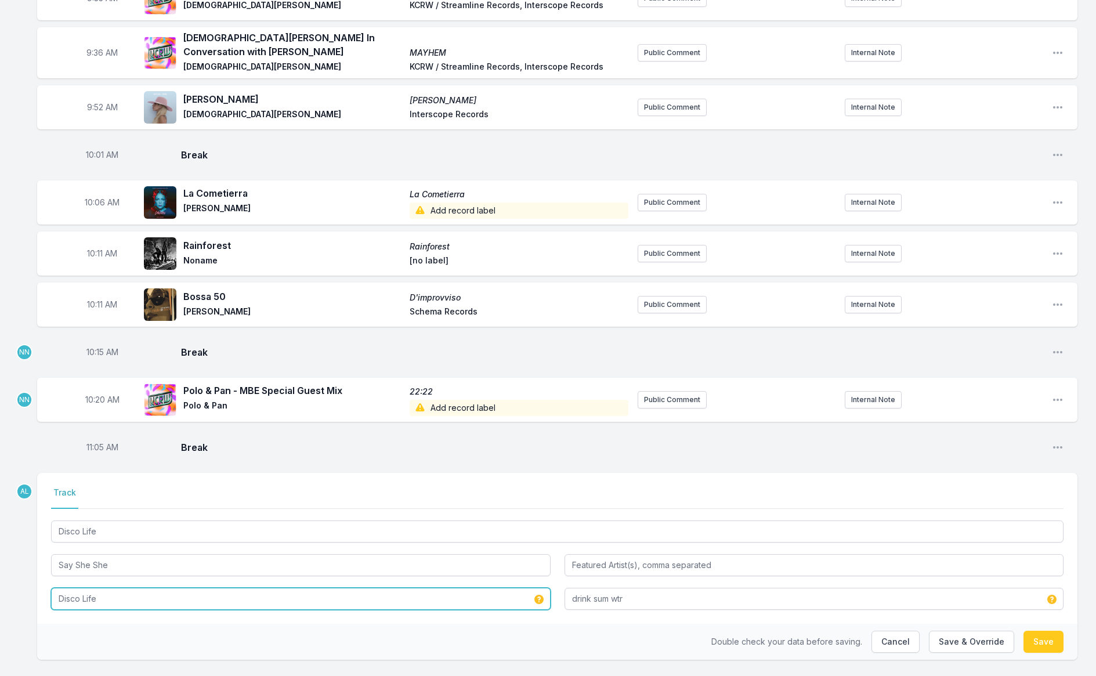
click at [342, 590] on input "Disco Life" at bounding box center [300, 599] width 499 height 22
click at [343, 591] on input "Disco Life" at bounding box center [300, 599] width 499 height 22
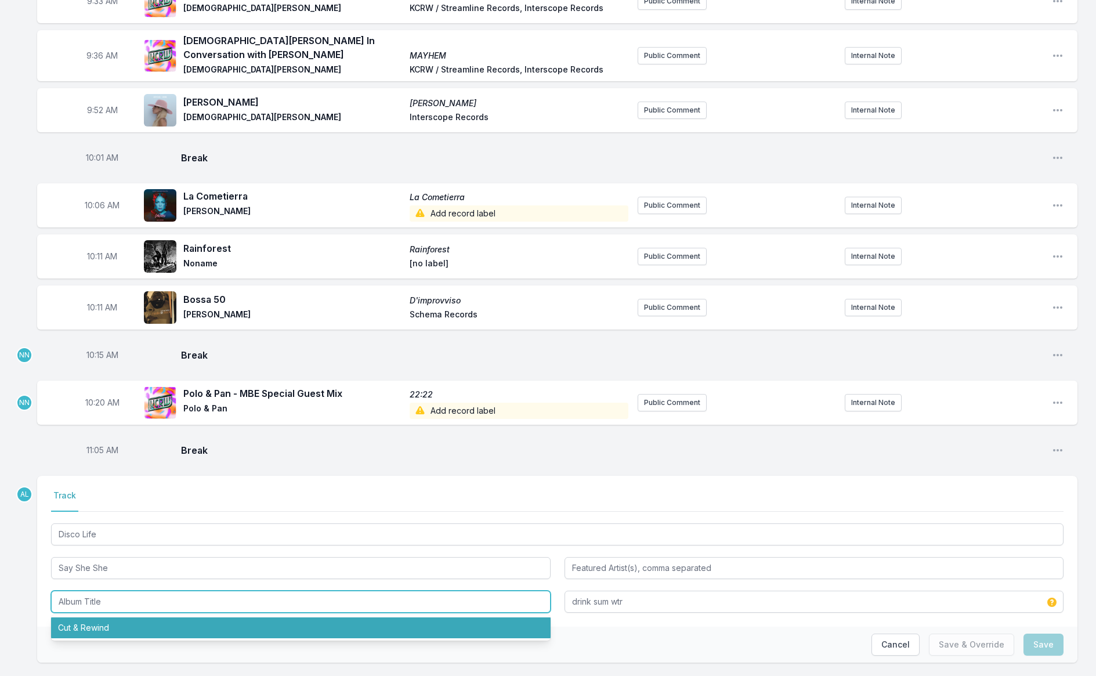
scroll to position [525, 0]
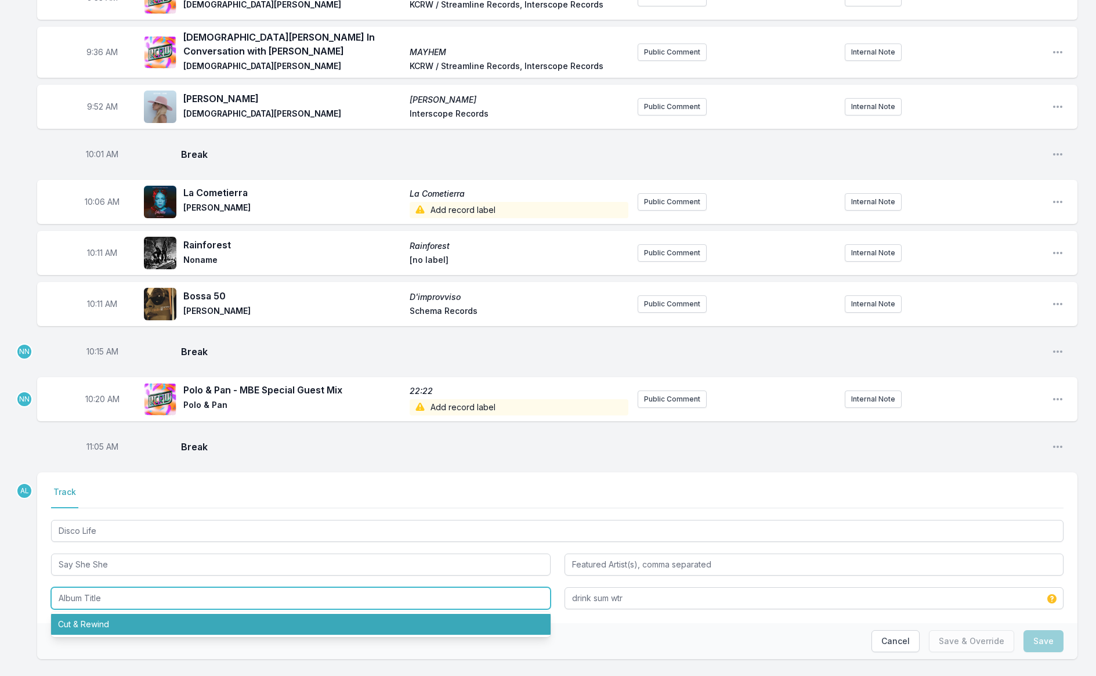
click at [333, 614] on li "Cut & Rewind" at bounding box center [300, 624] width 499 height 21
type input "Cut & Rewind"
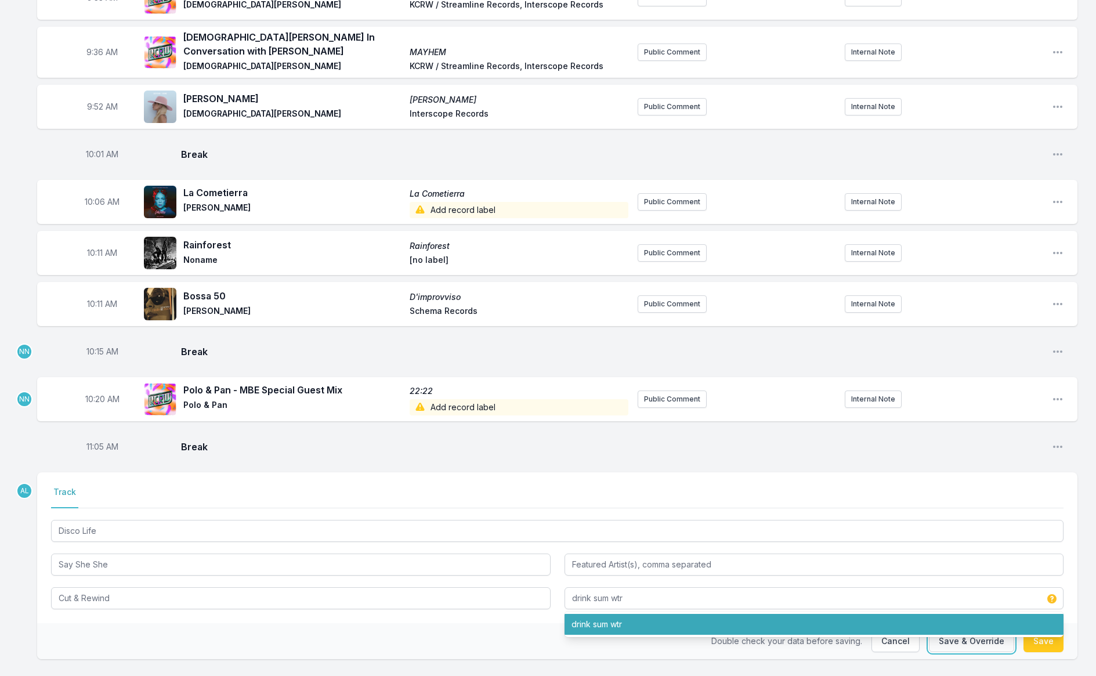
click at [990, 635] on button "Save & Override" at bounding box center [971, 641] width 85 height 22
type input "Disco Life"
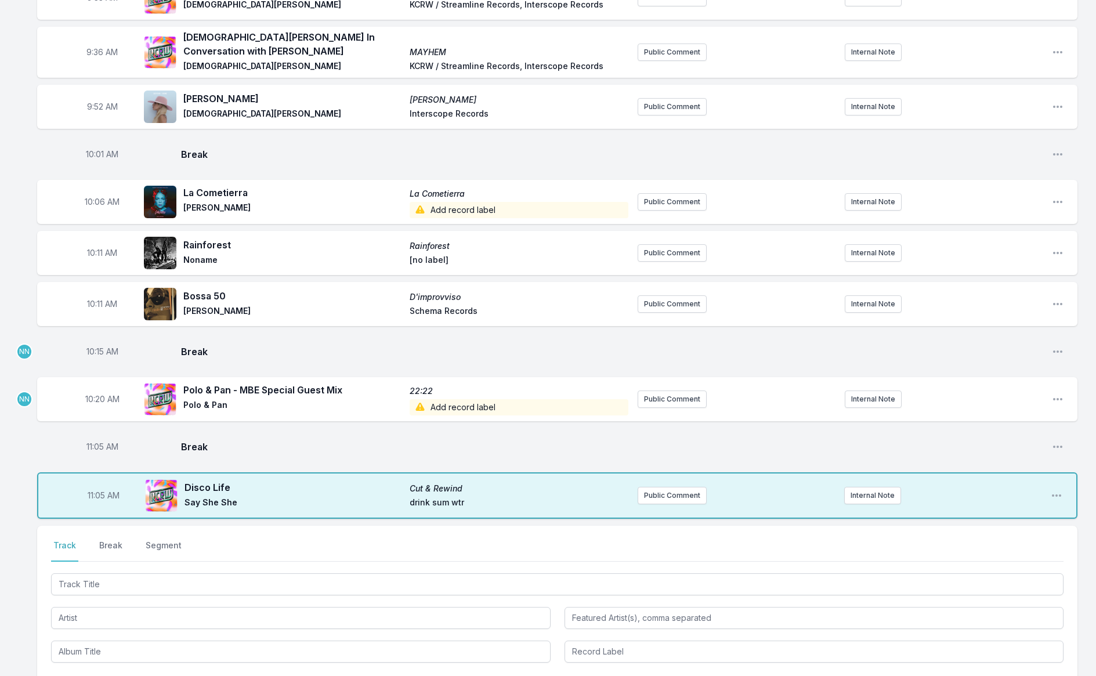
click at [95, 441] on span "11:05 AM" at bounding box center [102, 447] width 32 height 12
type input "11:01"
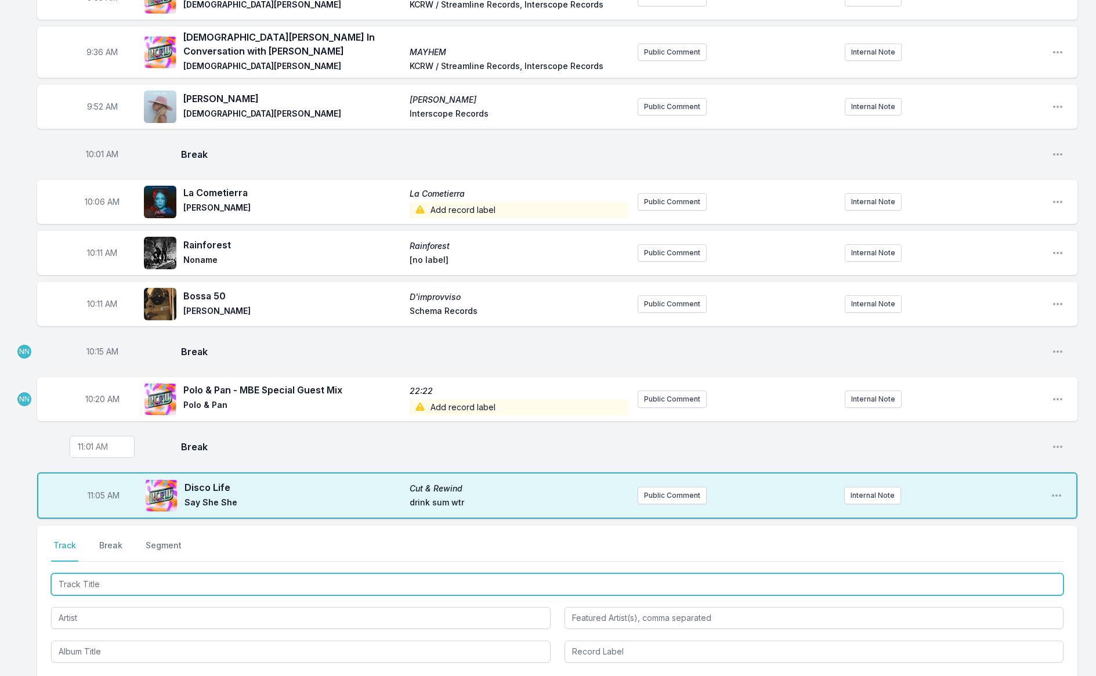
click at [118, 581] on input "Track Title" at bounding box center [557, 584] width 1012 height 22
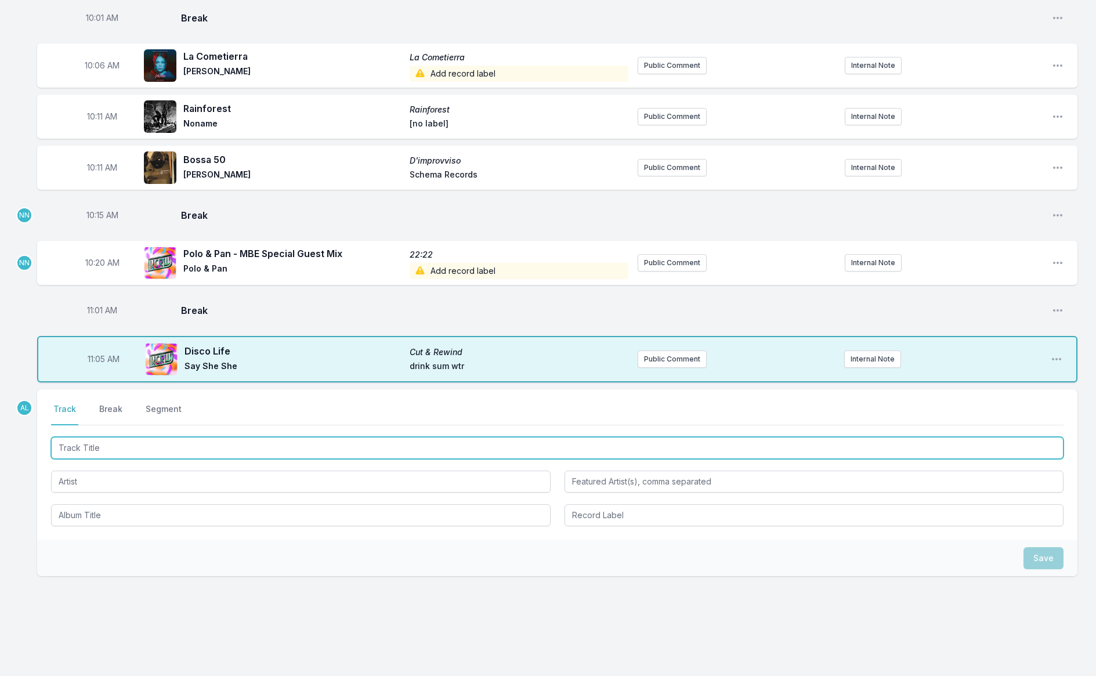
scroll to position [666, 0]
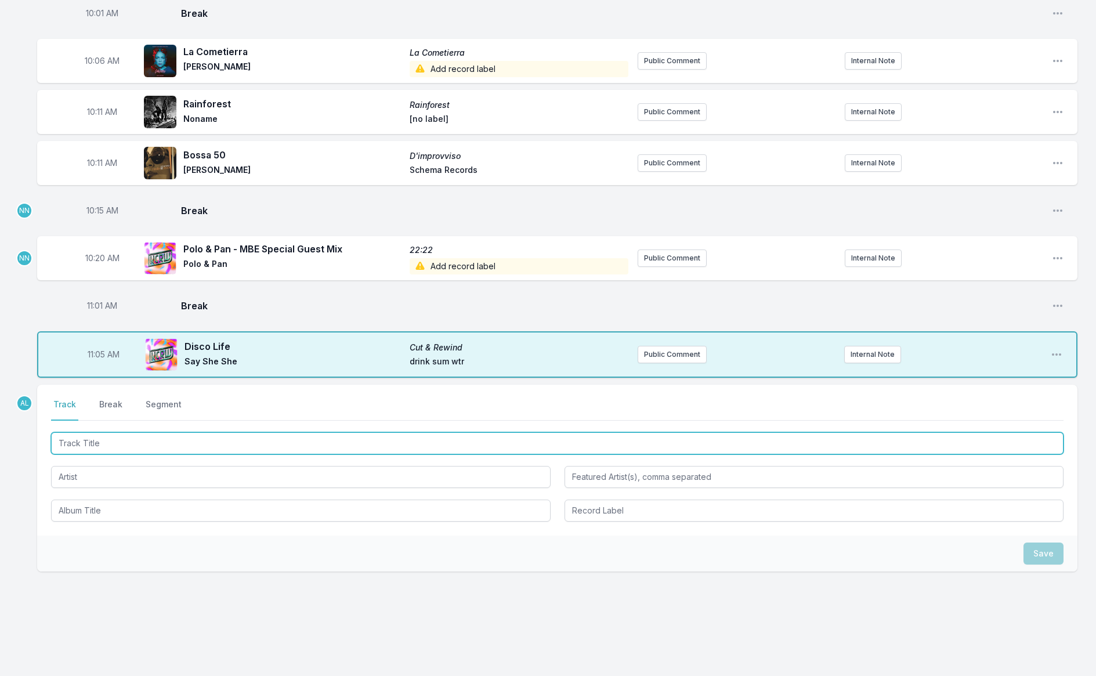
click at [103, 436] on input "Track Title" at bounding box center [557, 443] width 1012 height 22
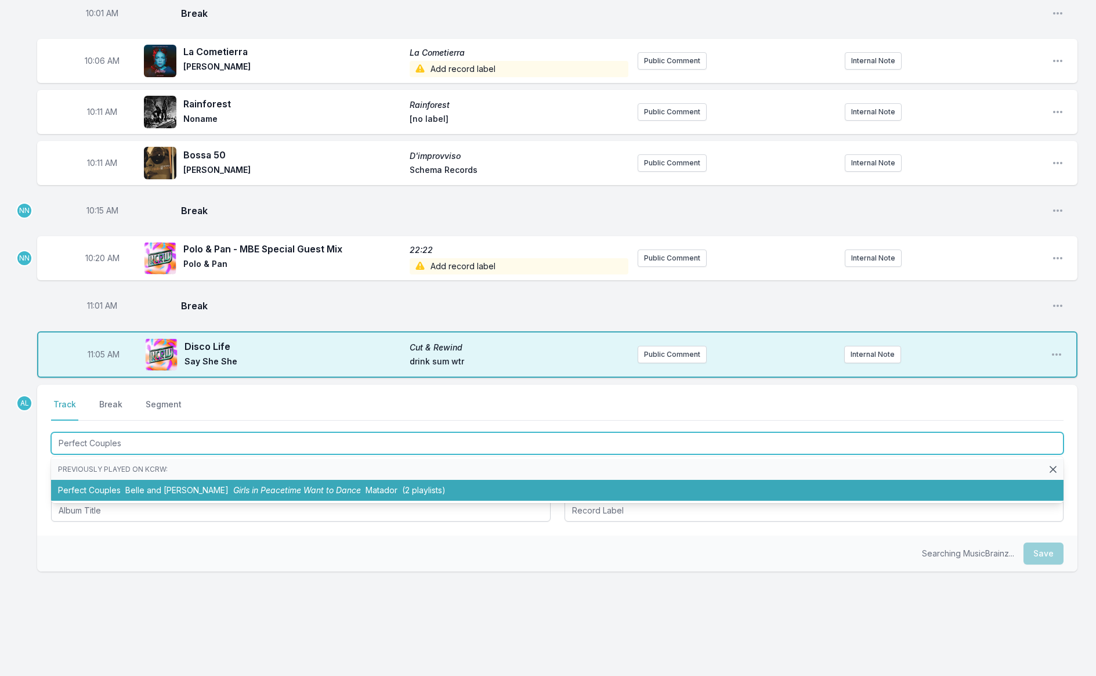
type input "Perfect Couples"
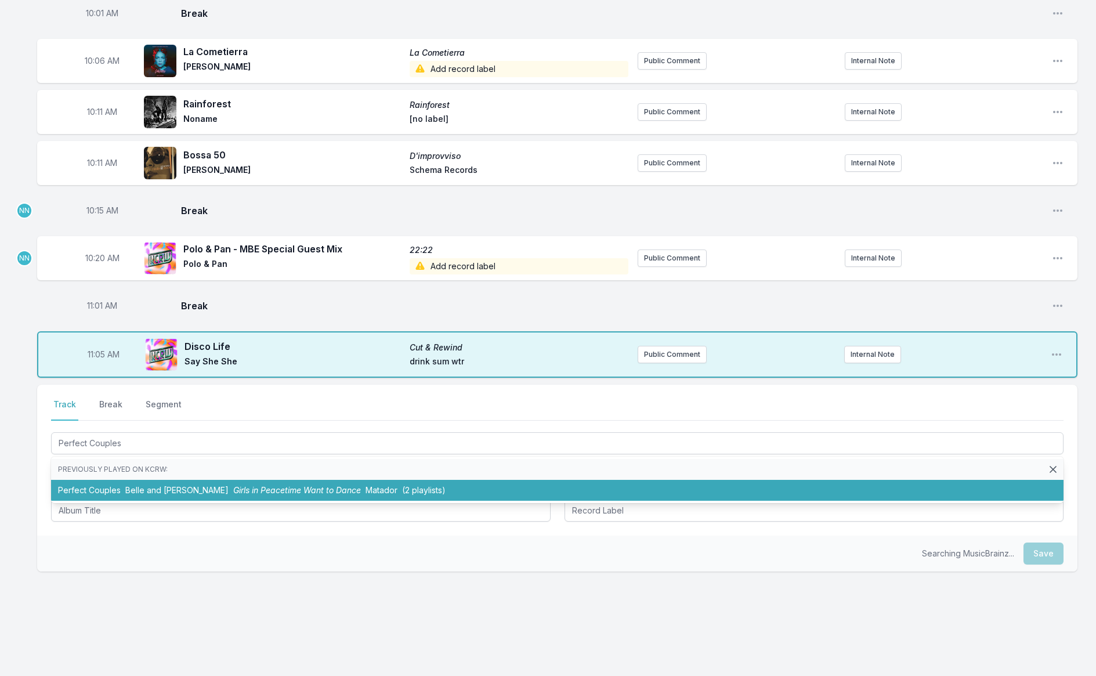
click at [120, 495] on ul "Previously played on KCRW: Perfect Couples [PERSON_NAME] and [PERSON_NAME] Girl…" at bounding box center [557, 479] width 1012 height 46
click at [118, 485] on li "Perfect Couples [PERSON_NAME] and [PERSON_NAME] Girls in Peacetime Want to Danc…" at bounding box center [557, 490] width 1012 height 21
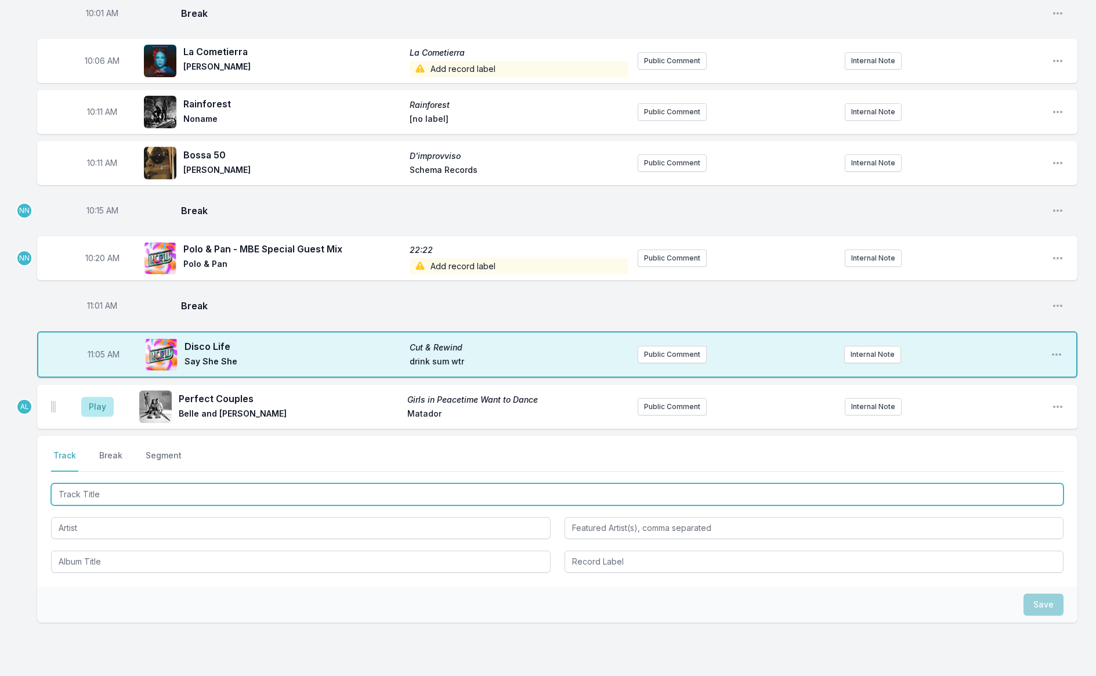
click at [119, 484] on input "Track Title" at bounding box center [557, 494] width 1012 height 22
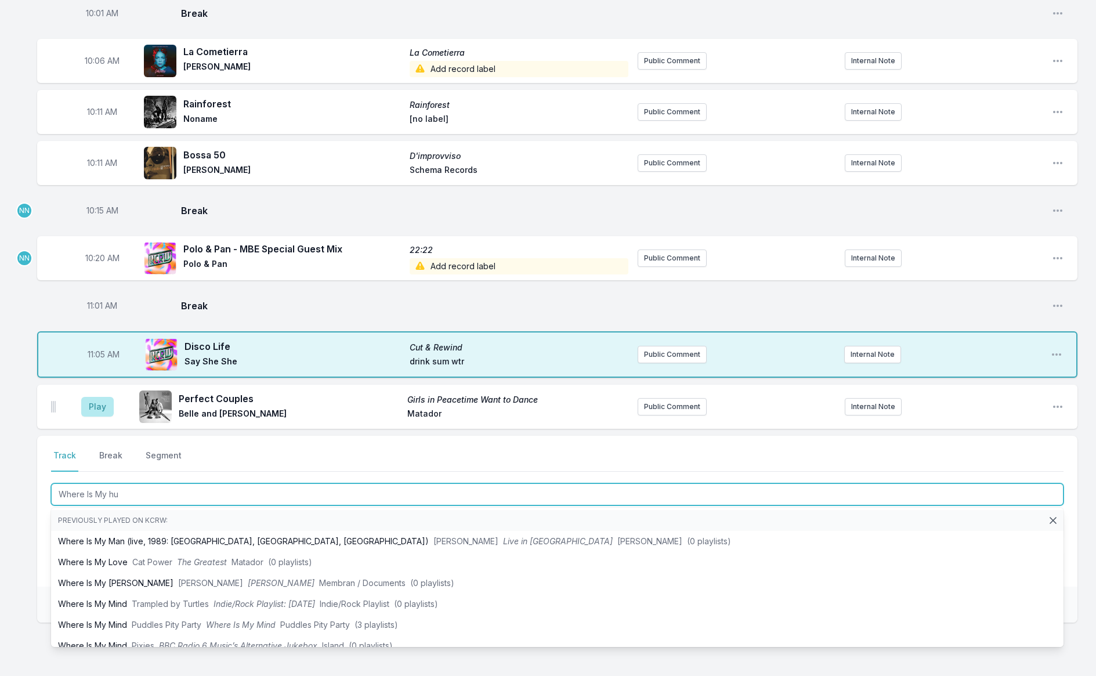
type input "Where Is My hus"
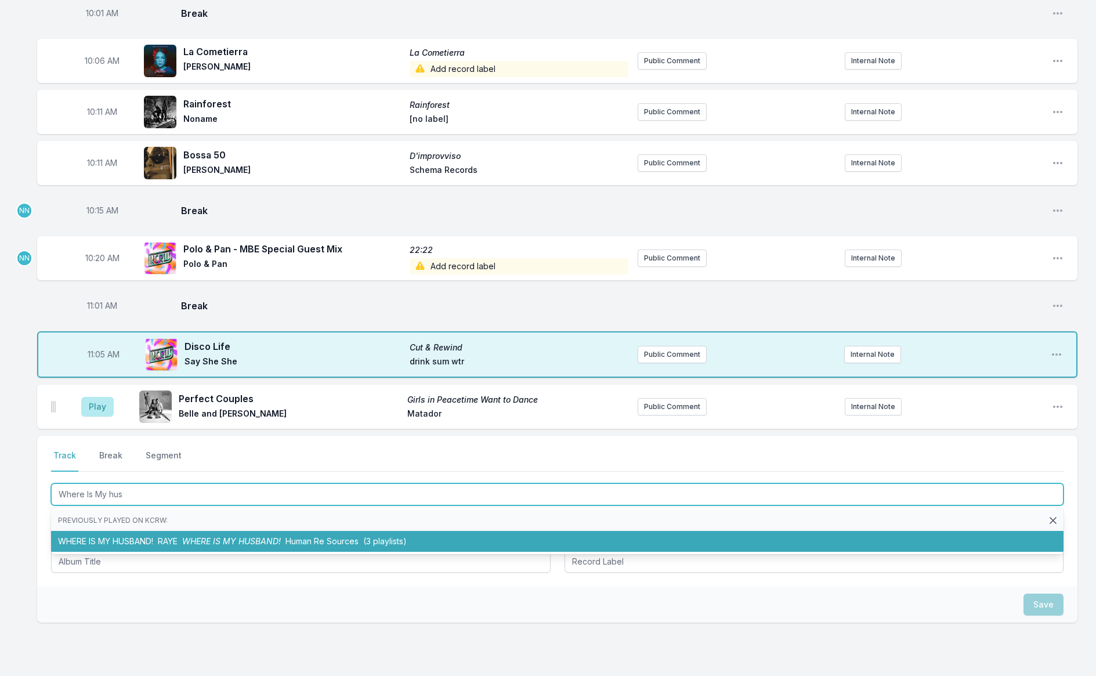
click at [154, 539] on li "WHERE IS MY HUSBAND! RAYE WHERE IS MY HUSBAND! Human Re Sources (3 playlists)" at bounding box center [557, 541] width 1012 height 21
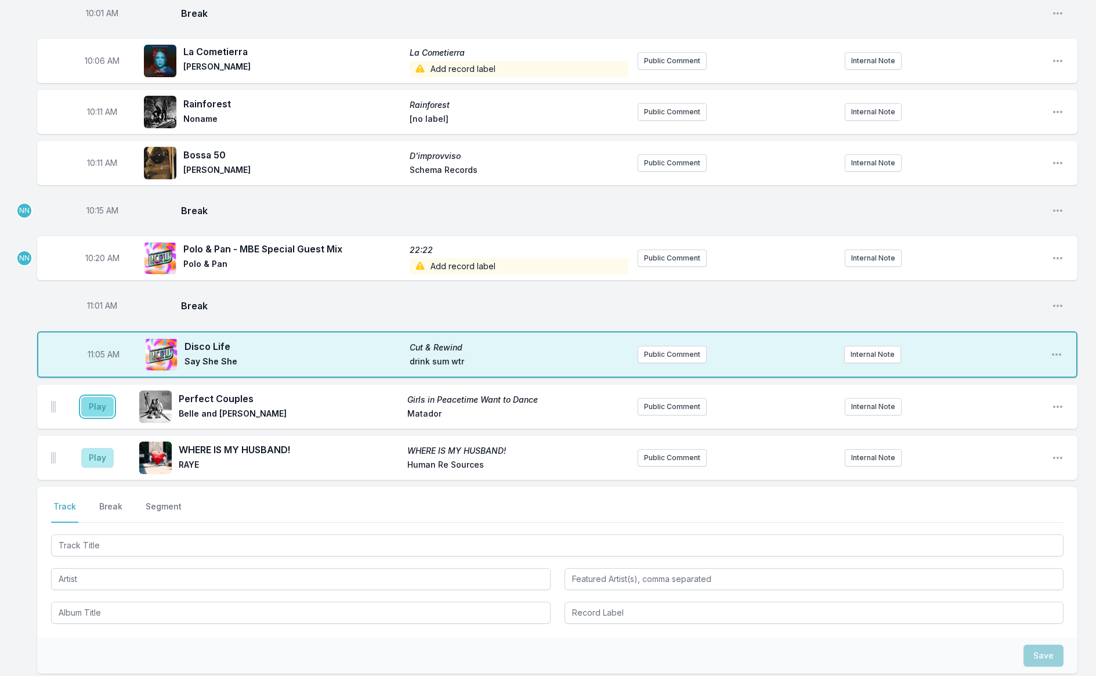
click at [93, 403] on button "Play" at bounding box center [97, 407] width 32 height 20
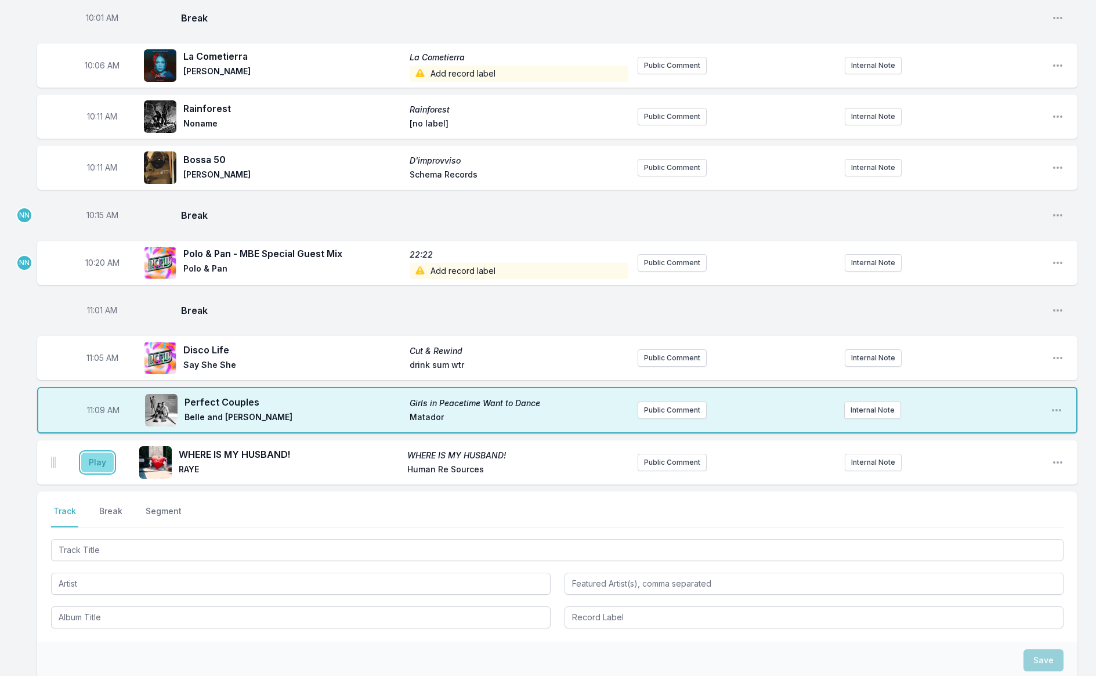
click at [95, 455] on button "Play" at bounding box center [97, 462] width 32 height 20
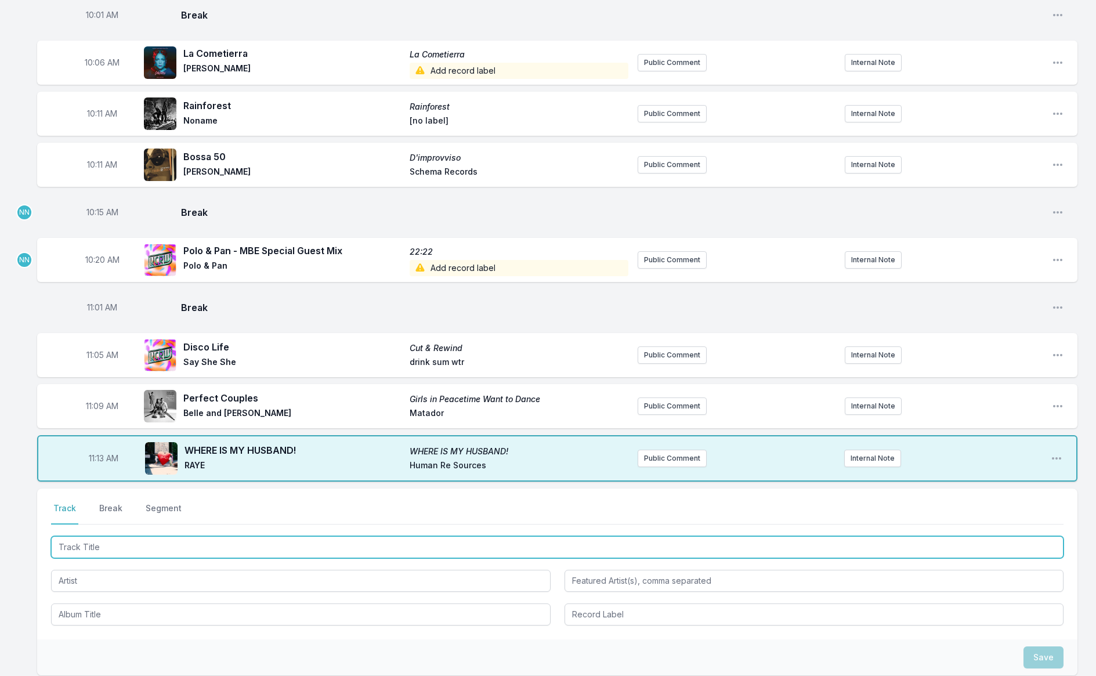
click at [194, 543] on input "Track Title" at bounding box center [557, 547] width 1012 height 22
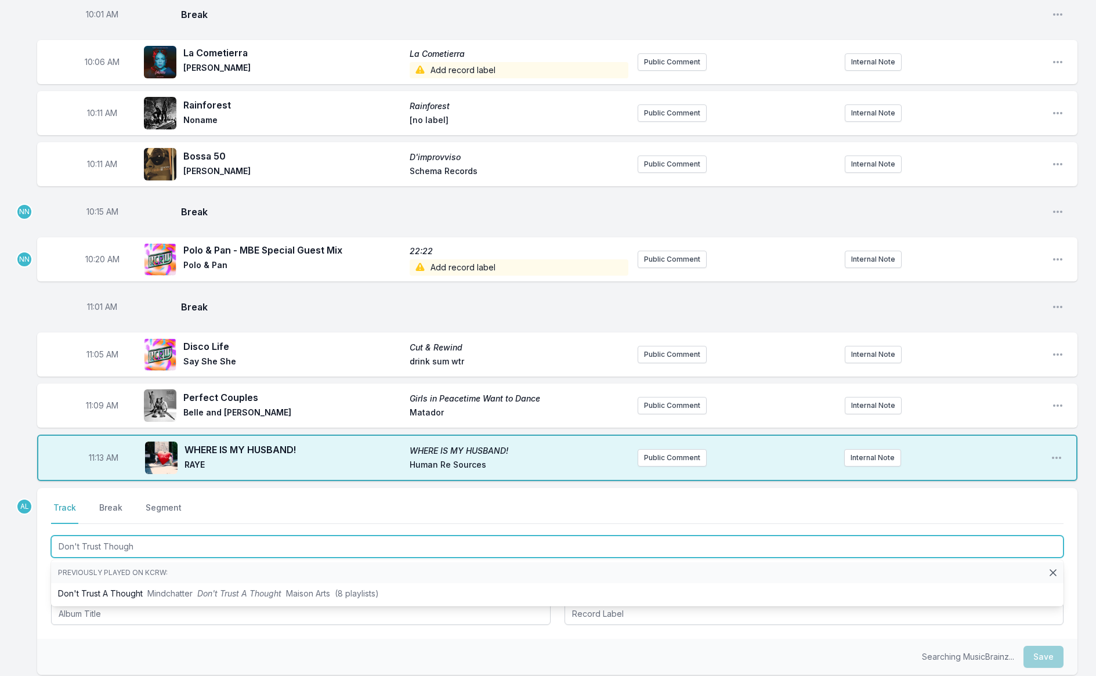
type input "Don't Trust Thought"
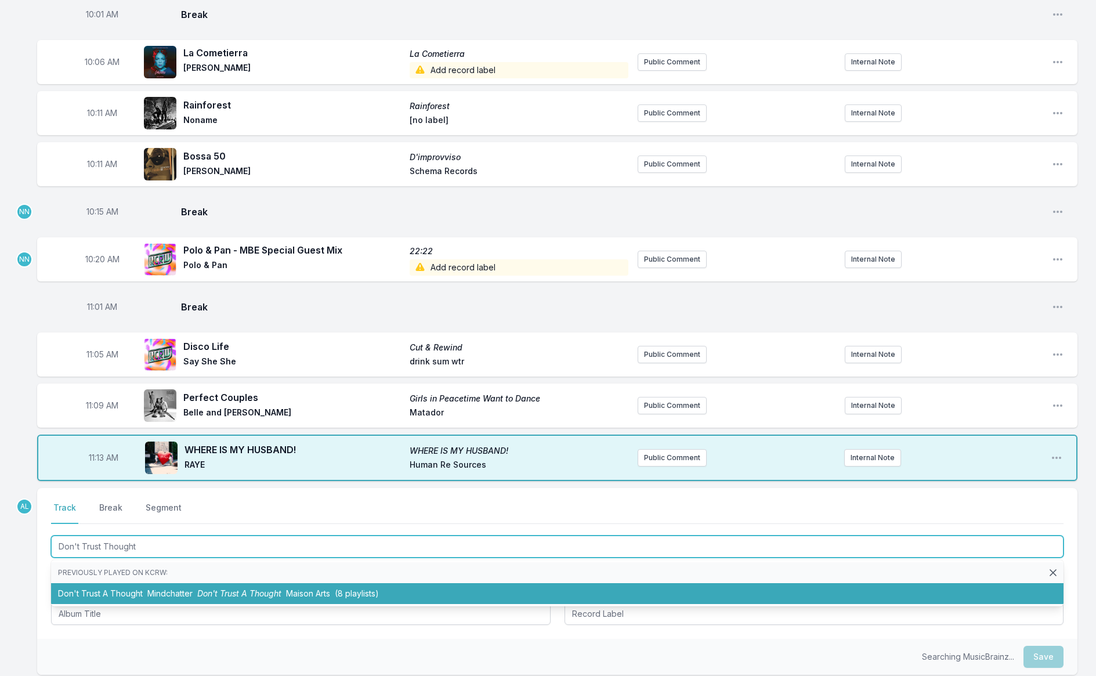
click at [225, 591] on li "Don't Trust A Thought Mindchatter Don't Trust A Thought Maison Arts (8 playlist…" at bounding box center [557, 593] width 1012 height 21
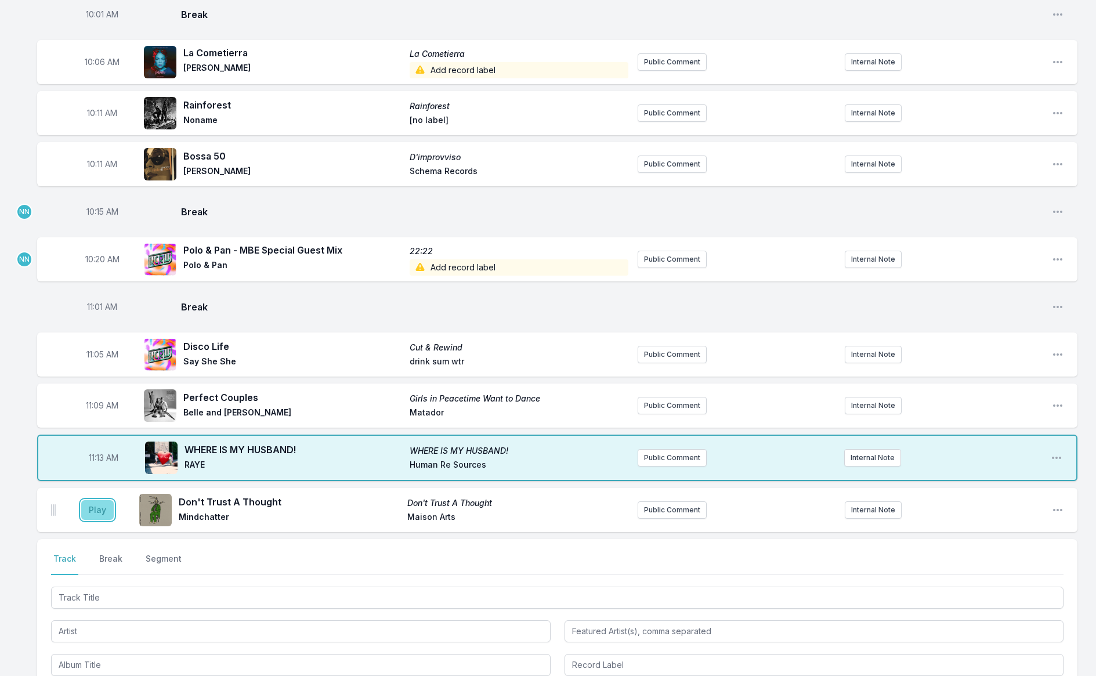
click at [103, 504] on button "Play" at bounding box center [97, 510] width 32 height 20
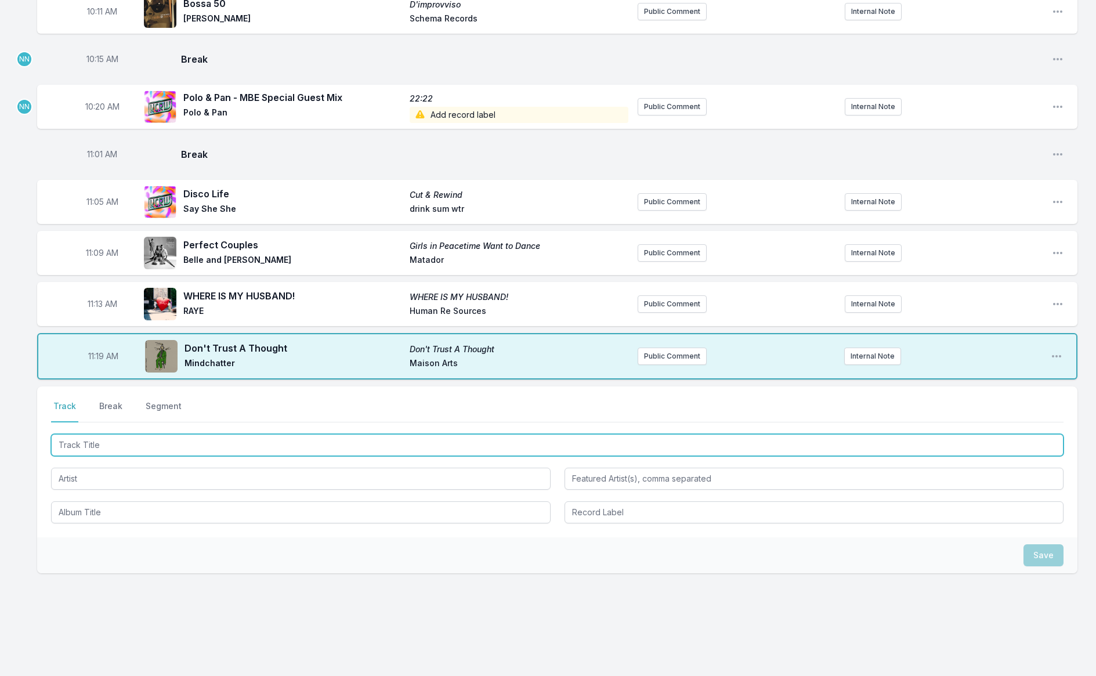
scroll to position [819, 0]
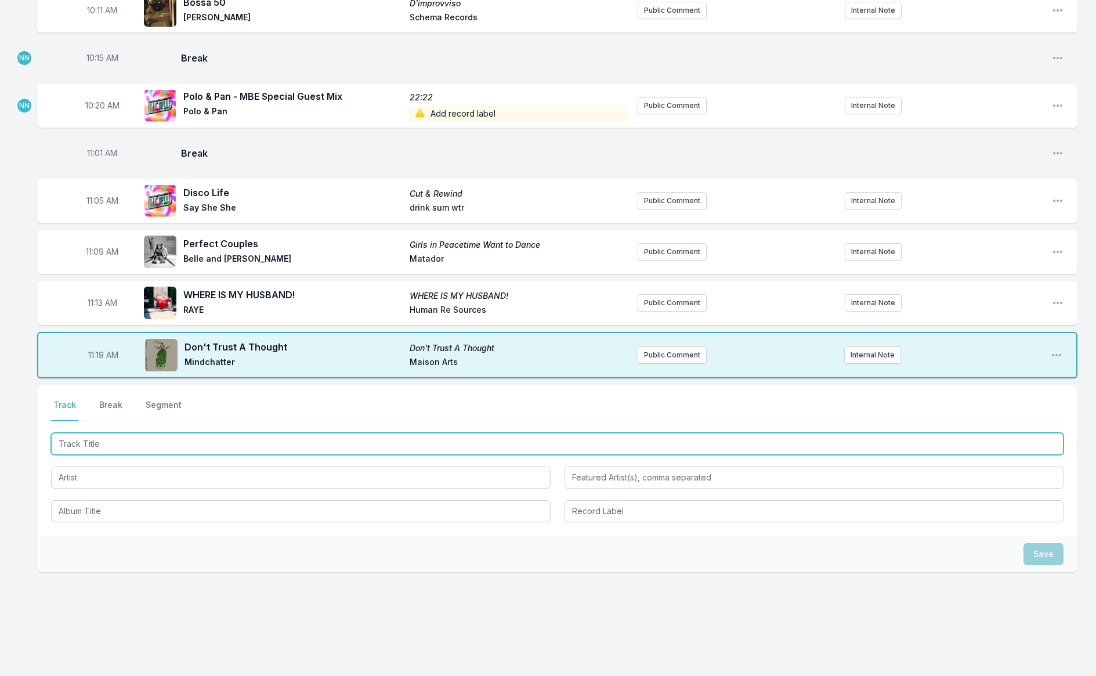
click at [121, 433] on input "Track Title" at bounding box center [557, 444] width 1012 height 22
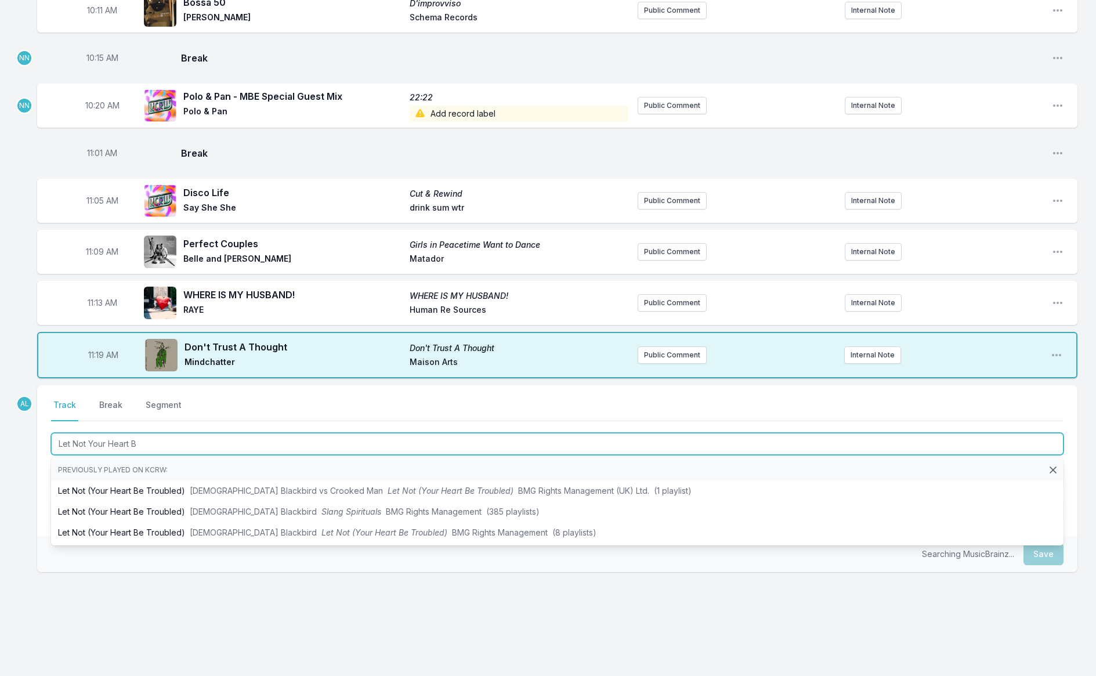
type input "Let Not Your Heart Be"
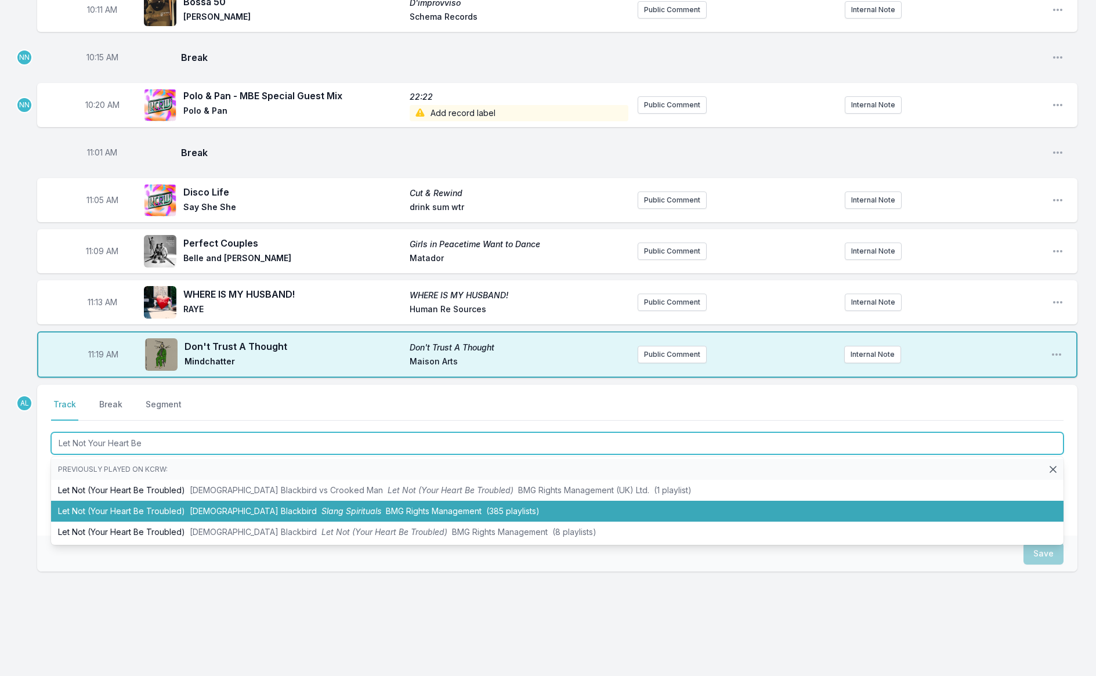
click at [126, 503] on li "Let Not (Your Heart Be Troubled) [DEMOGRAPHIC_DATA] Blackbird Slang Spirituals …" at bounding box center [557, 511] width 1012 height 21
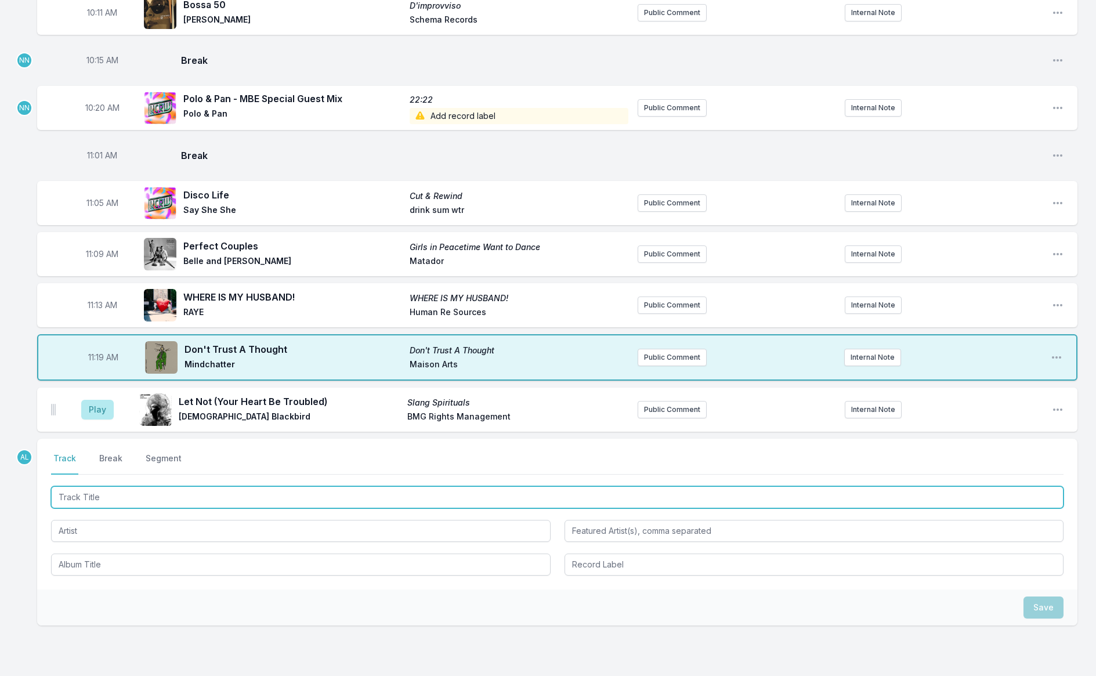
scroll to position [816, 0]
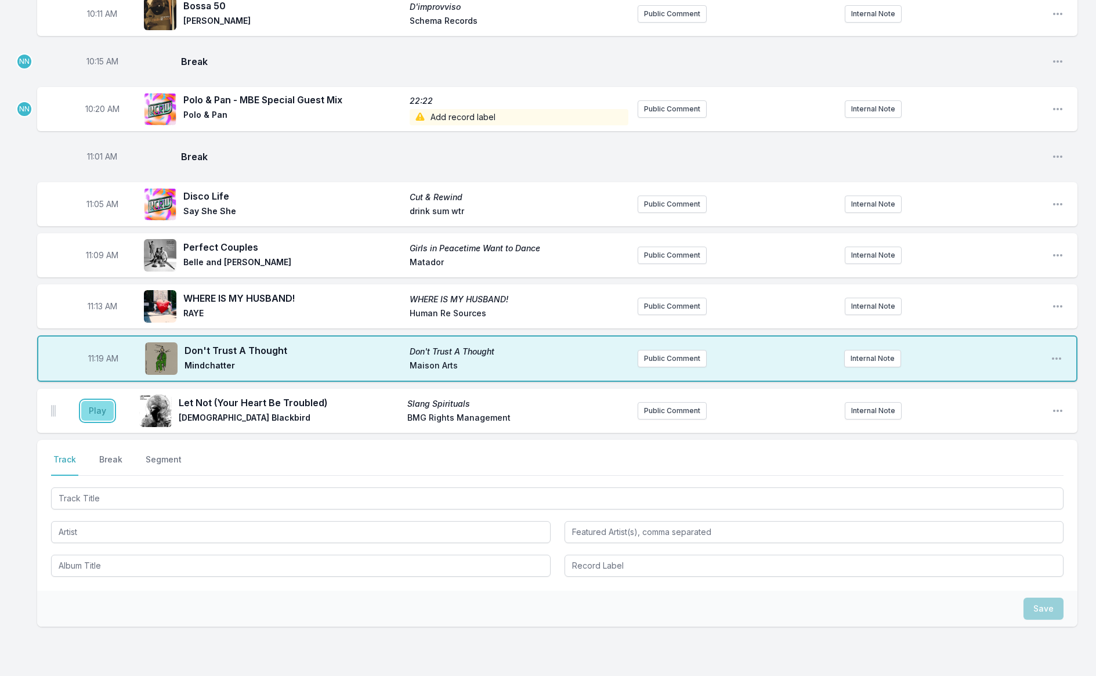
click at [104, 403] on button "Play" at bounding box center [97, 411] width 32 height 20
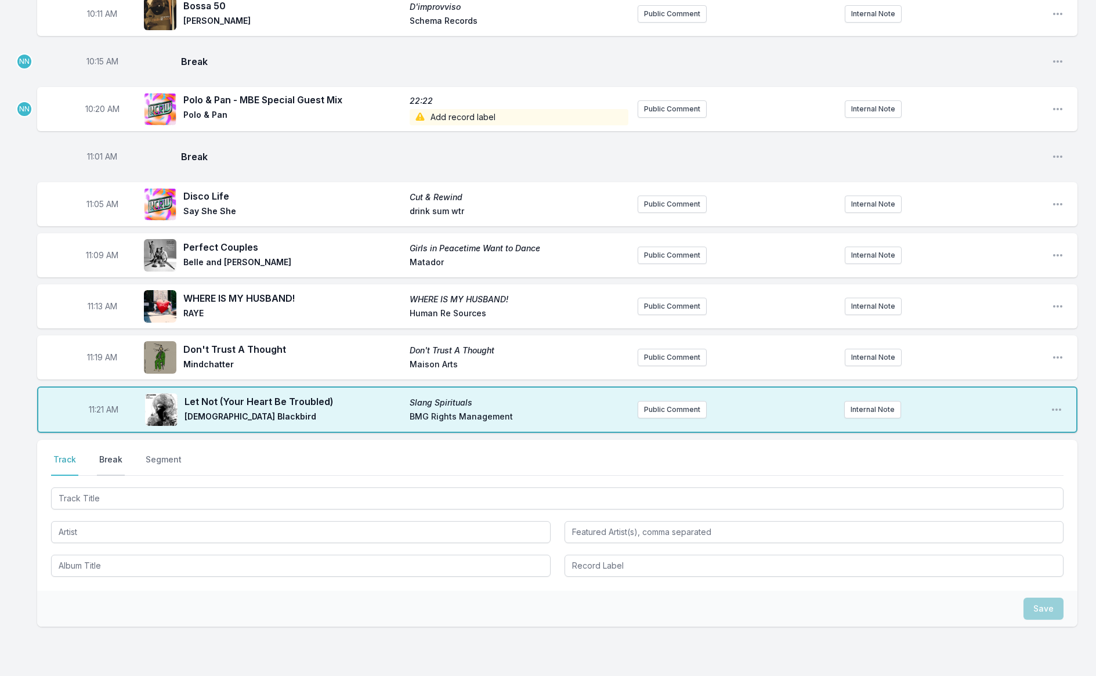
click at [115, 454] on button "Break" at bounding box center [111, 465] width 28 height 22
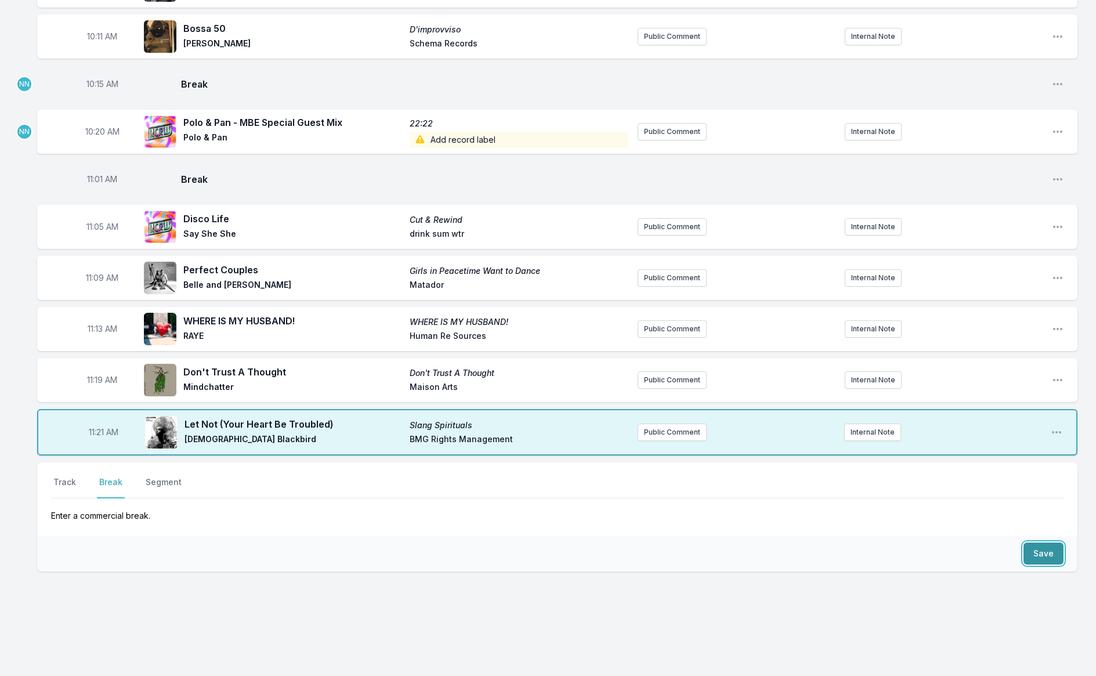
click at [1049, 545] on button "Save" at bounding box center [1043, 553] width 40 height 22
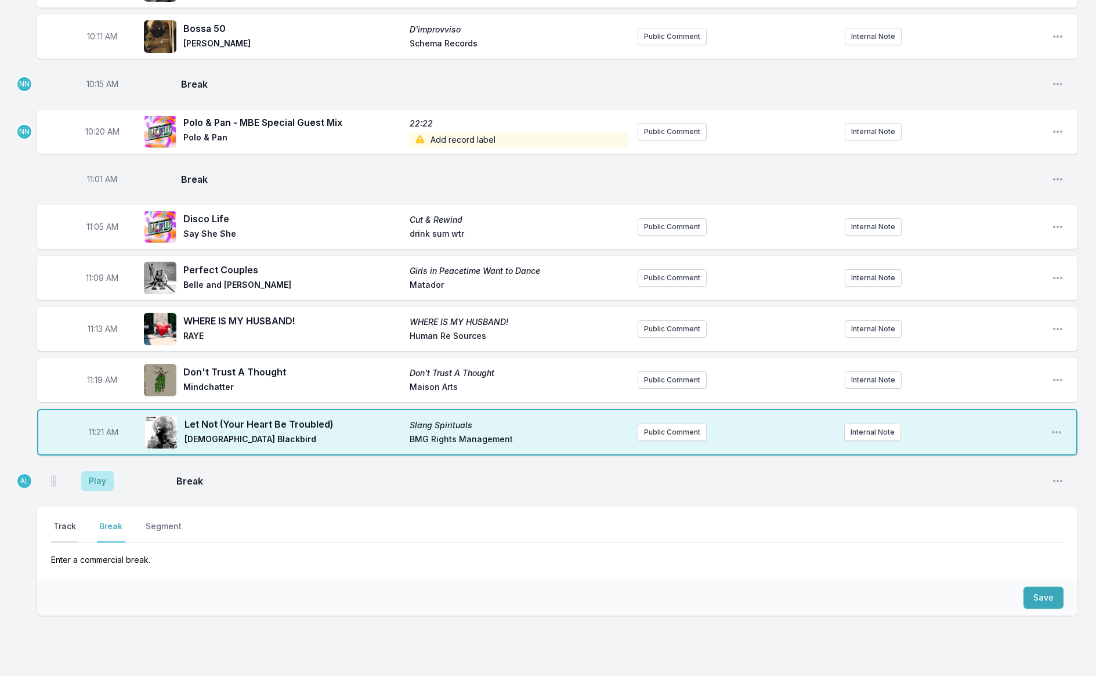
click at [63, 520] on button "Track" at bounding box center [64, 531] width 27 height 22
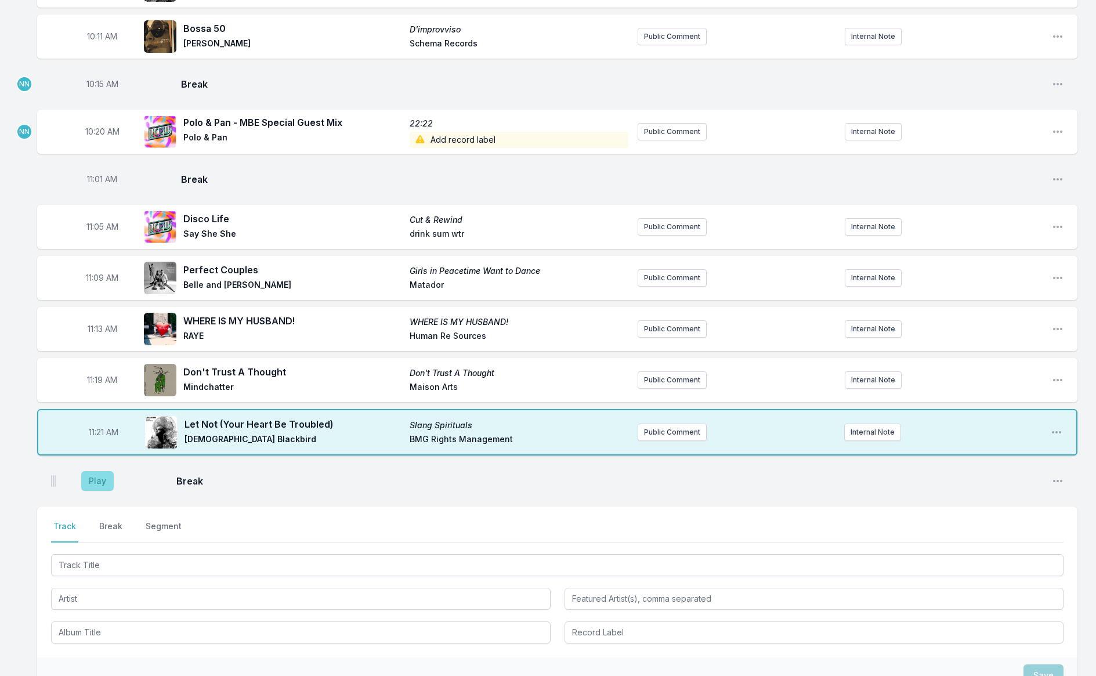
click at [105, 483] on aside "Play" at bounding box center [97, 480] width 65 height 37
drag, startPoint x: 100, startPoint y: 477, endPoint x: 135, endPoint y: 545, distance: 75.5
click at [100, 477] on button "Play" at bounding box center [97, 481] width 32 height 20
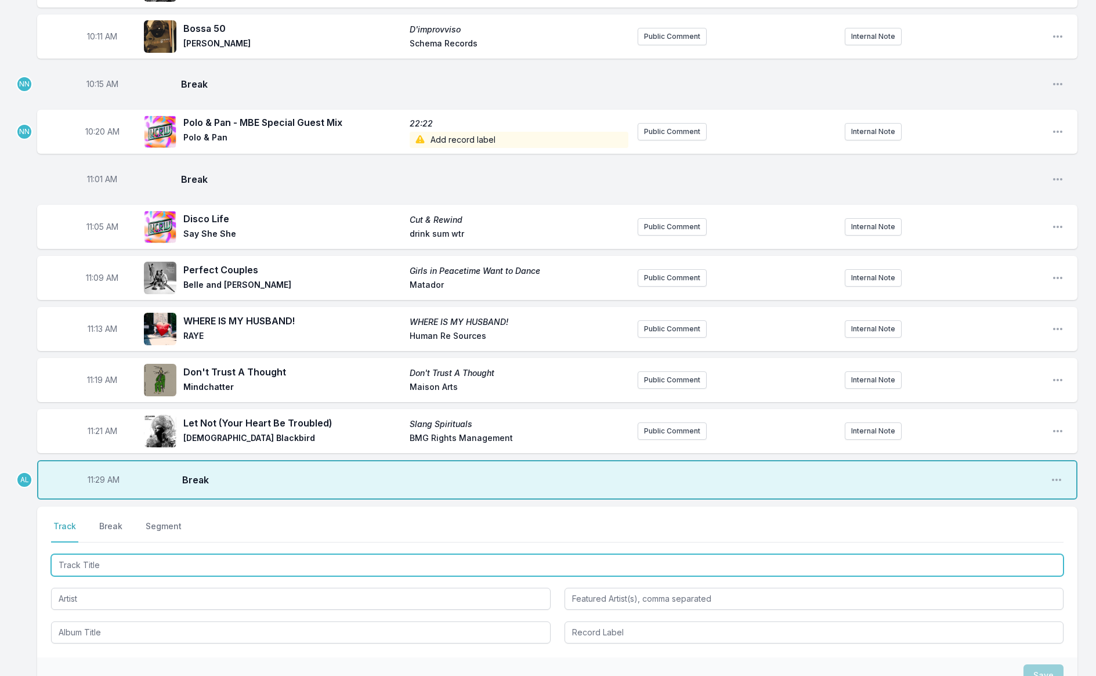
click at [140, 566] on input "Track Title" at bounding box center [557, 565] width 1012 height 22
type input "Wreck"
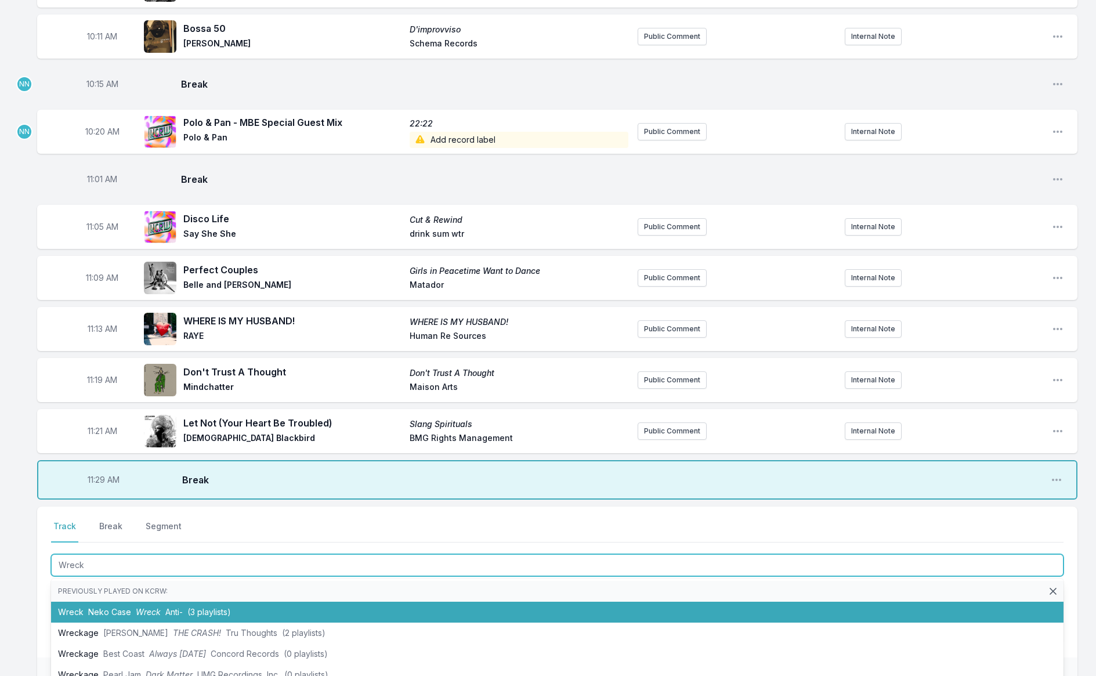
click at [152, 607] on span "Wreck" at bounding box center [148, 612] width 25 height 10
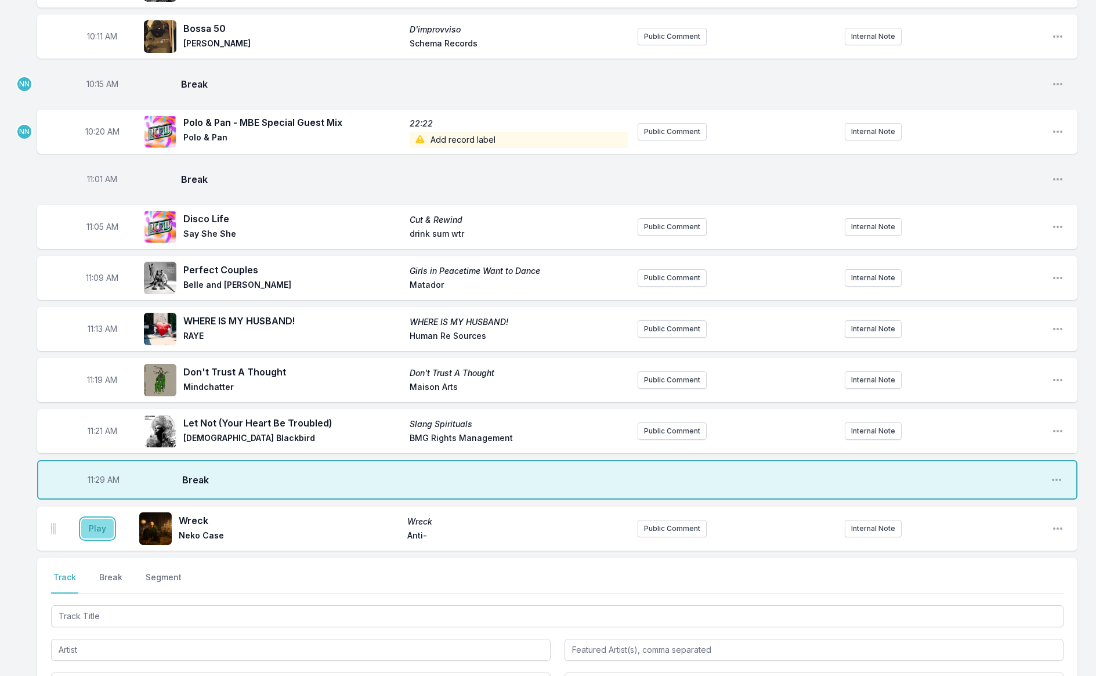
click at [107, 525] on button "Play" at bounding box center [97, 529] width 32 height 20
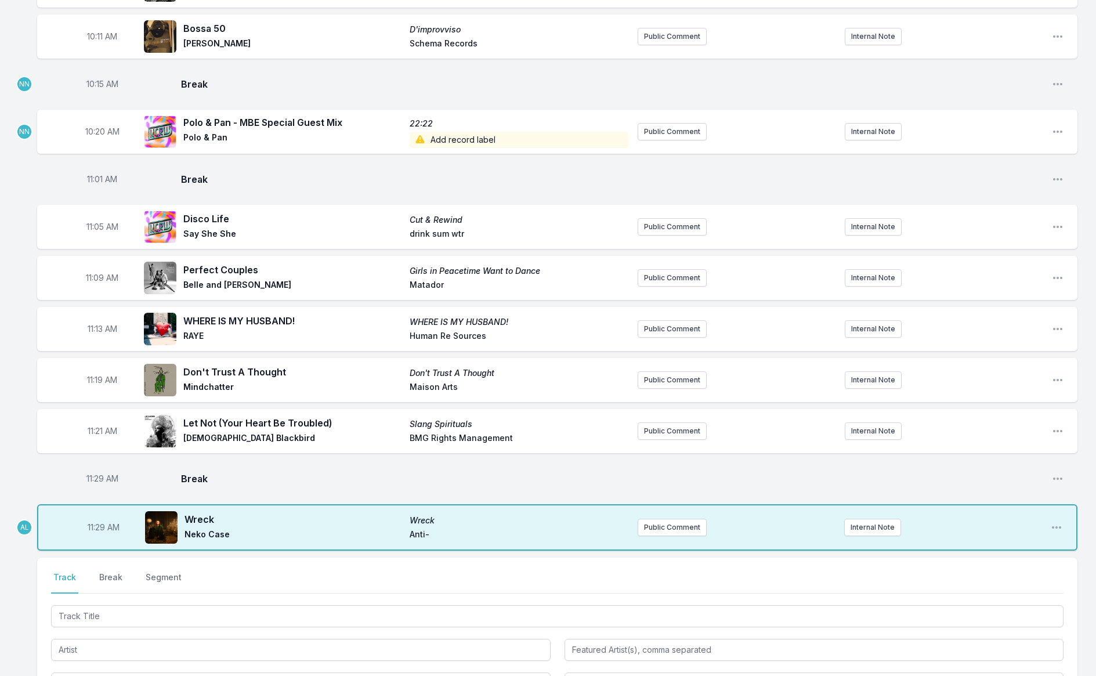
click at [88, 474] on span "11:29 AM" at bounding box center [102, 479] width 32 height 12
type input "11:27"
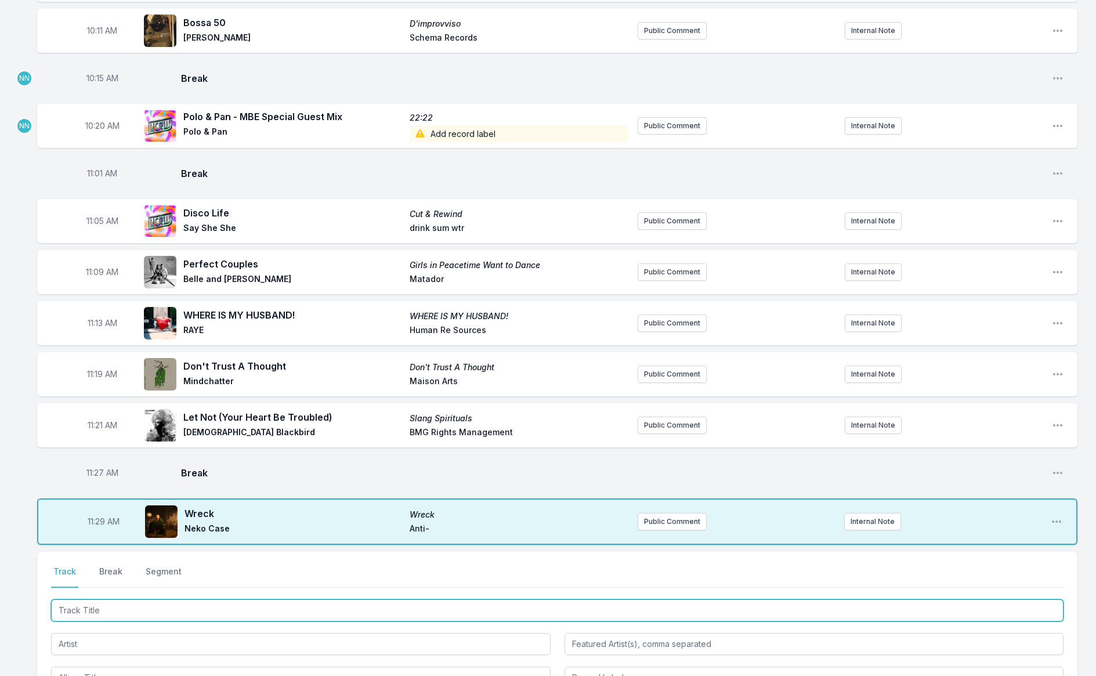
click at [139, 610] on input "Track Title" at bounding box center [557, 610] width 1012 height 22
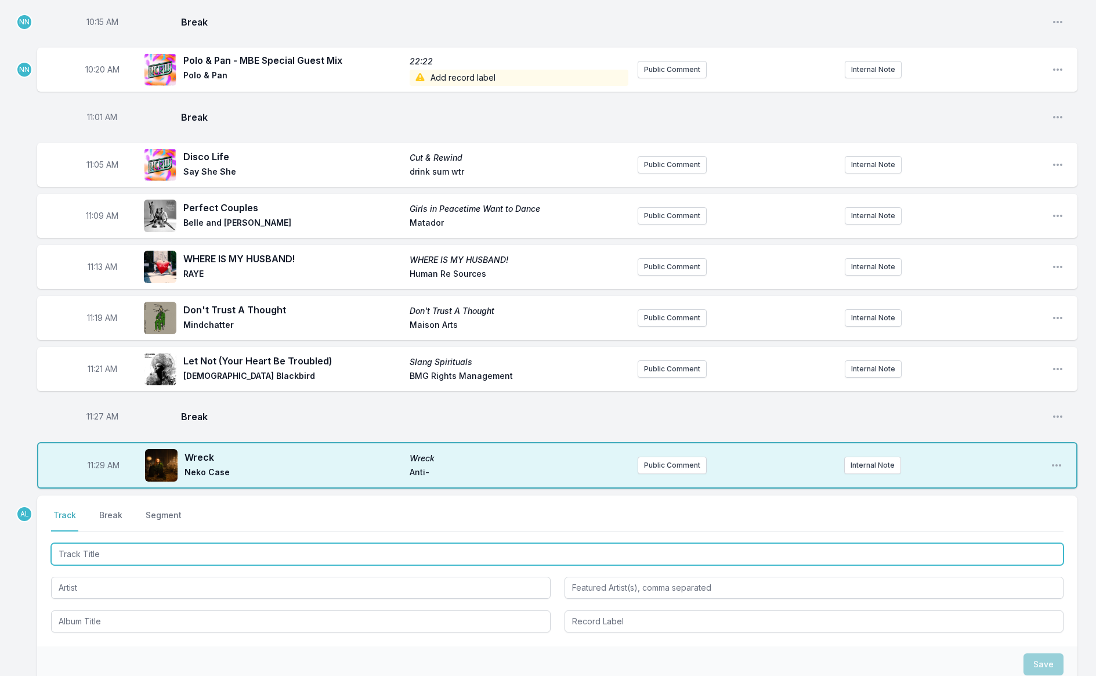
scroll to position [864, 0]
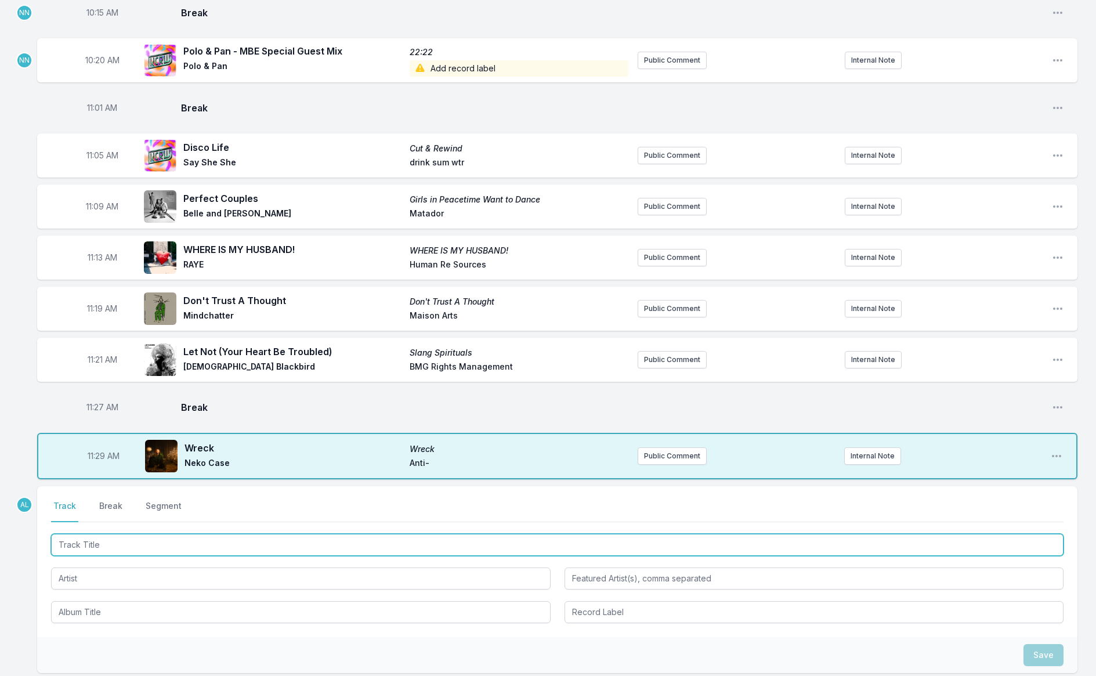
click at [95, 538] on input "Track Title" at bounding box center [557, 545] width 1012 height 22
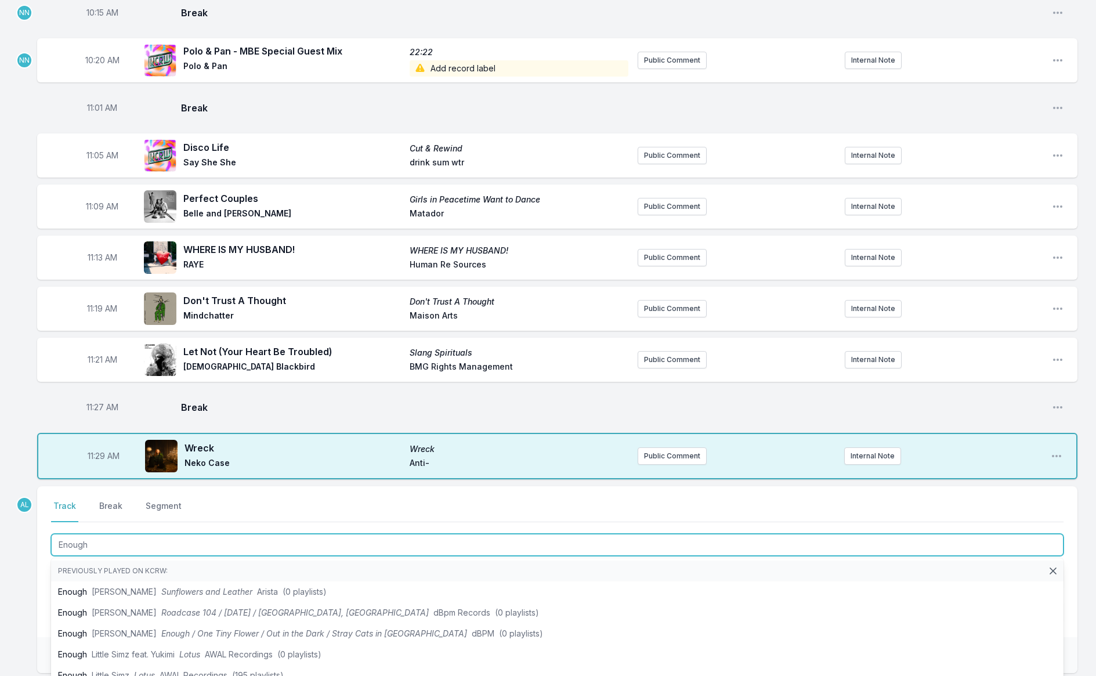
scroll to position [862, 0]
click at [118, 538] on input "Enough" at bounding box center [557, 546] width 1012 height 22
type input "Enough"
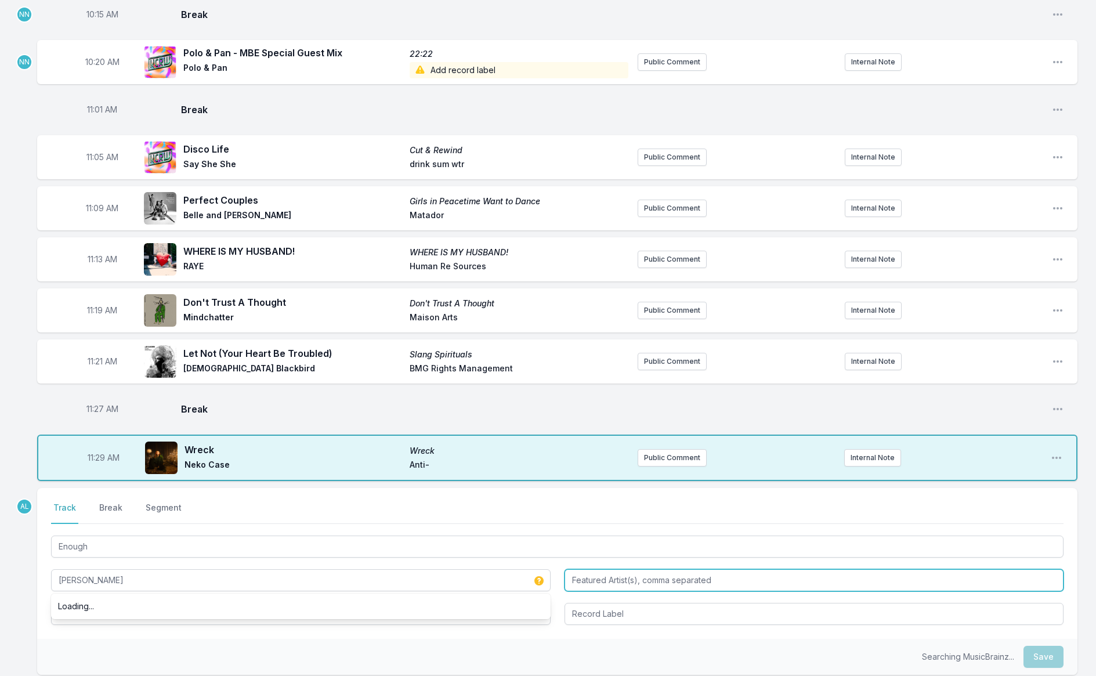
type input "[PERSON_NAME]"
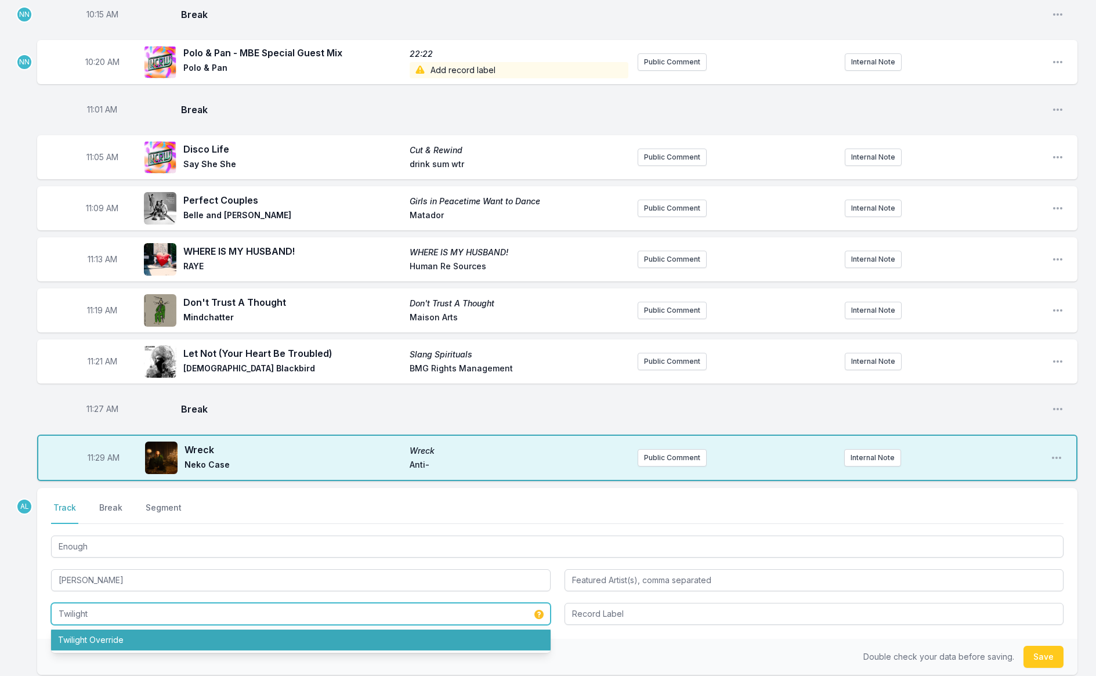
click at [139, 632] on li "Twilight Override" at bounding box center [300, 639] width 499 height 21
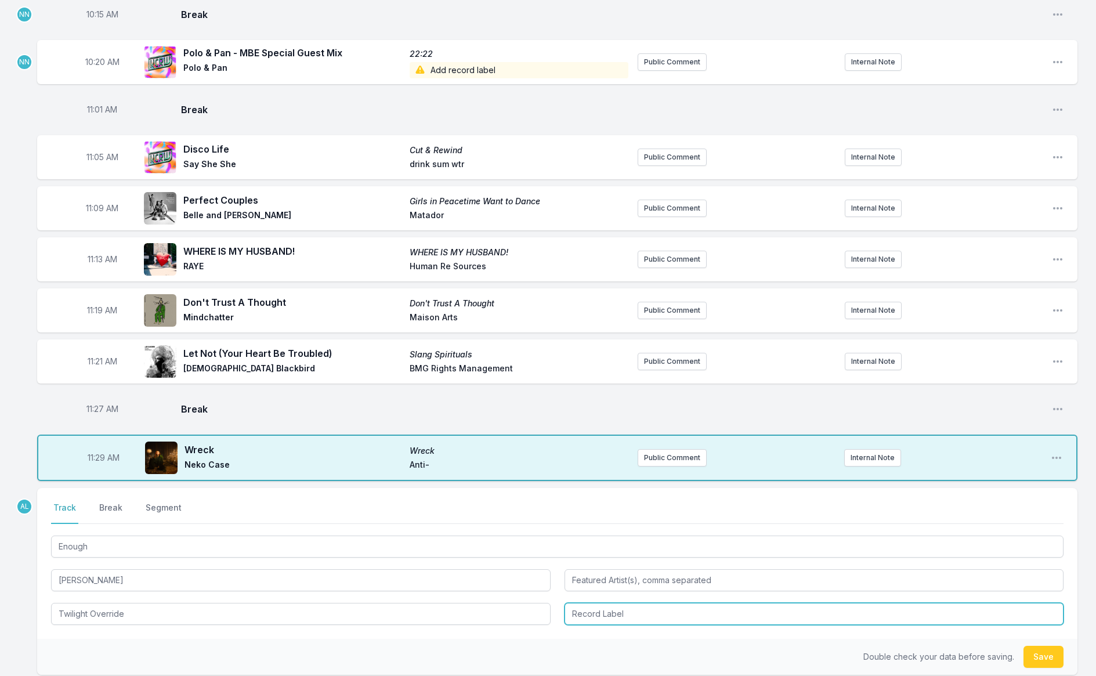
type input "Twilight Override"
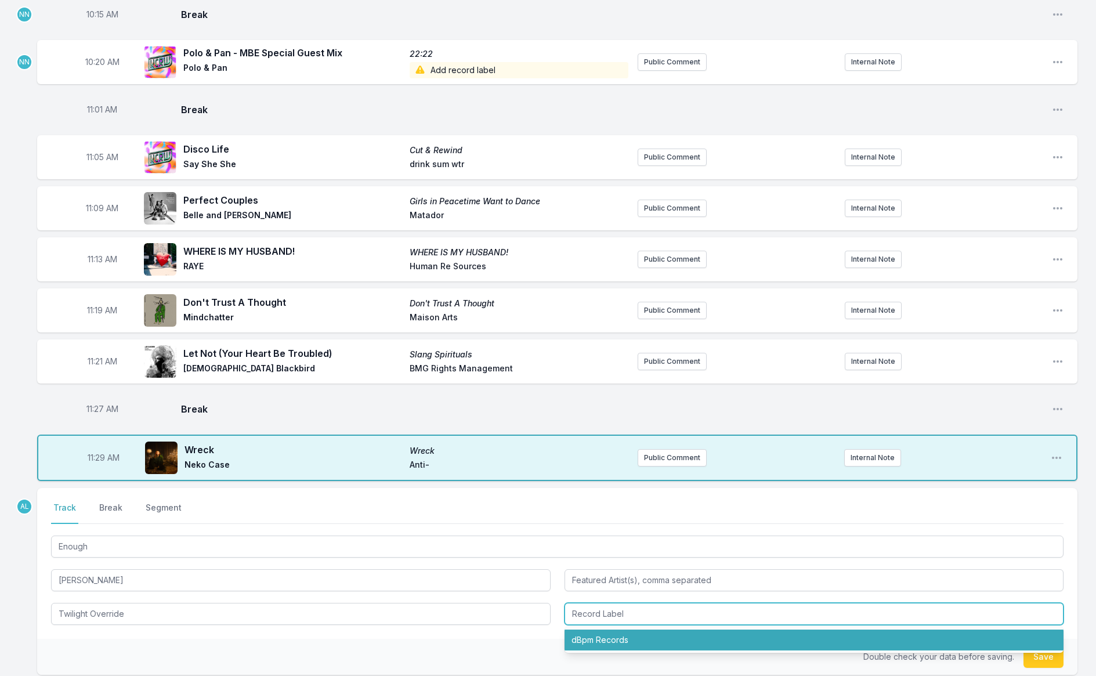
click at [642, 635] on li "dBpm Records" at bounding box center [813, 639] width 499 height 21
type input "dBpm Records"
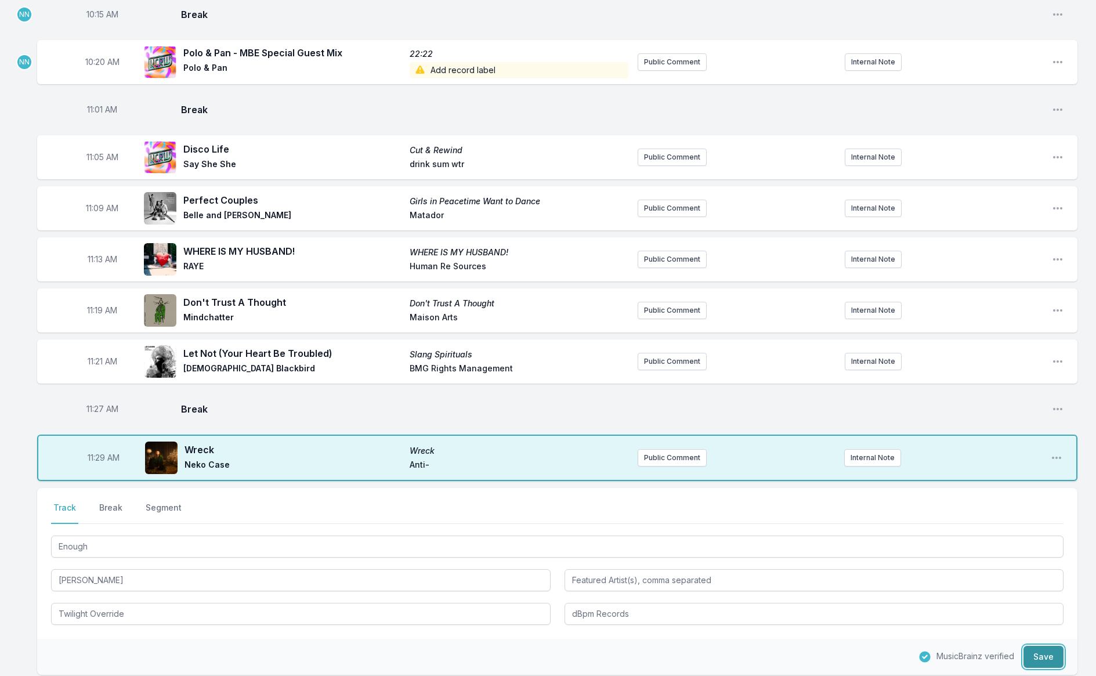
click at [1041, 646] on button "Save" at bounding box center [1043, 657] width 40 height 22
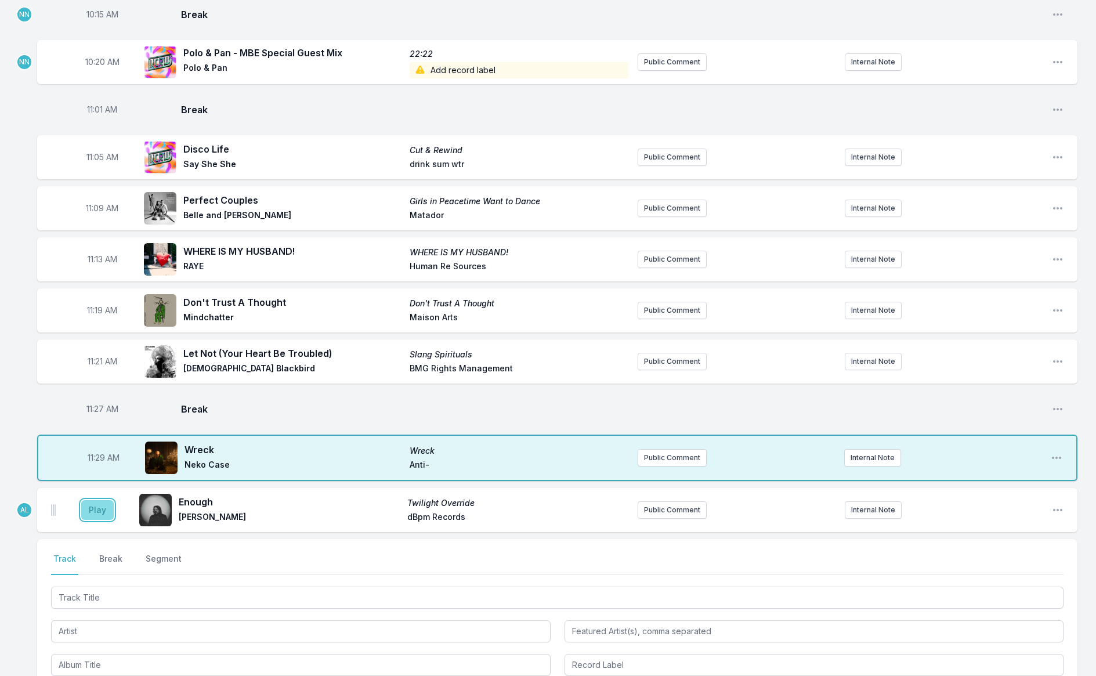
click at [86, 505] on button "Play" at bounding box center [97, 510] width 32 height 20
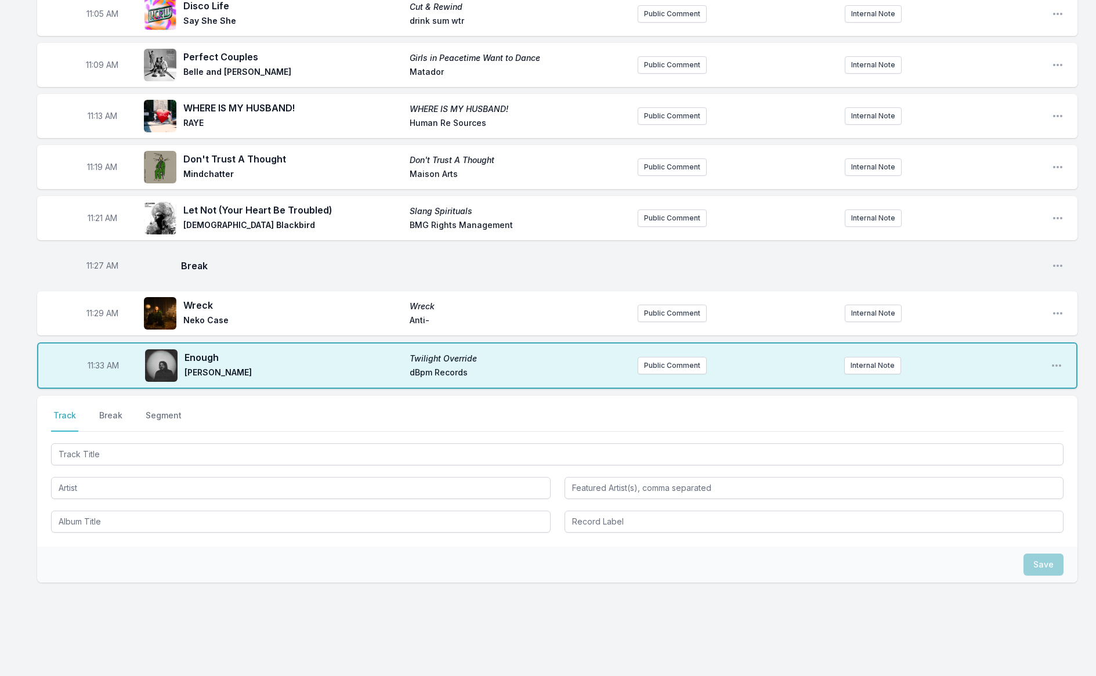
scroll to position [1017, 0]
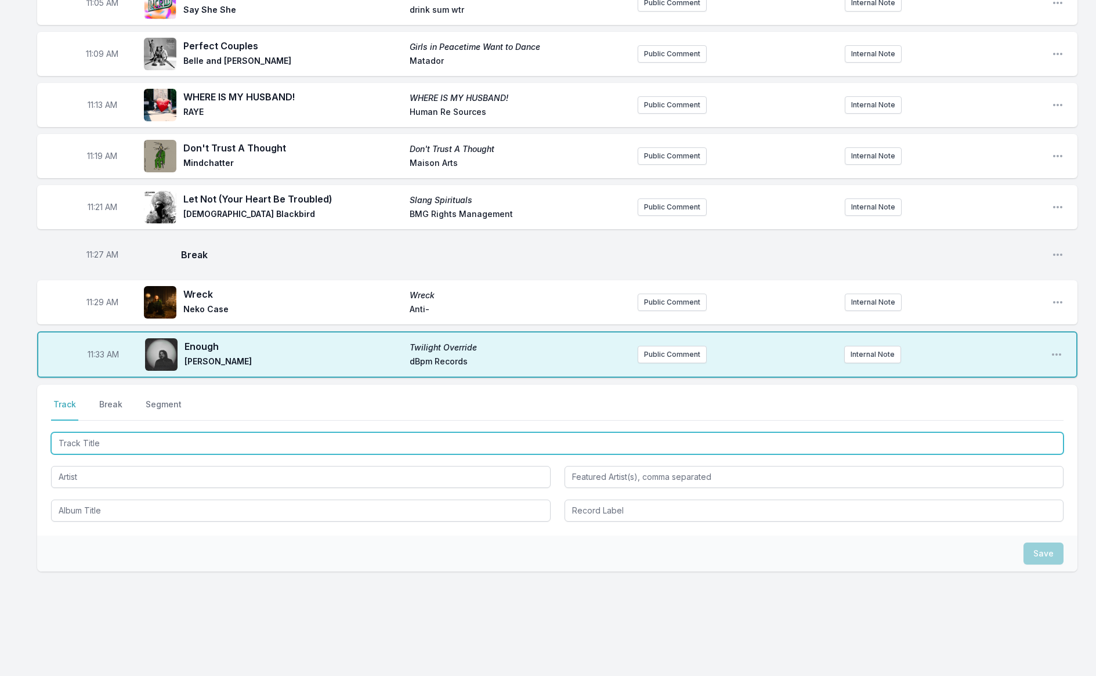
click at [251, 441] on input "Track Title" at bounding box center [557, 443] width 1012 height 22
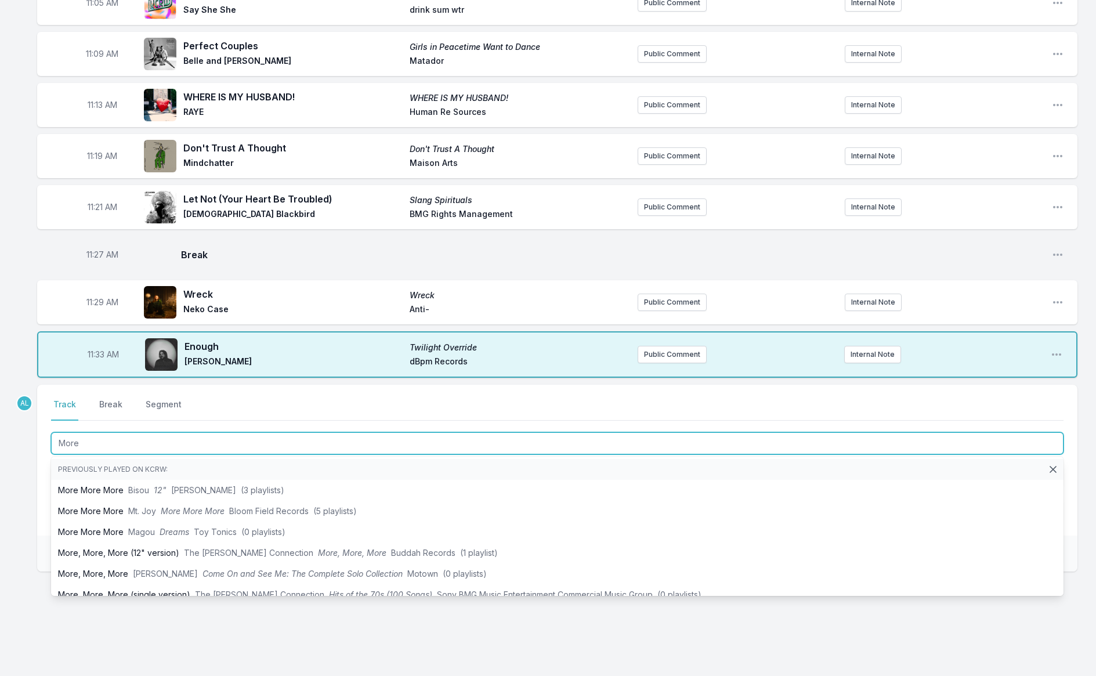
type input "More"
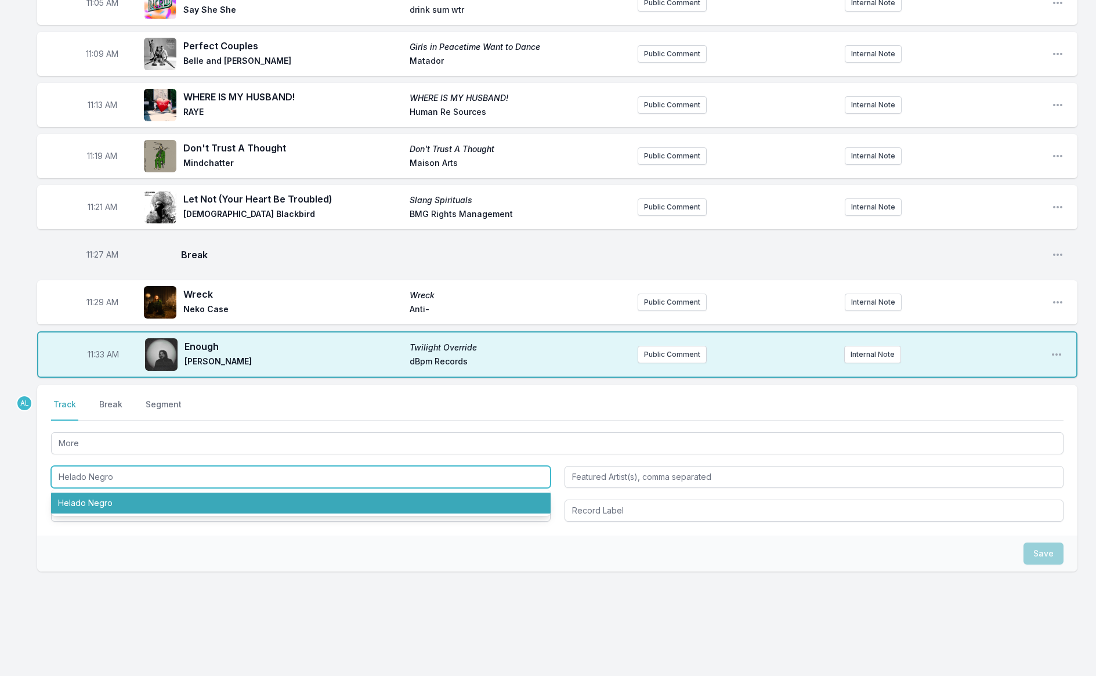
click at [267, 497] on li "Helado Negro" at bounding box center [300, 502] width 499 height 21
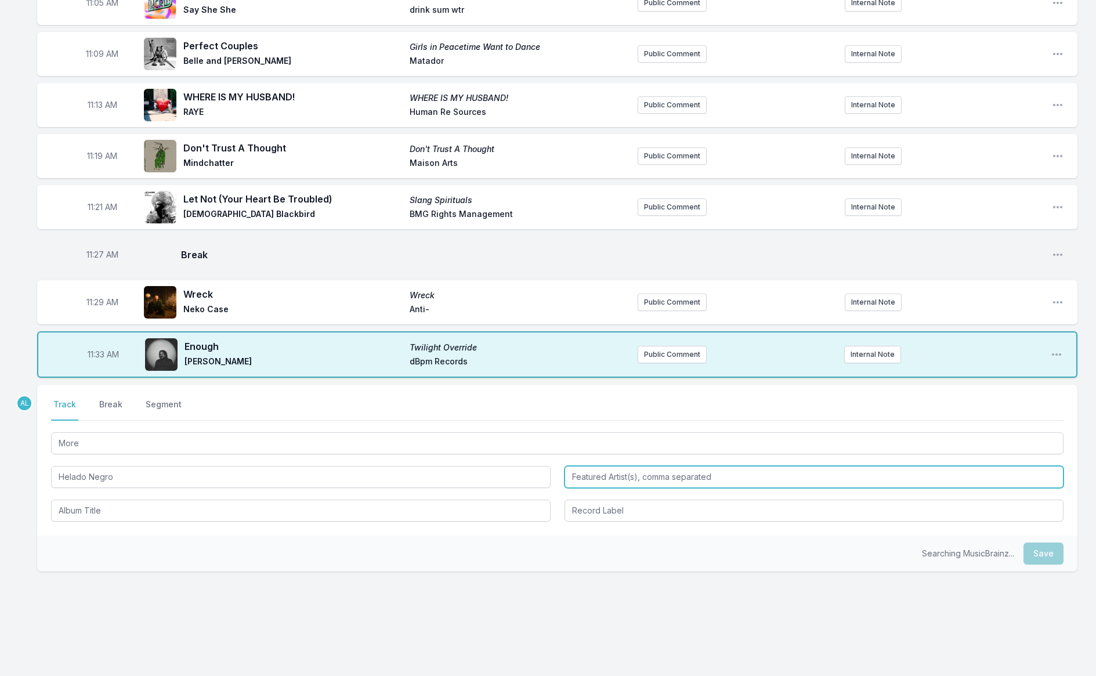
type input "Helado Negro"
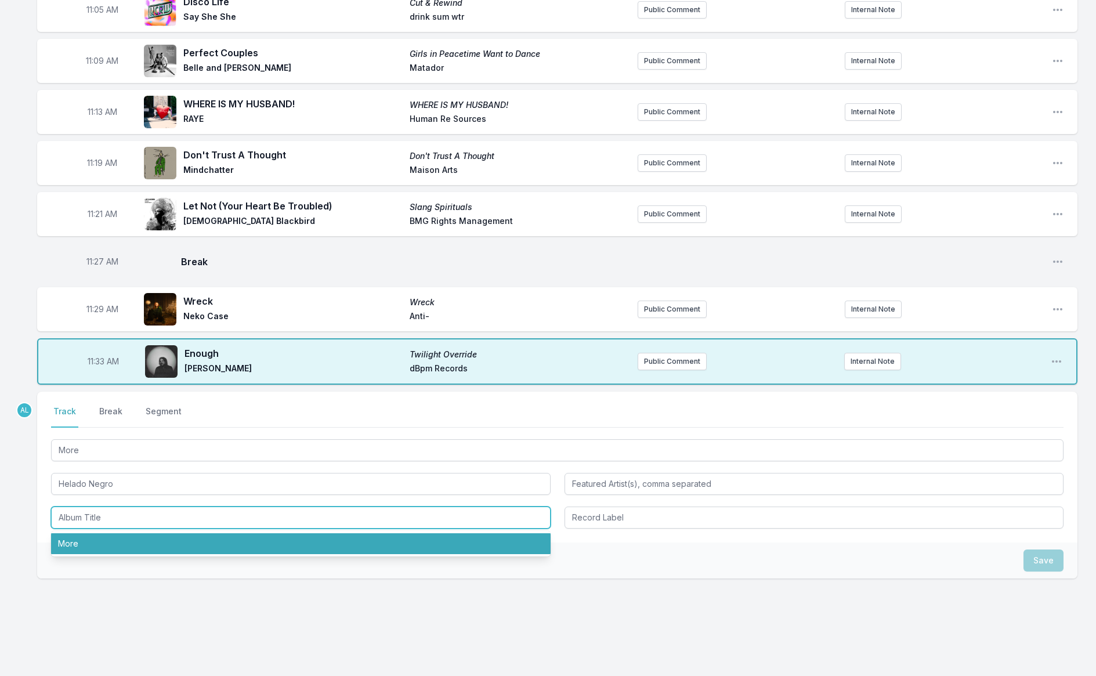
click at [222, 538] on li "More" at bounding box center [300, 543] width 499 height 21
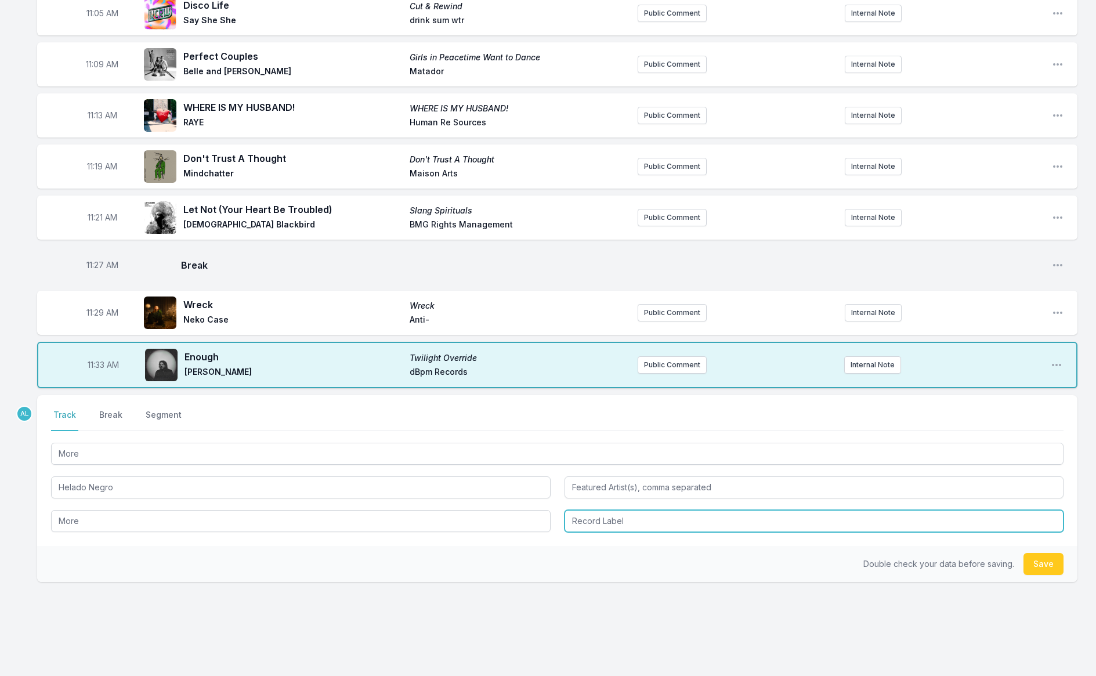
type input "More"
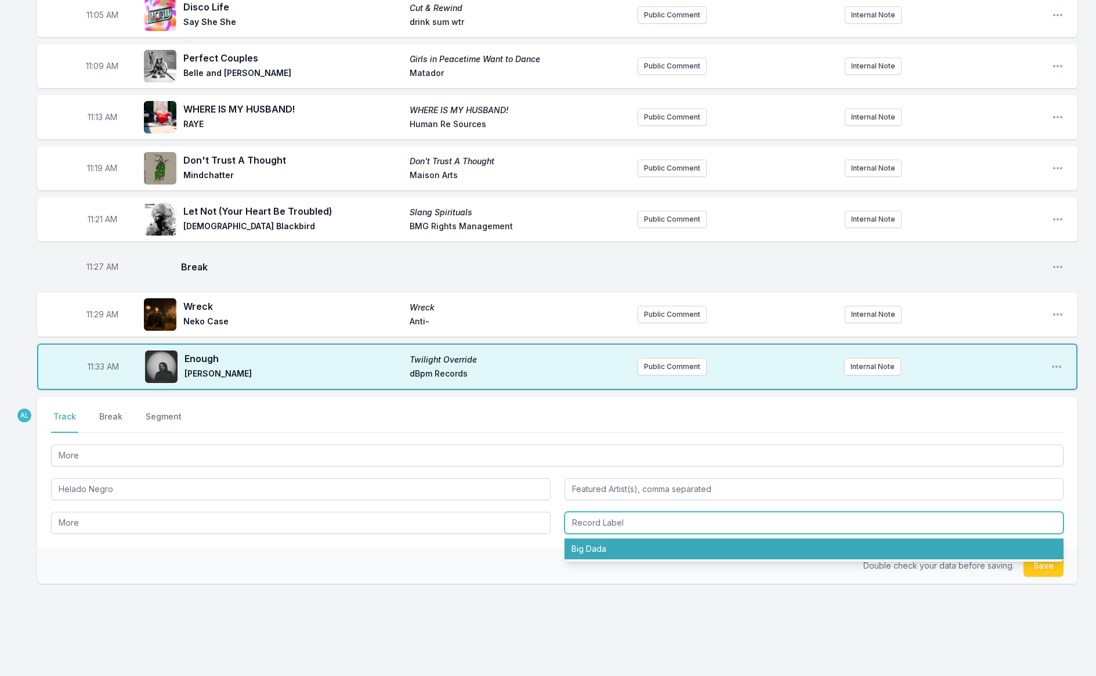
click at [579, 548] on li "Big Dada" at bounding box center [813, 548] width 499 height 21
type input "Big Dada"
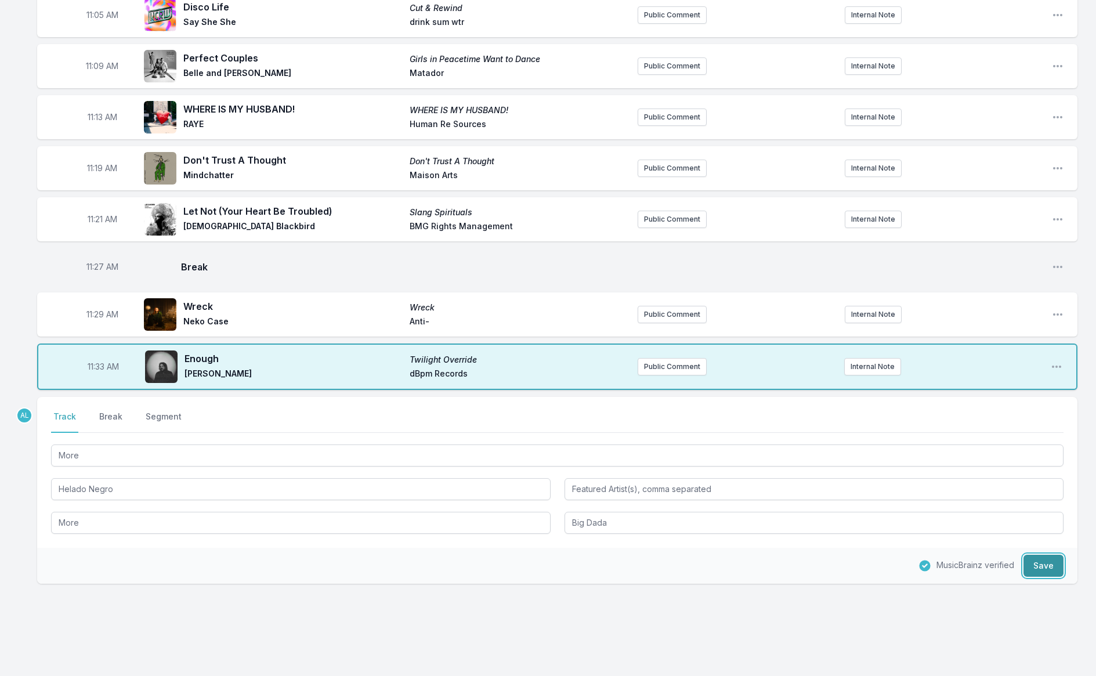
click at [1029, 561] on button "Save" at bounding box center [1043, 565] width 40 height 22
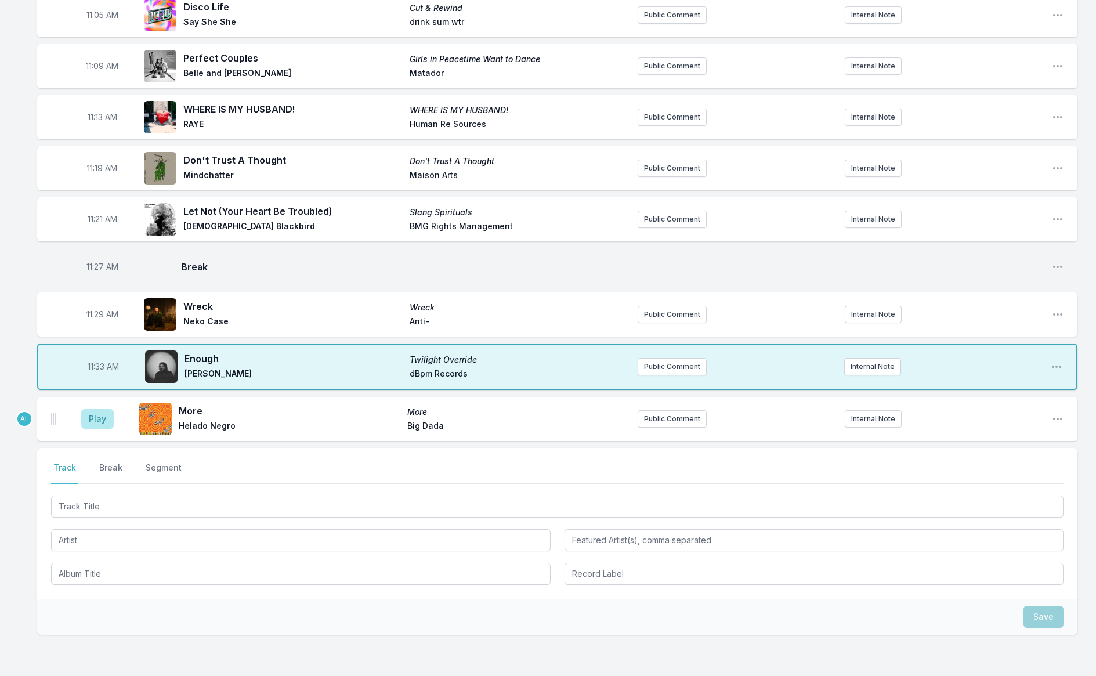
click at [81, 419] on aside "Play" at bounding box center [97, 418] width 65 height 37
click at [89, 418] on button "Play" at bounding box center [97, 419] width 32 height 20
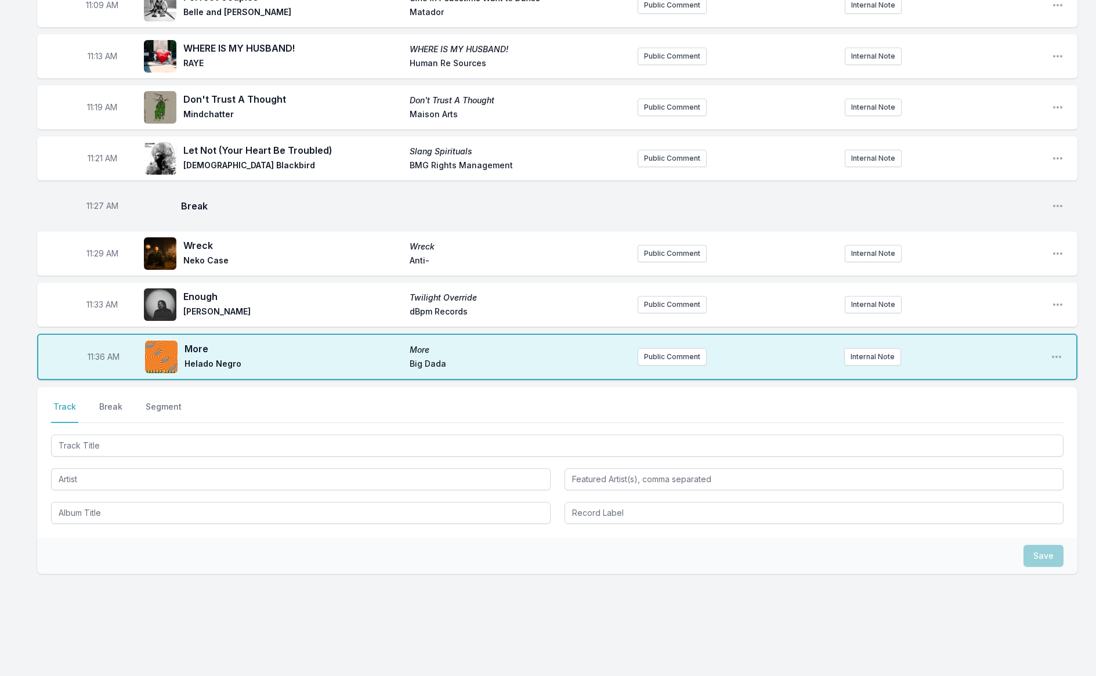
scroll to position [1068, 0]
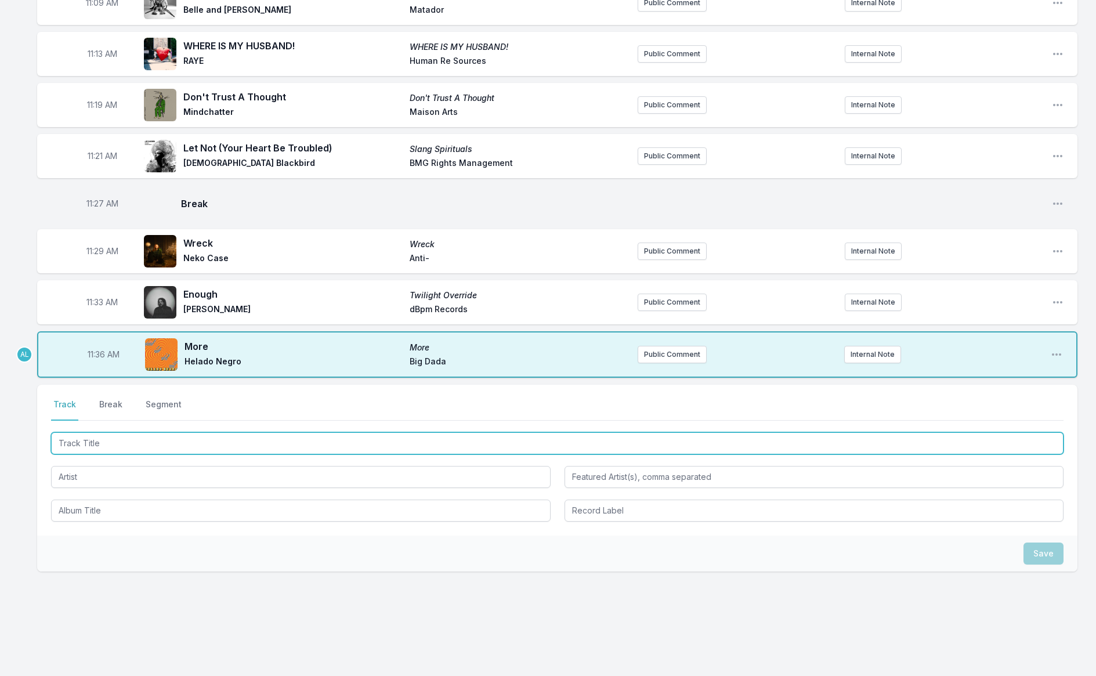
click at [111, 437] on input "Track Title" at bounding box center [557, 443] width 1012 height 22
click at [136, 436] on input "Track Title" at bounding box center [557, 443] width 1012 height 22
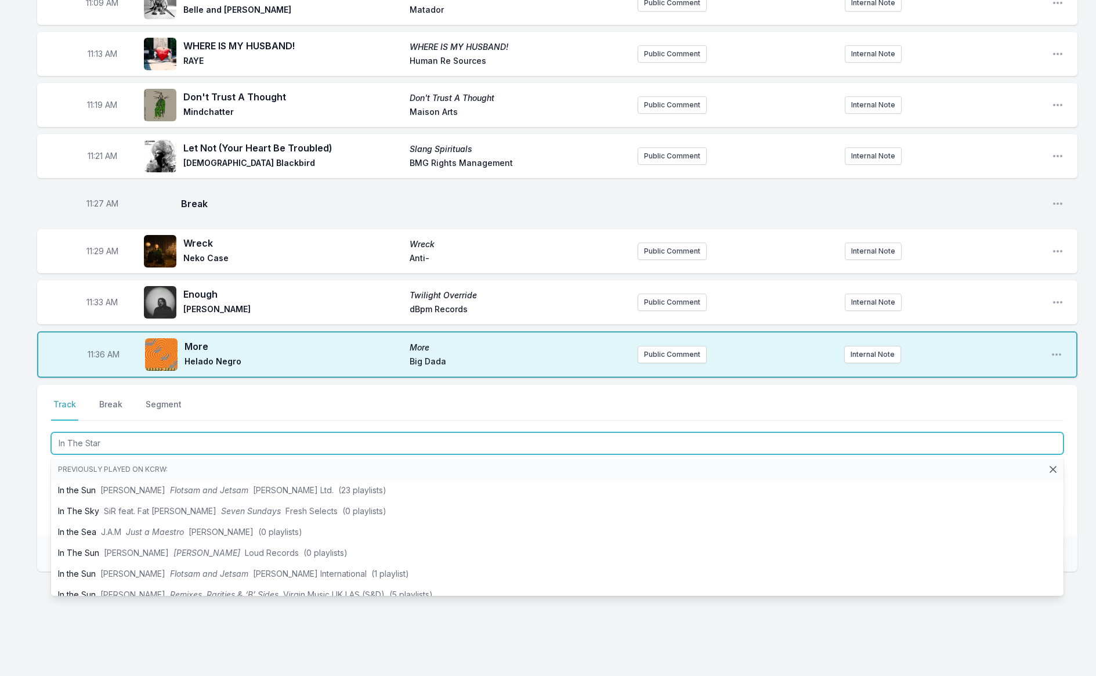
type input "In The Stars"
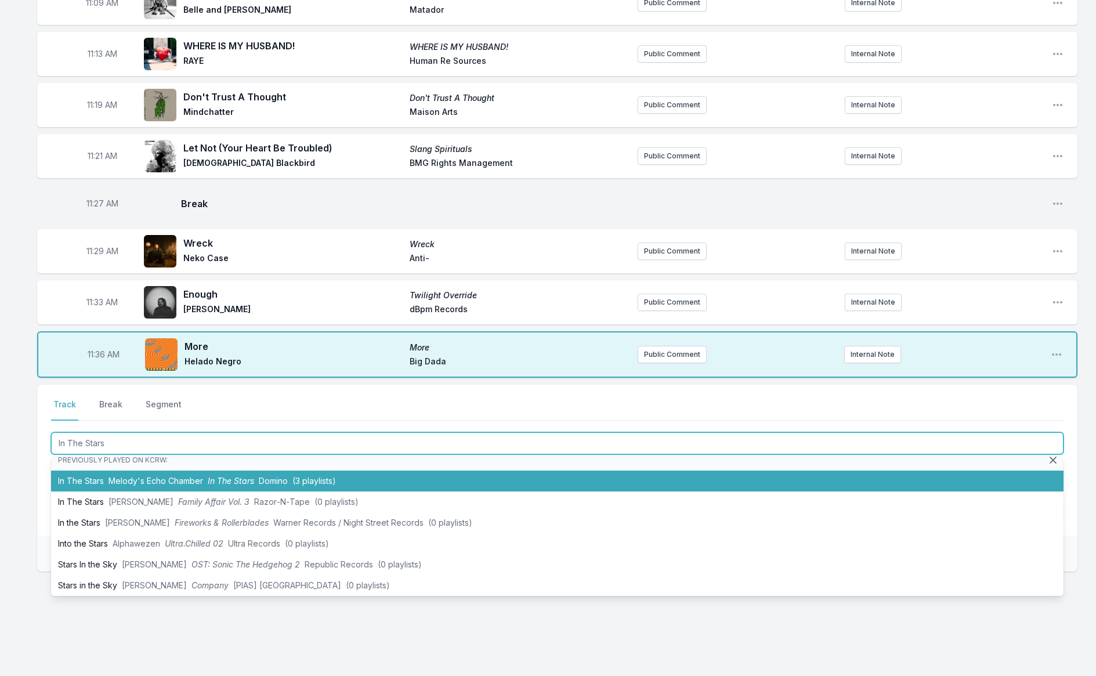
scroll to position [10, 0]
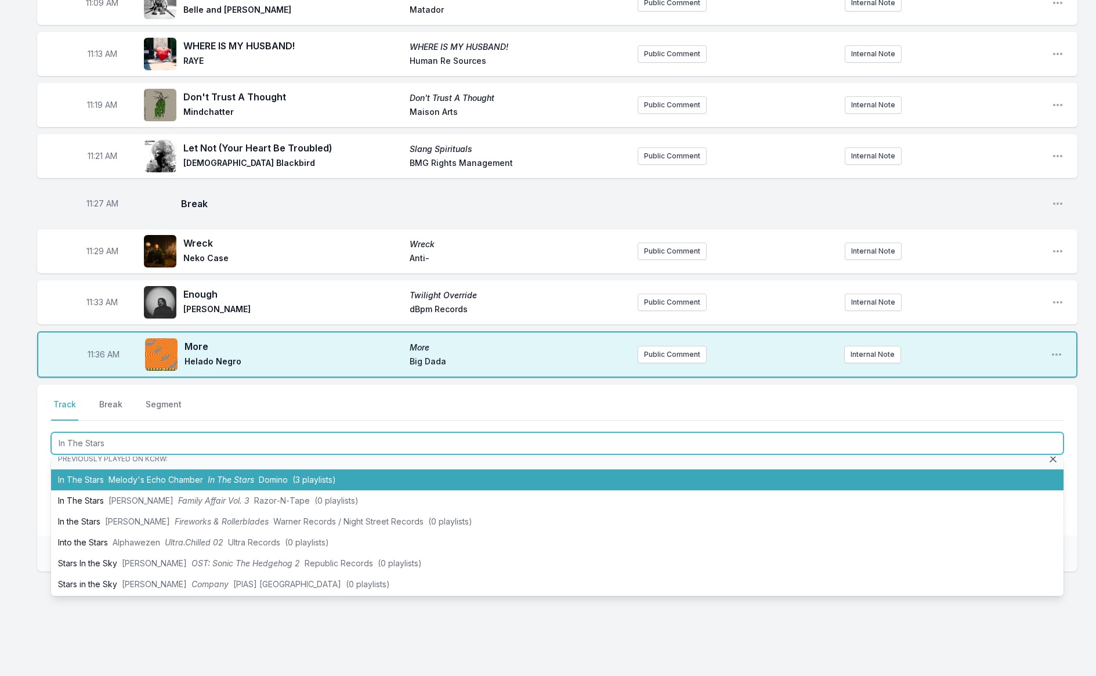
click at [153, 476] on span "Melody's Echo Chamber" at bounding box center [155, 479] width 95 height 10
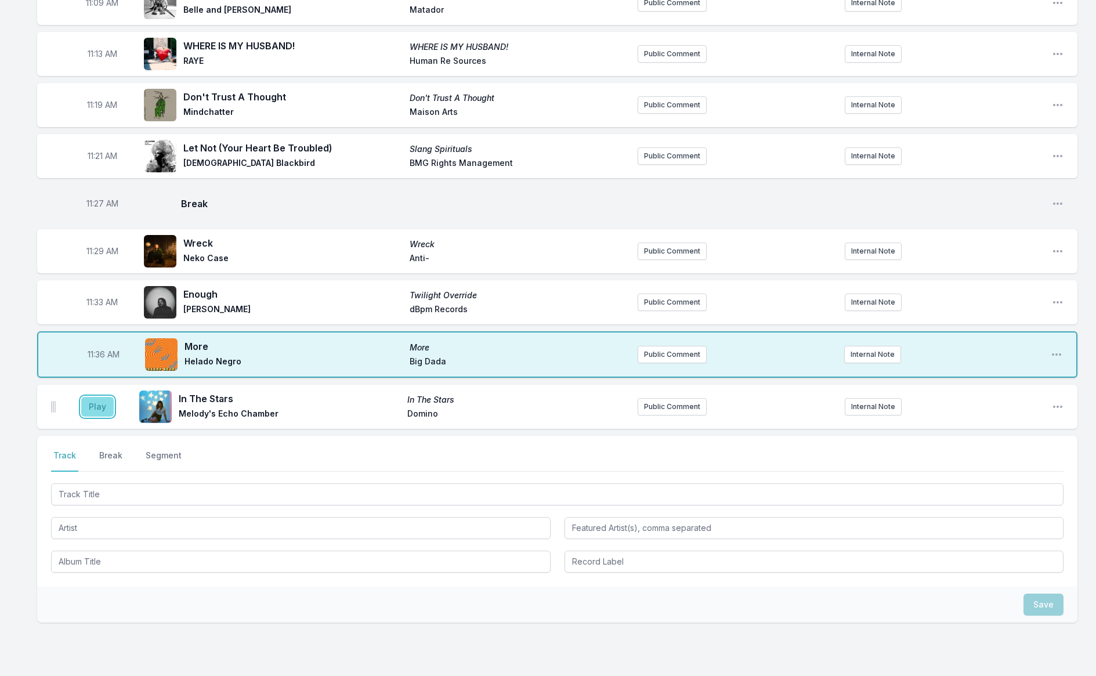
click at [85, 399] on button "Play" at bounding box center [97, 407] width 32 height 20
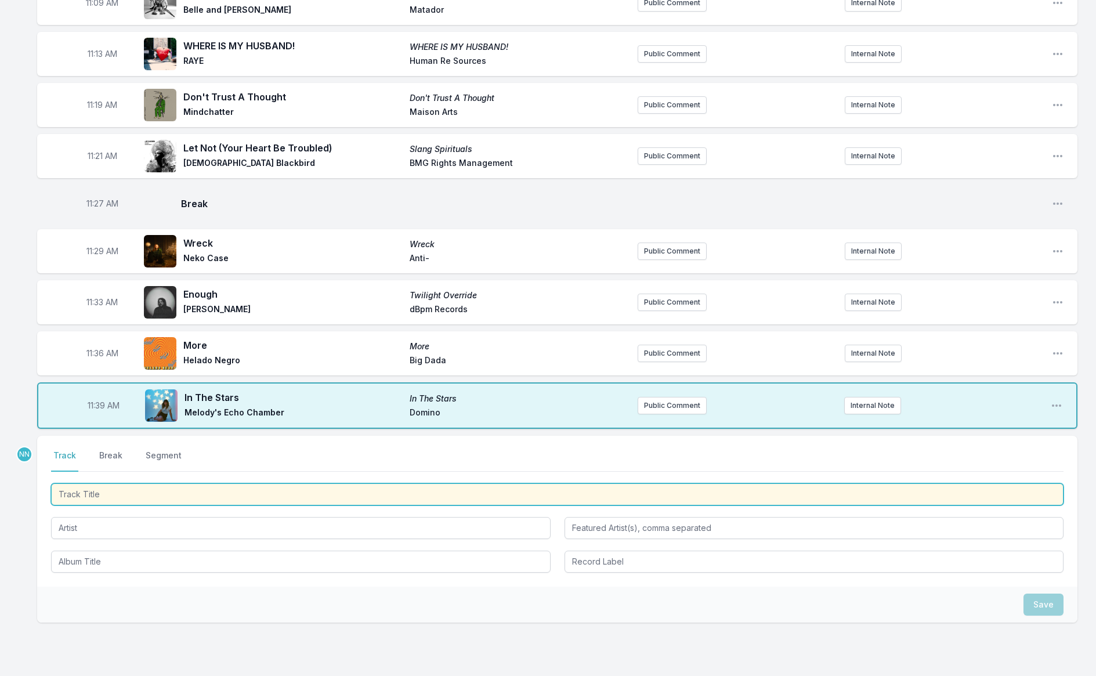
click at [211, 490] on input "Track Title" at bounding box center [557, 494] width 1012 height 22
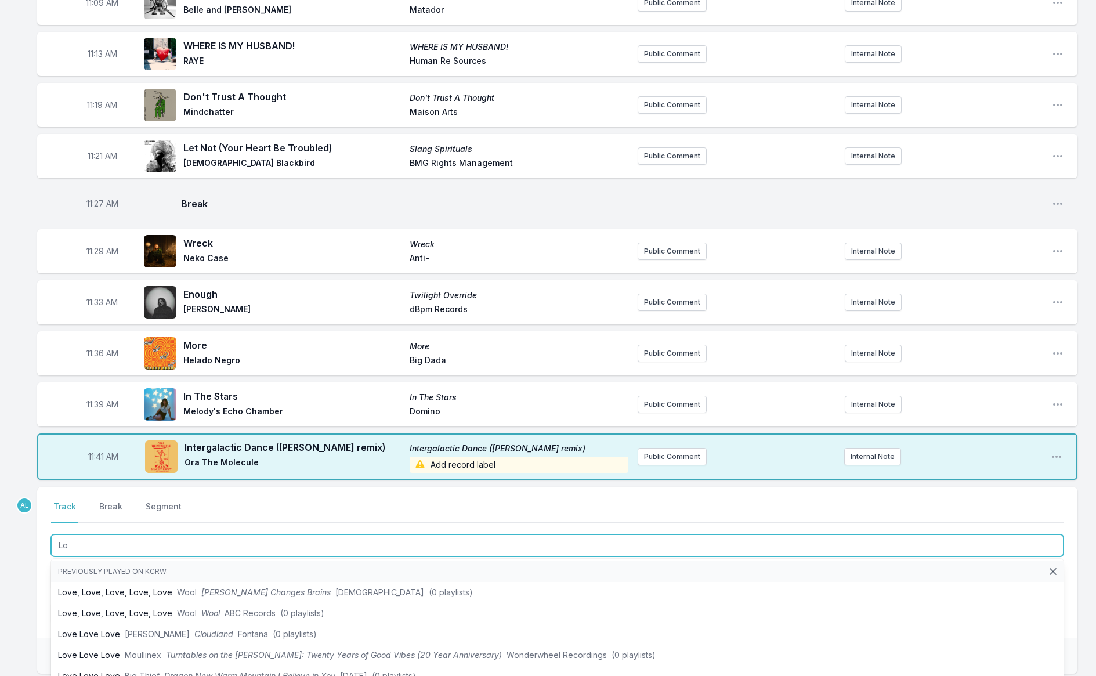
type input "L"
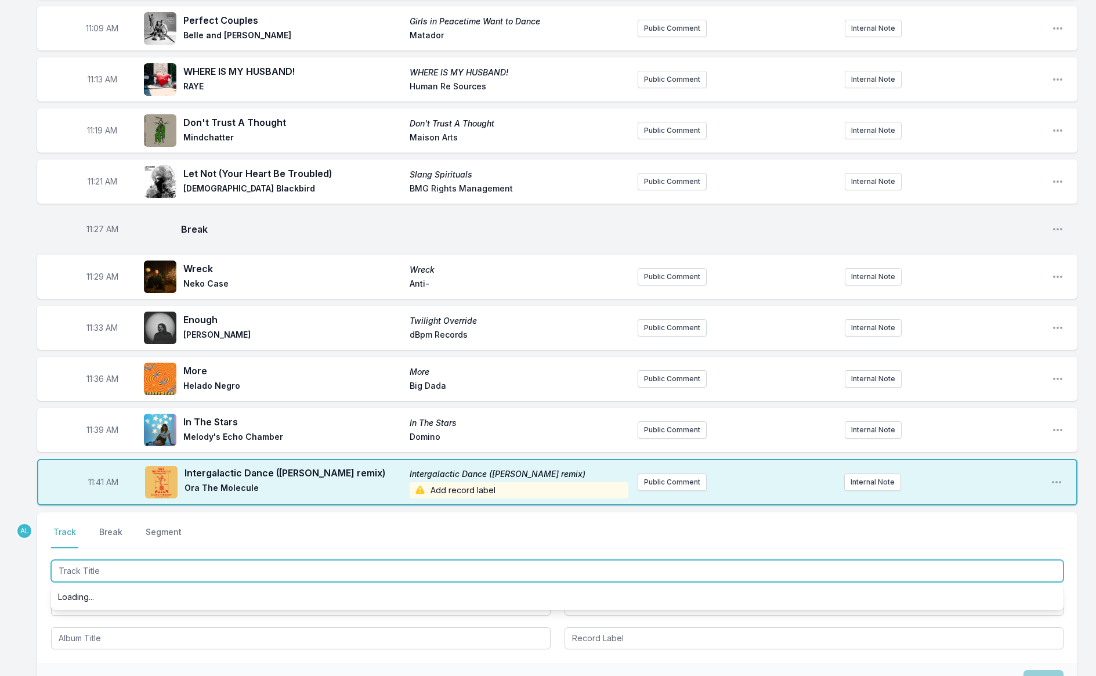
scroll to position [1039, 0]
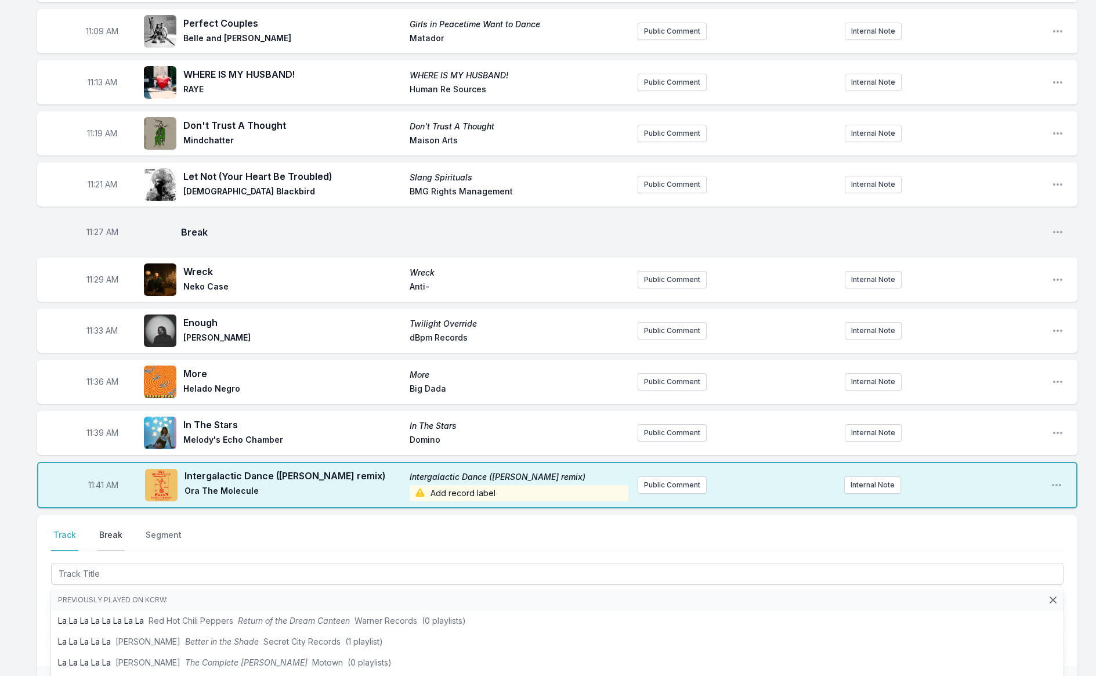
click at [117, 529] on button "Break" at bounding box center [111, 540] width 28 height 22
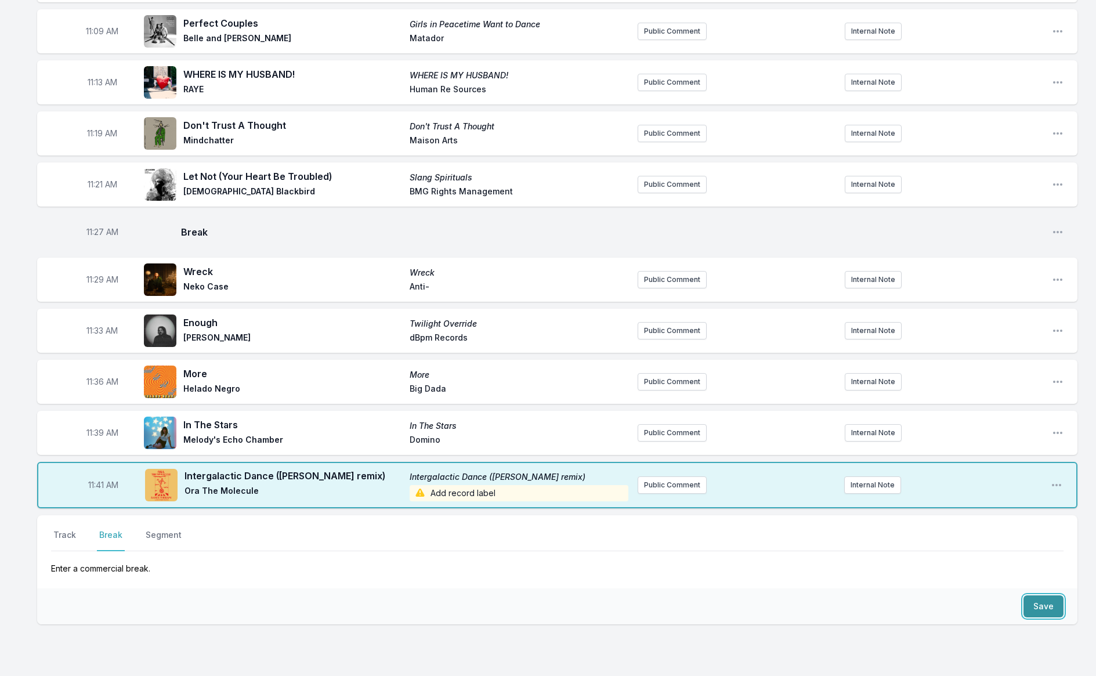
click at [1043, 596] on button "Save" at bounding box center [1043, 606] width 40 height 22
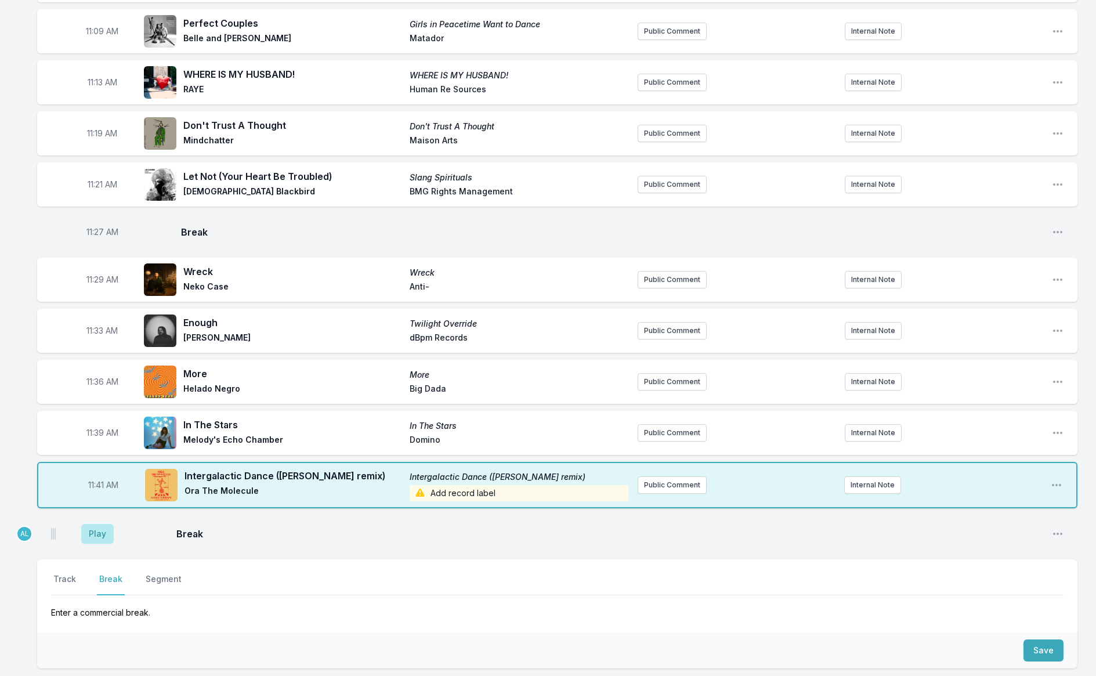
drag, startPoint x: 67, startPoint y: 568, endPoint x: 96, endPoint y: 568, distance: 28.4
click at [67, 573] on button "Track" at bounding box center [64, 584] width 27 height 22
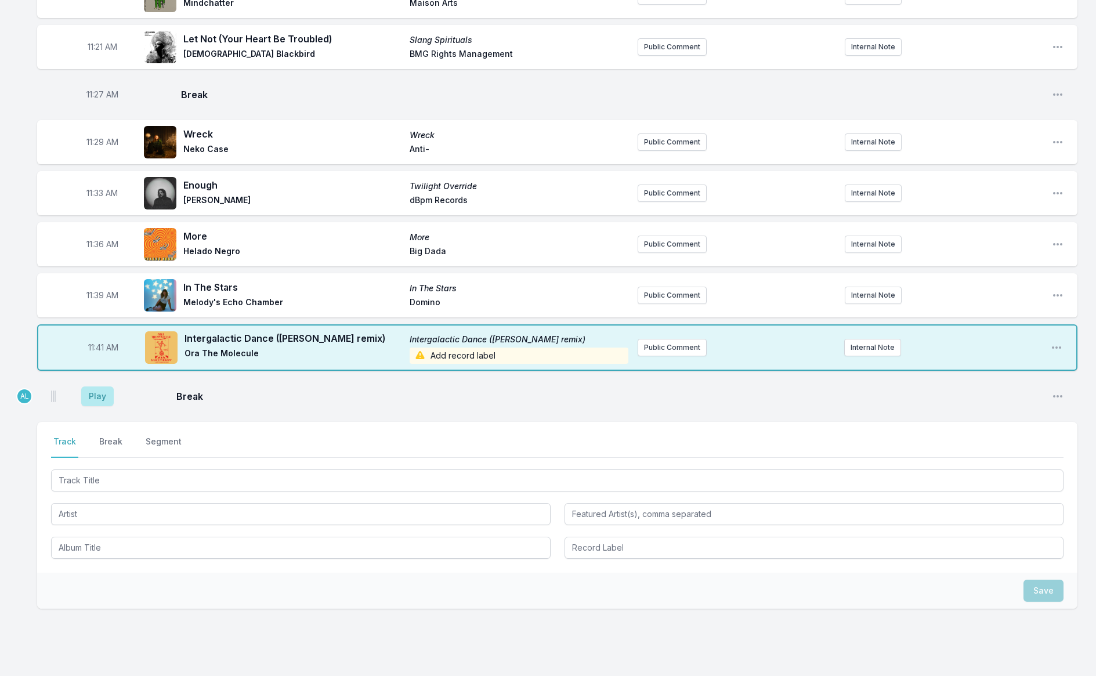
scroll to position [1214, 0]
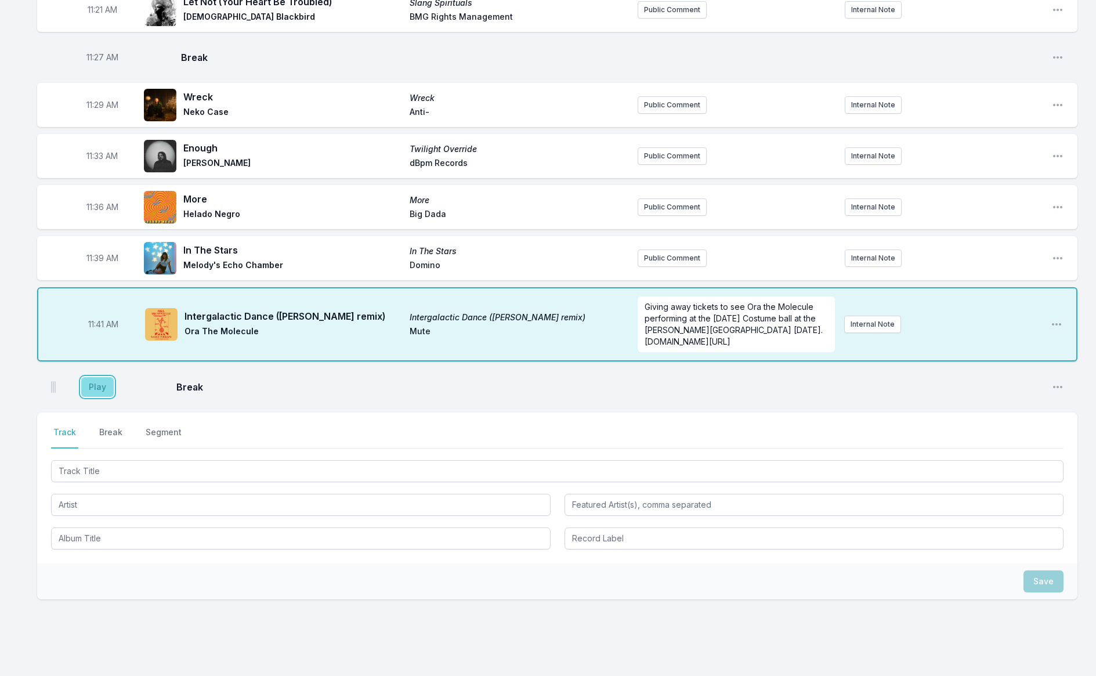
click at [86, 383] on button "Play" at bounding box center [97, 387] width 32 height 20
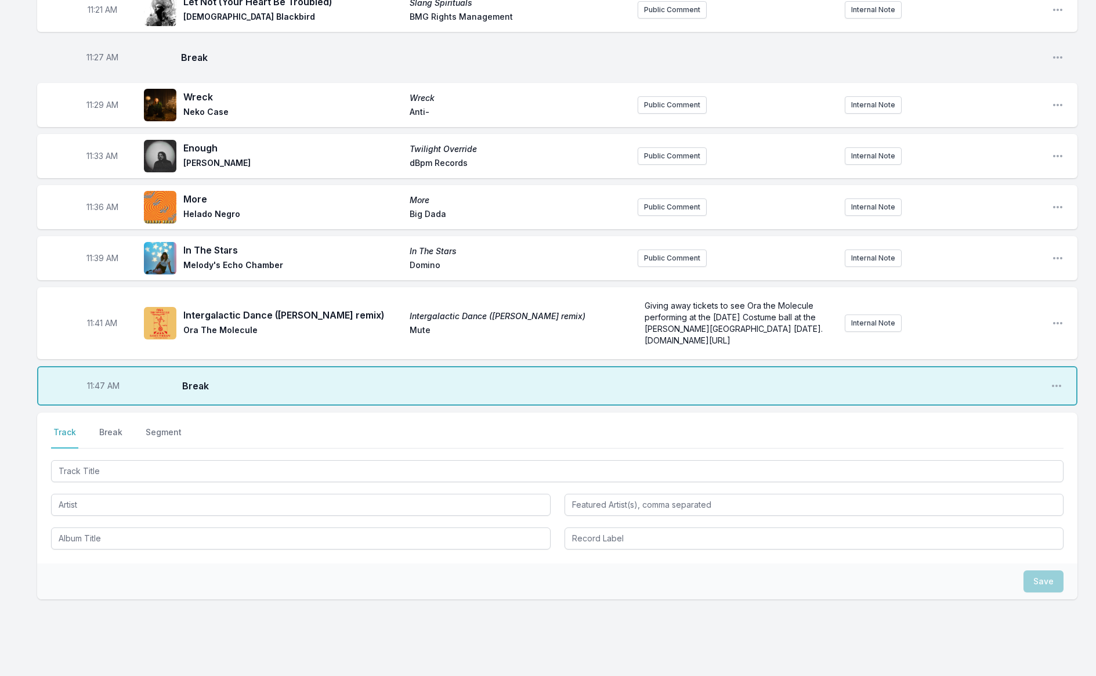
scroll to position [1242, 0]
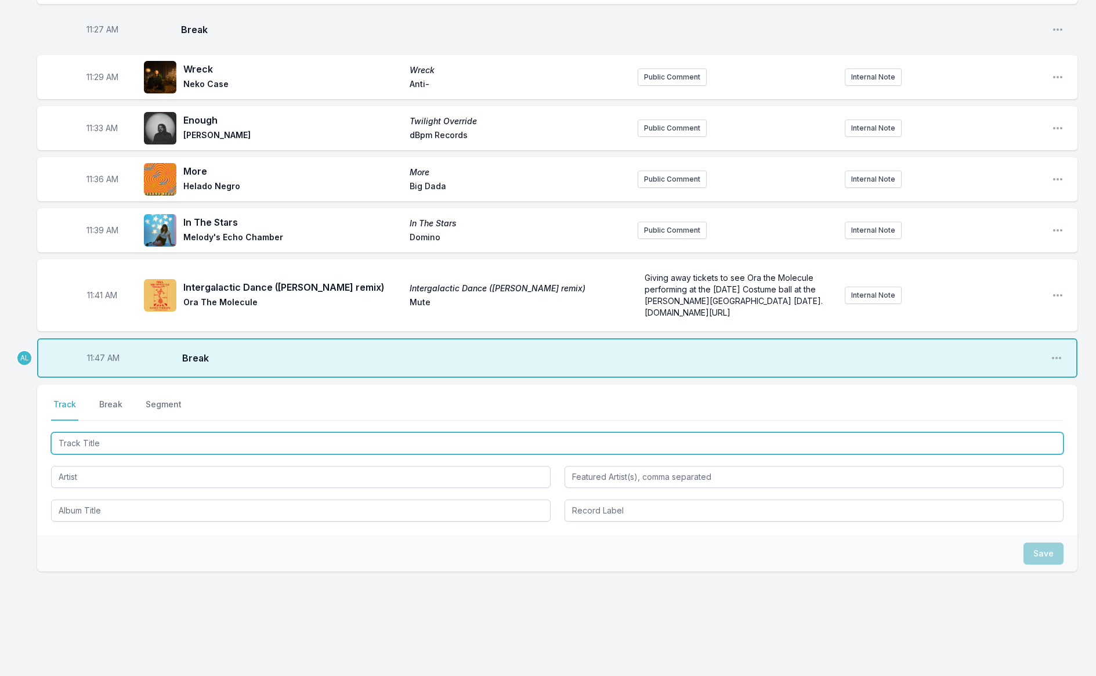
click at [119, 441] on input "Track Title" at bounding box center [557, 443] width 1012 height 22
click at [124, 432] on input "Track Title" at bounding box center [557, 443] width 1012 height 22
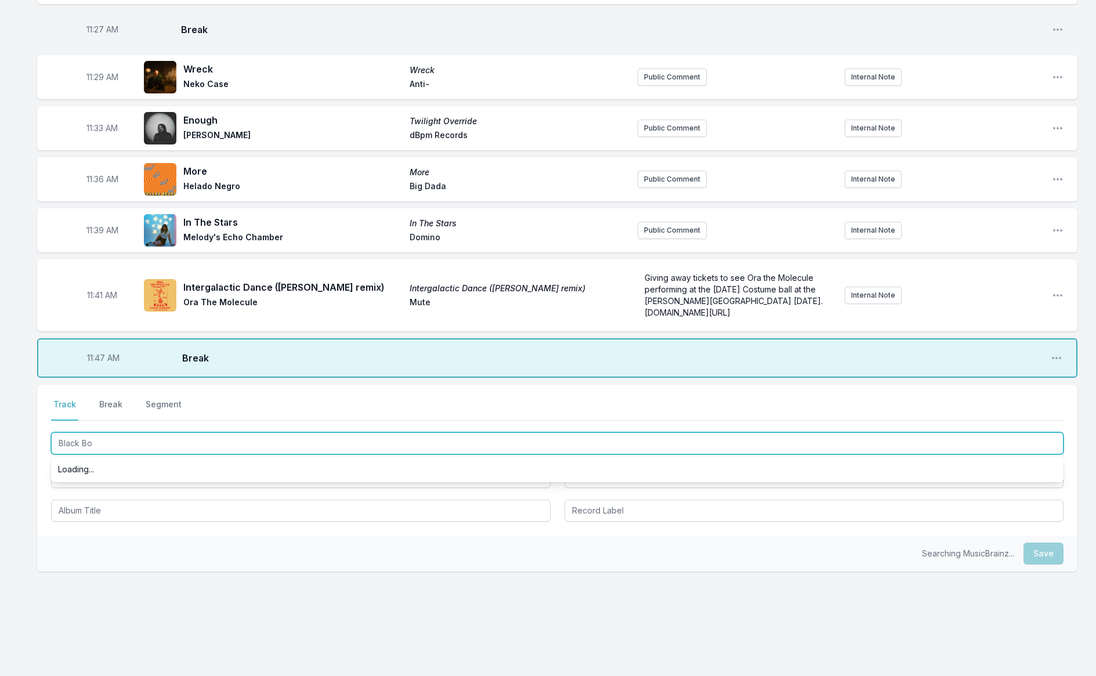
type input "Black Box"
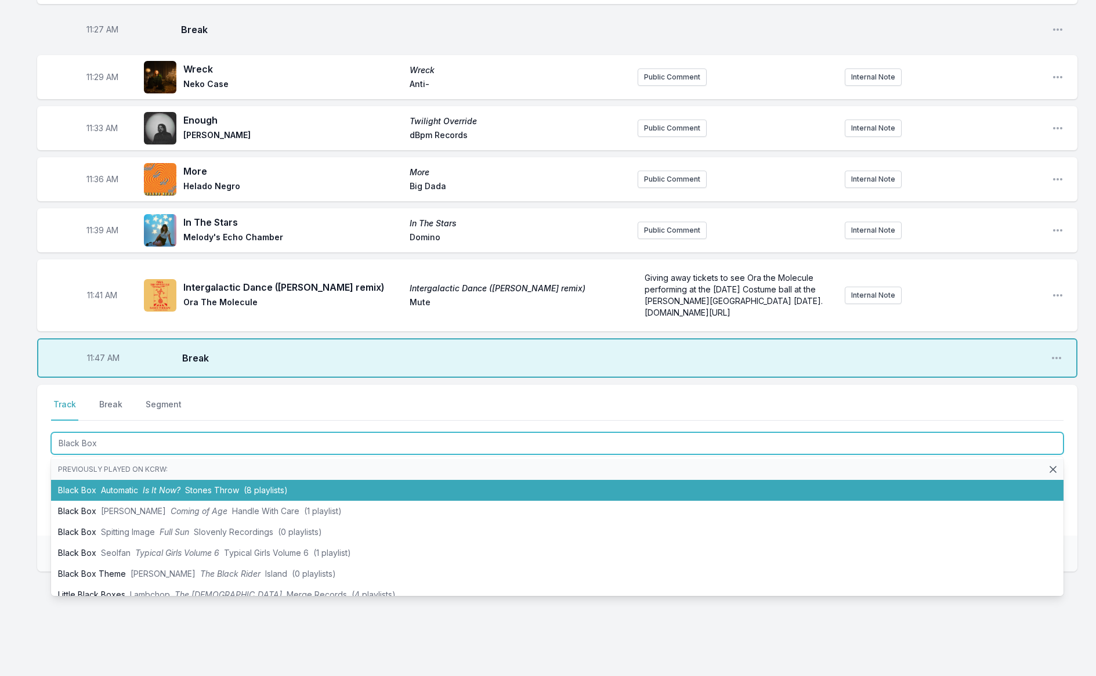
click at [153, 485] on span "Is It Now?" at bounding box center [162, 490] width 38 height 10
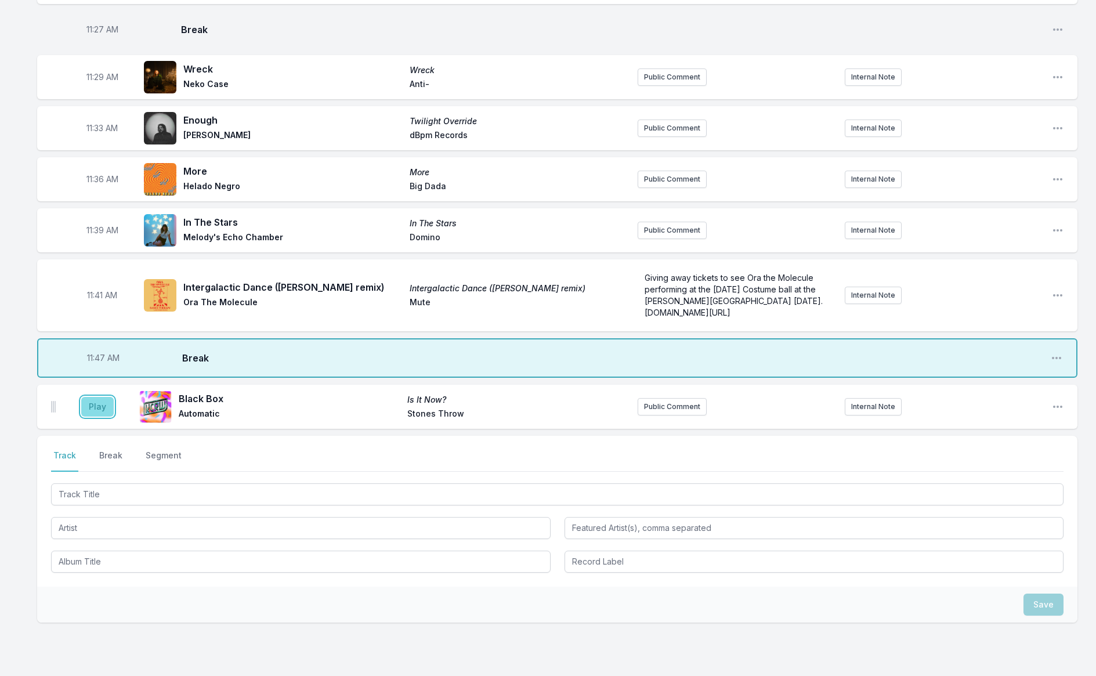
click at [103, 406] on button "Play" at bounding box center [97, 407] width 32 height 20
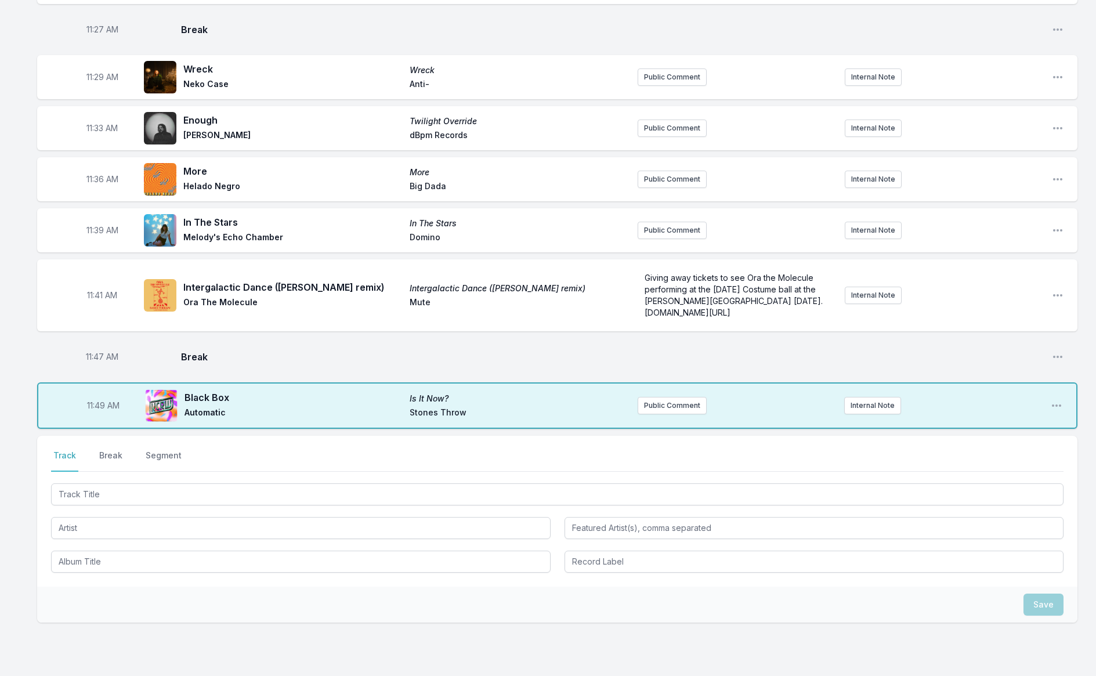
click at [145, 404] on div at bounding box center [161, 405] width 32 height 32
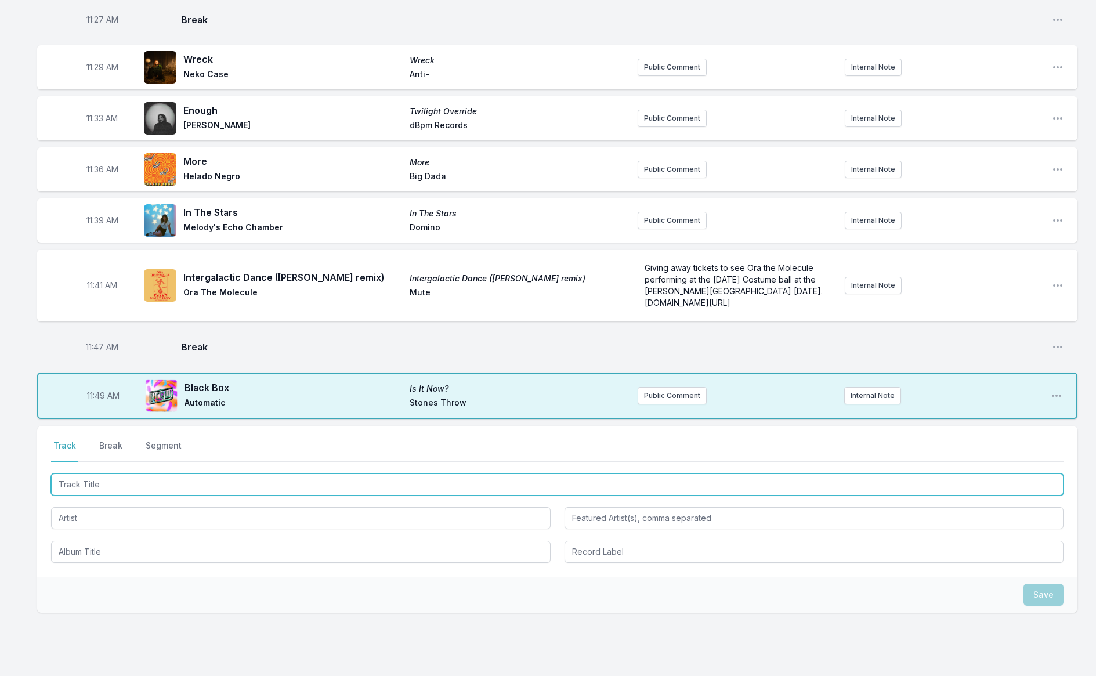
click at [157, 474] on input "Track Title" at bounding box center [557, 484] width 1012 height 22
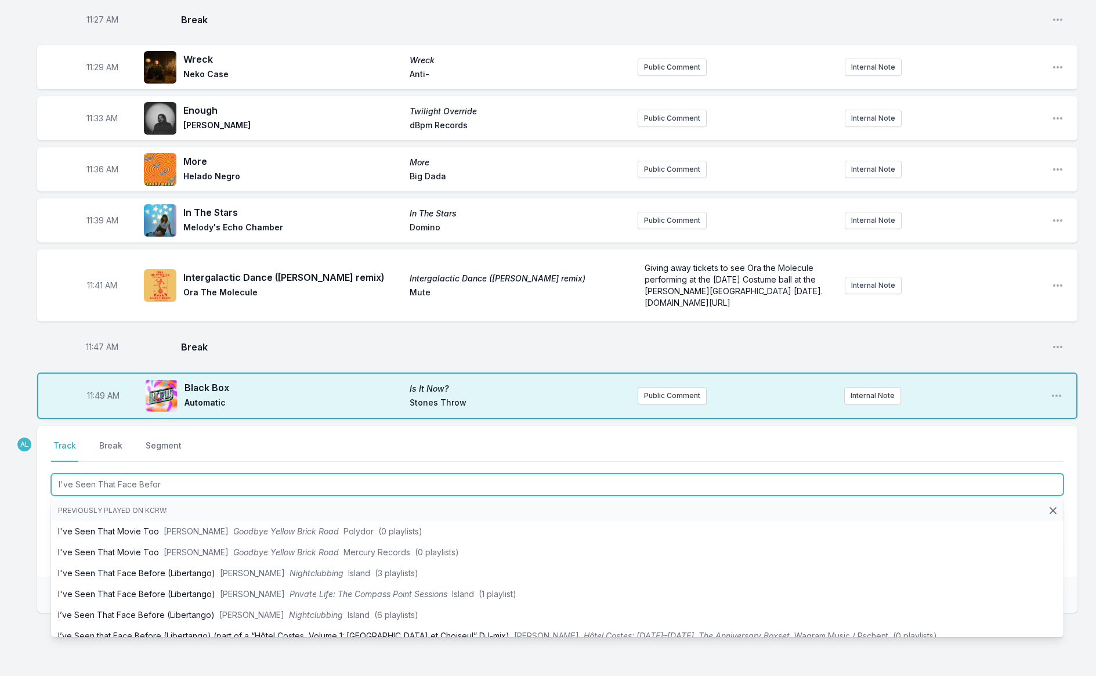
type input "I've Seen That Face Before"
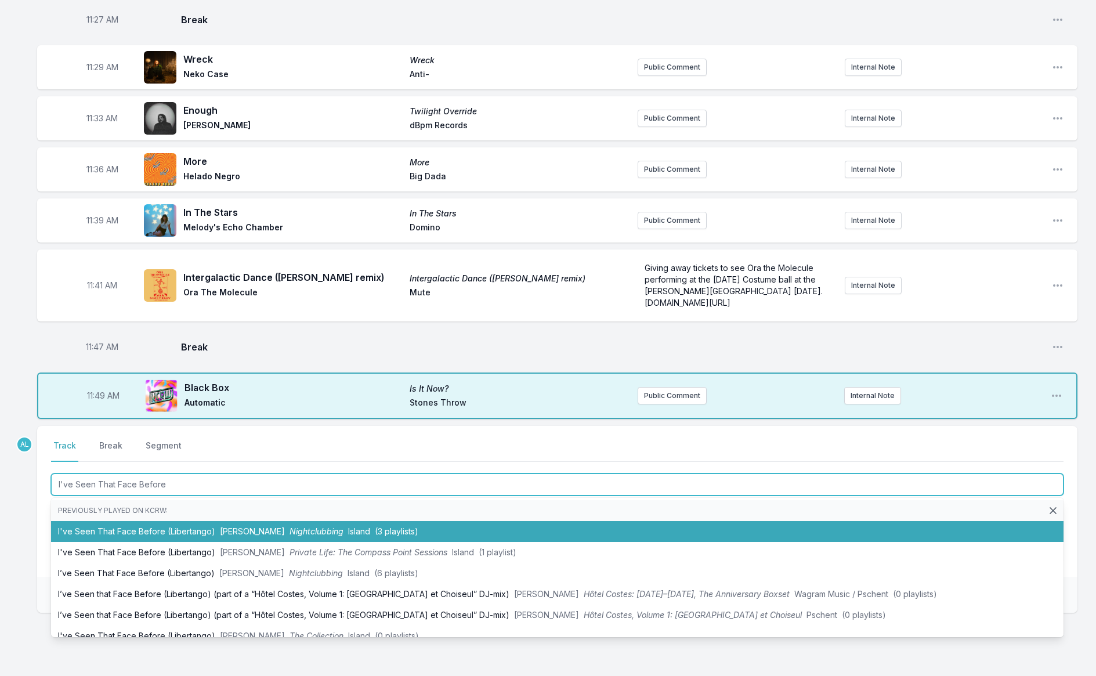
scroll to position [1251, 0]
click at [168, 524] on li "I've Seen That Face Before (Libertango) [PERSON_NAME] Nightclubbing Island (3 p…" at bounding box center [557, 531] width 1012 height 21
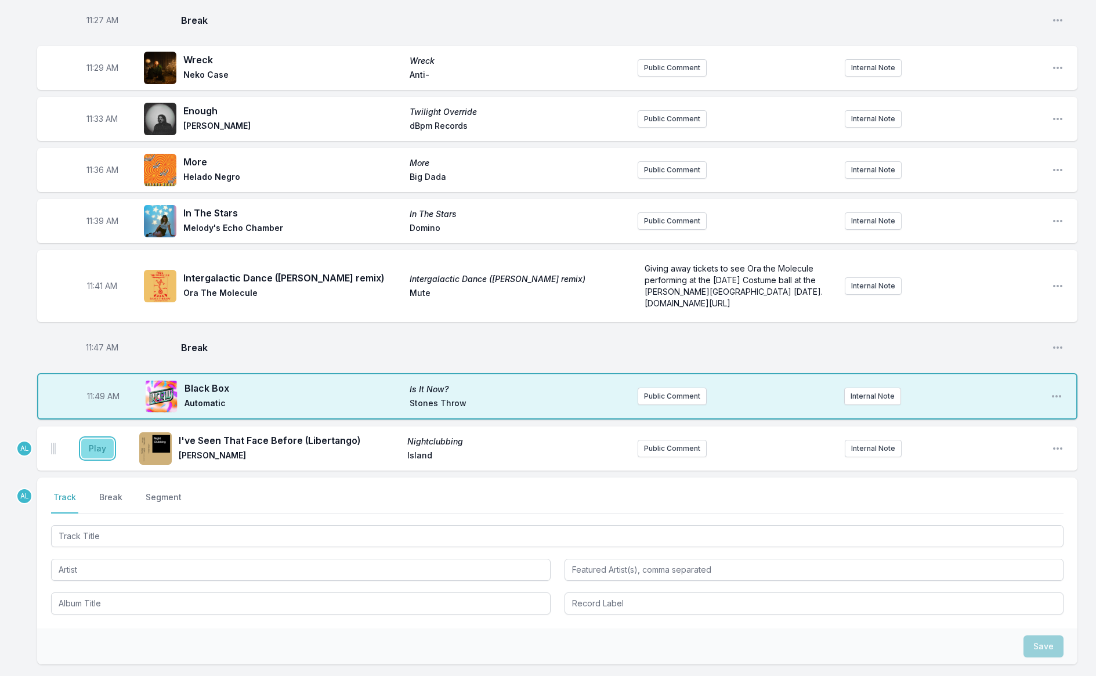
click at [93, 438] on button "Play" at bounding box center [97, 448] width 32 height 20
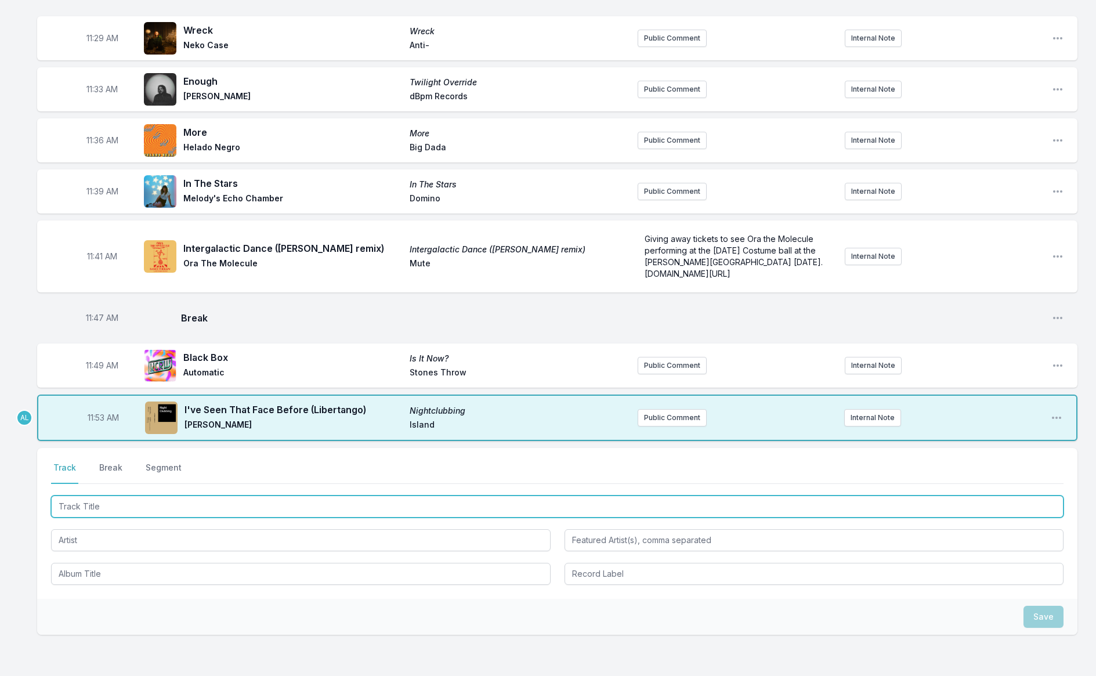
click at [133, 501] on input "Track Title" at bounding box center [557, 506] width 1012 height 22
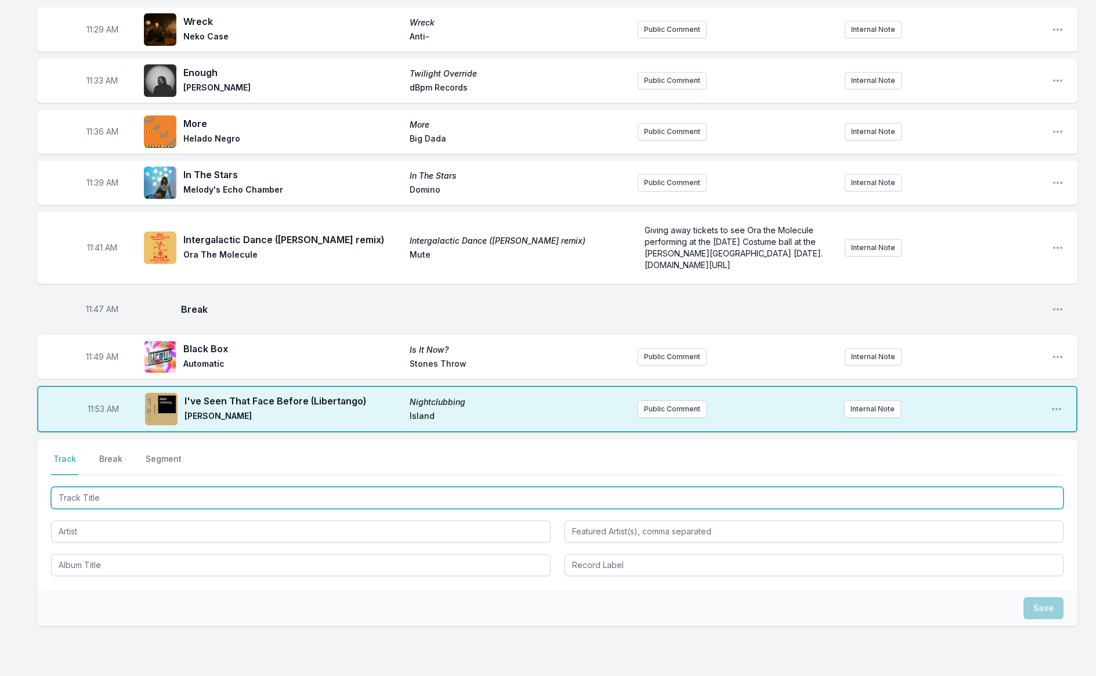
scroll to position [1289, 0]
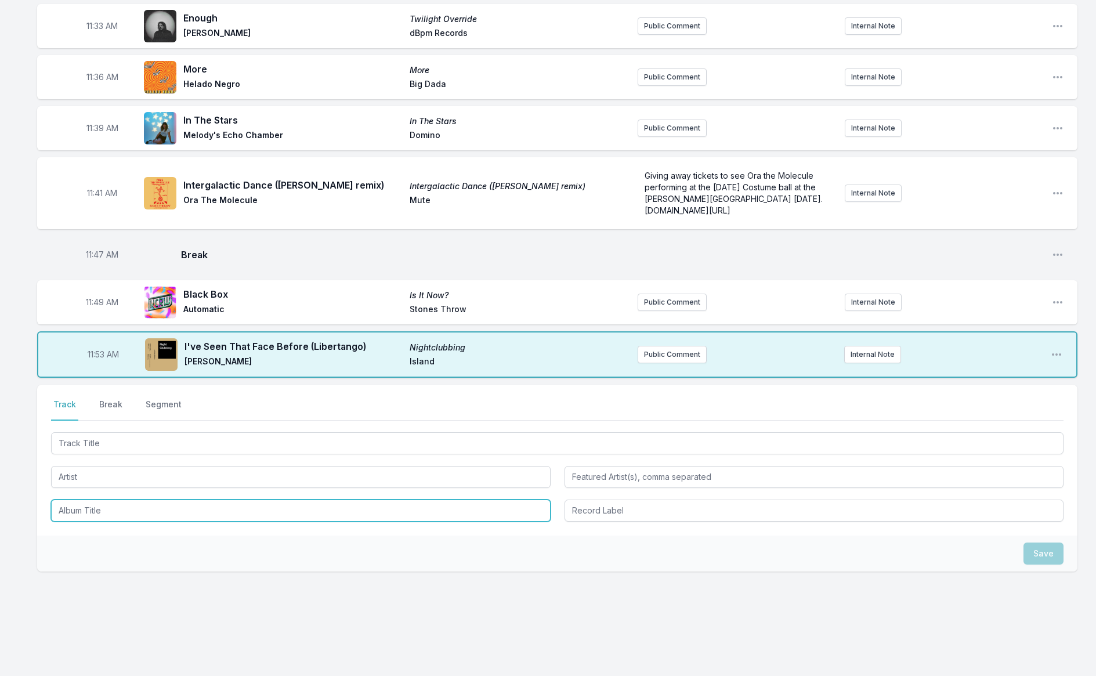
click at [133, 502] on input "Album Title" at bounding box center [300, 510] width 499 height 22
type input "O Xango"
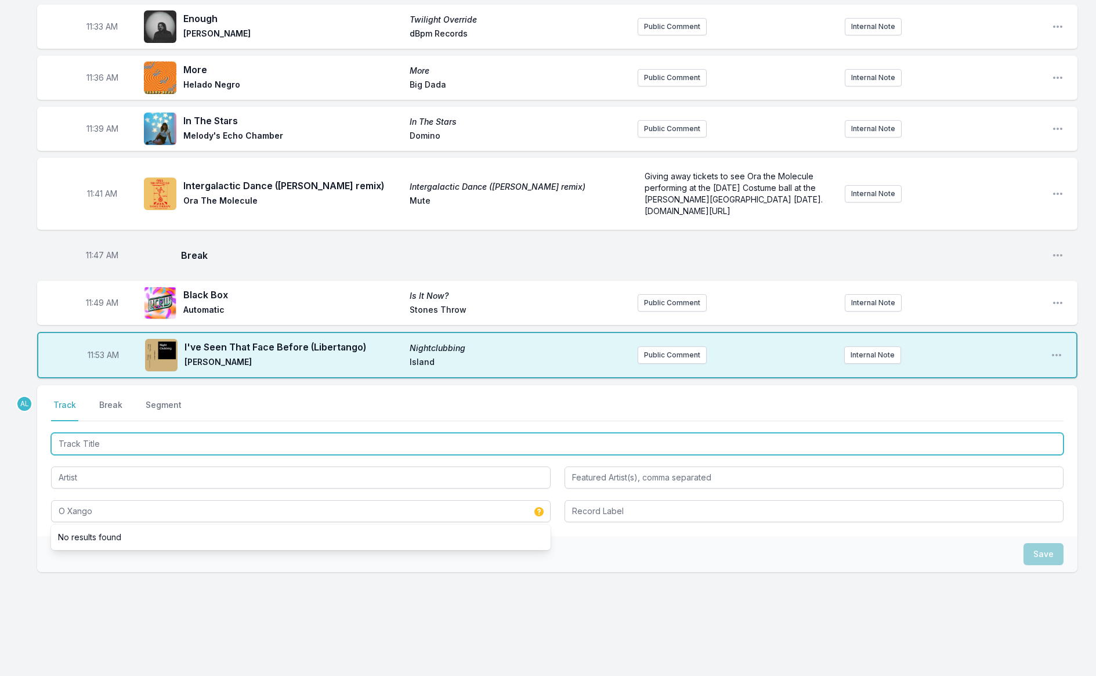
click at [102, 440] on input "Track Title" at bounding box center [557, 444] width 1012 height 22
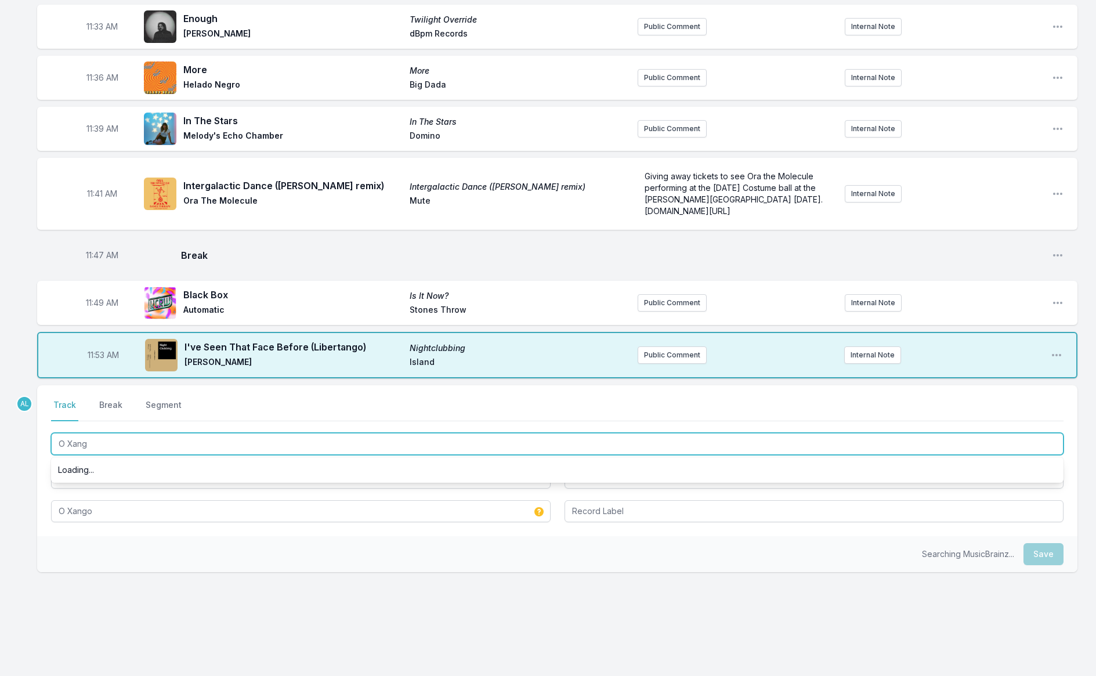
type input "O Xango"
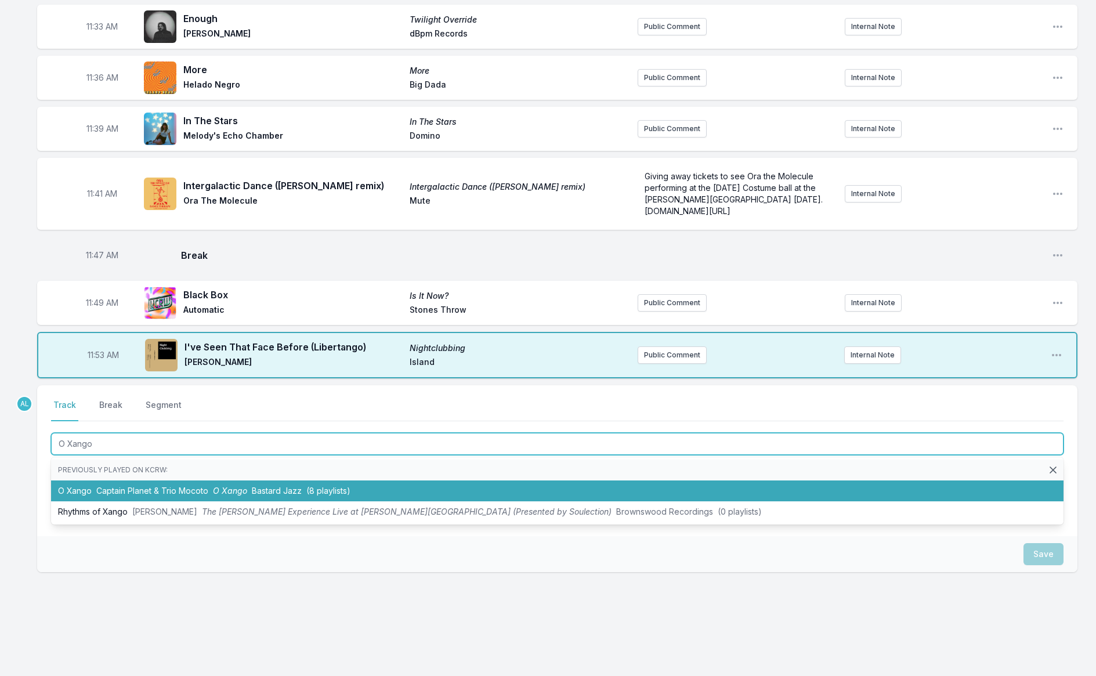
click at [130, 485] on span "Captain Planet & Trio Mocoto" at bounding box center [152, 490] width 112 height 10
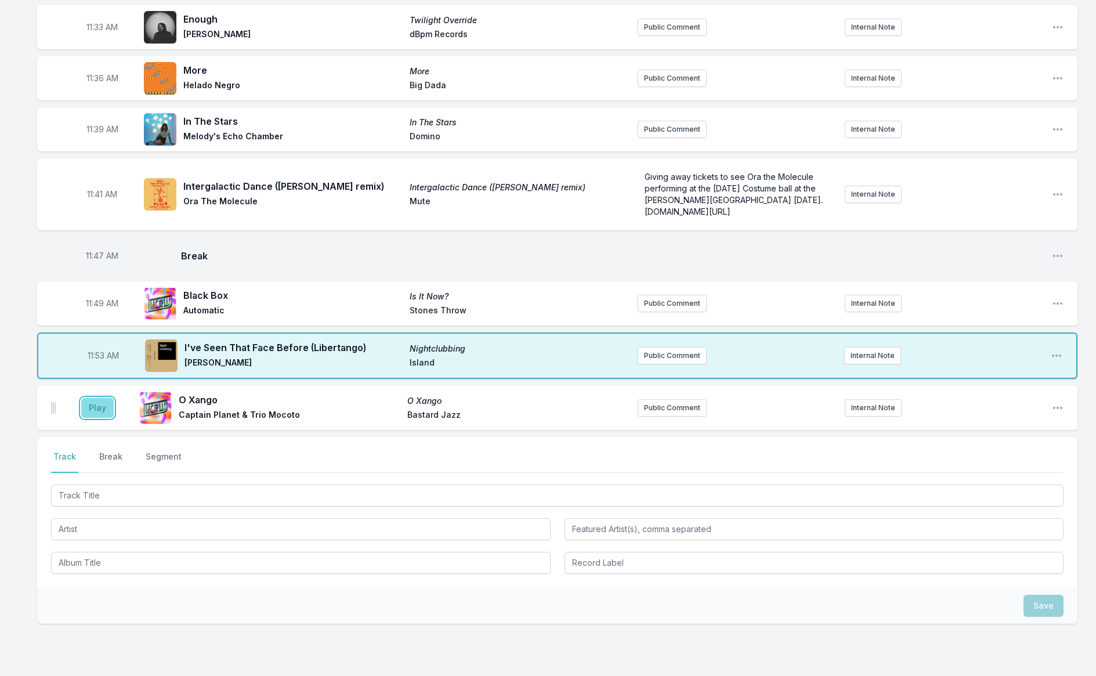
click at [92, 405] on button "Play" at bounding box center [97, 408] width 32 height 20
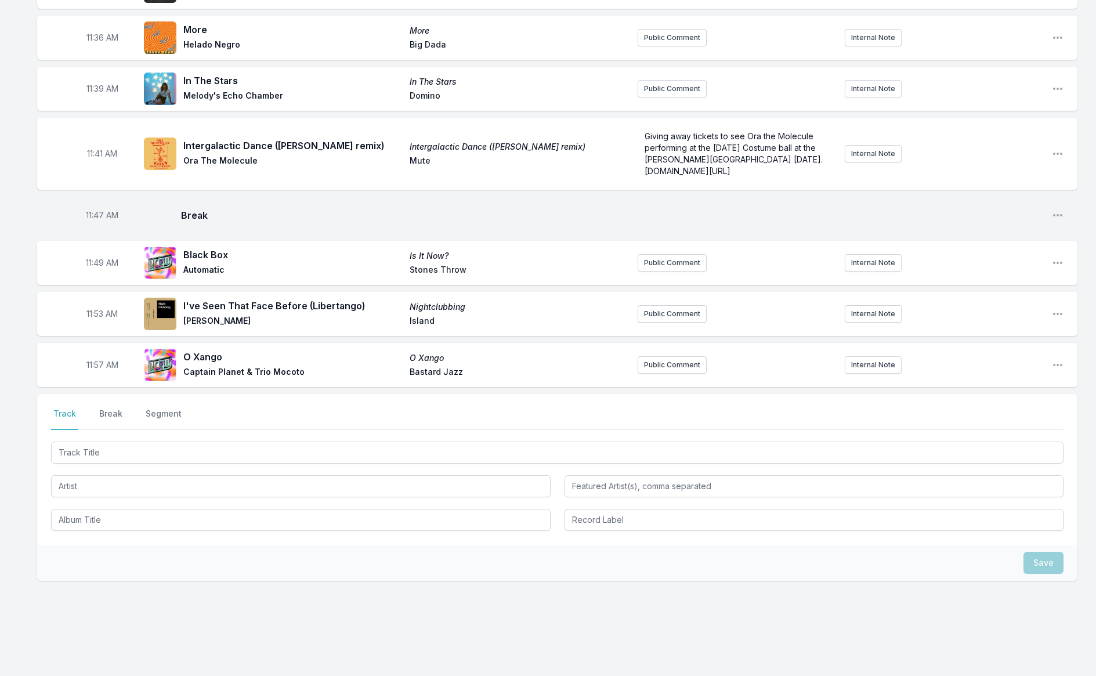
scroll to position [1393, 0]
